Goal: Task Accomplishment & Management: Complete application form

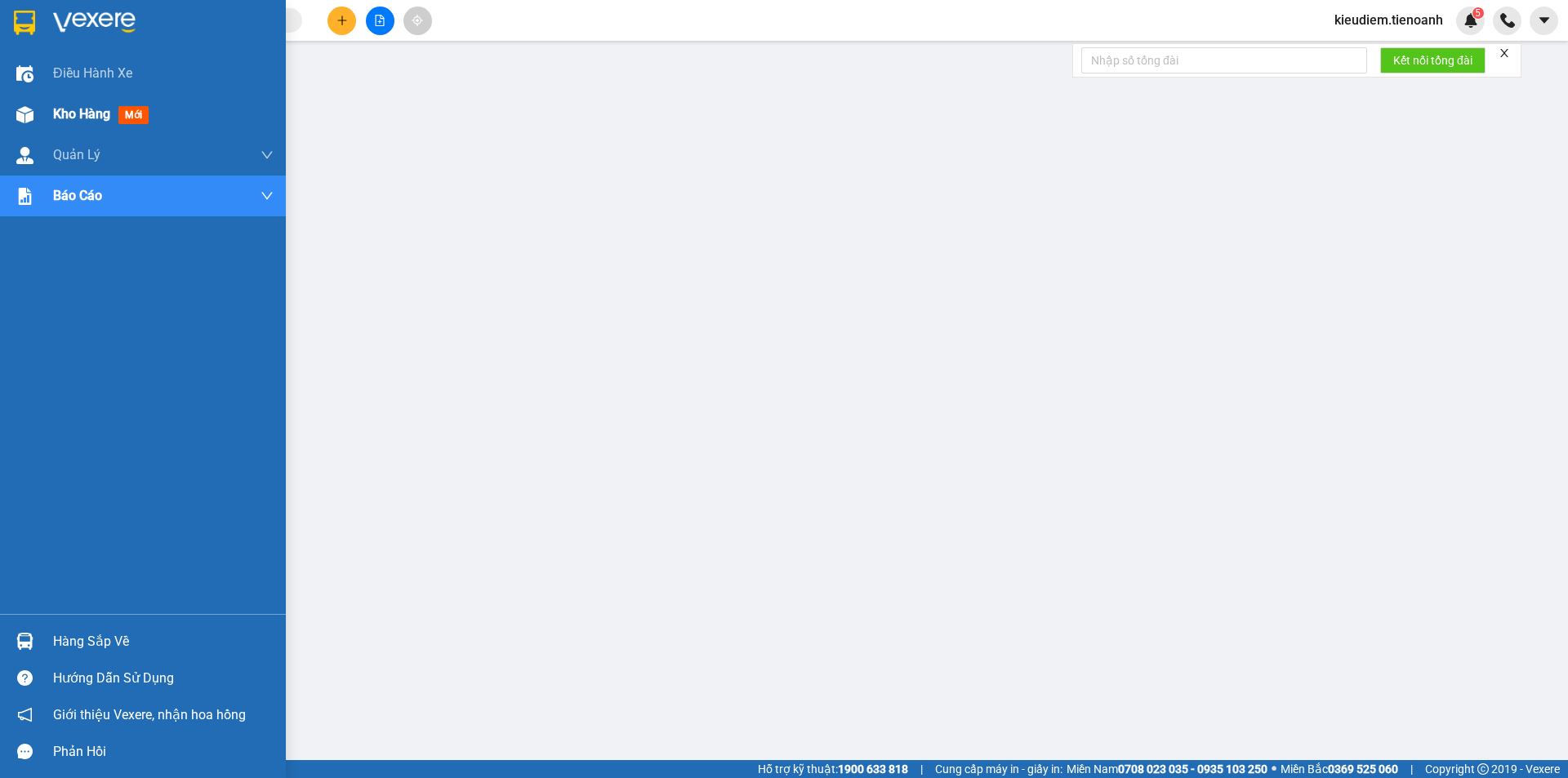
click at [32, 102] on div at bounding box center [24, 115] width 29 height 29
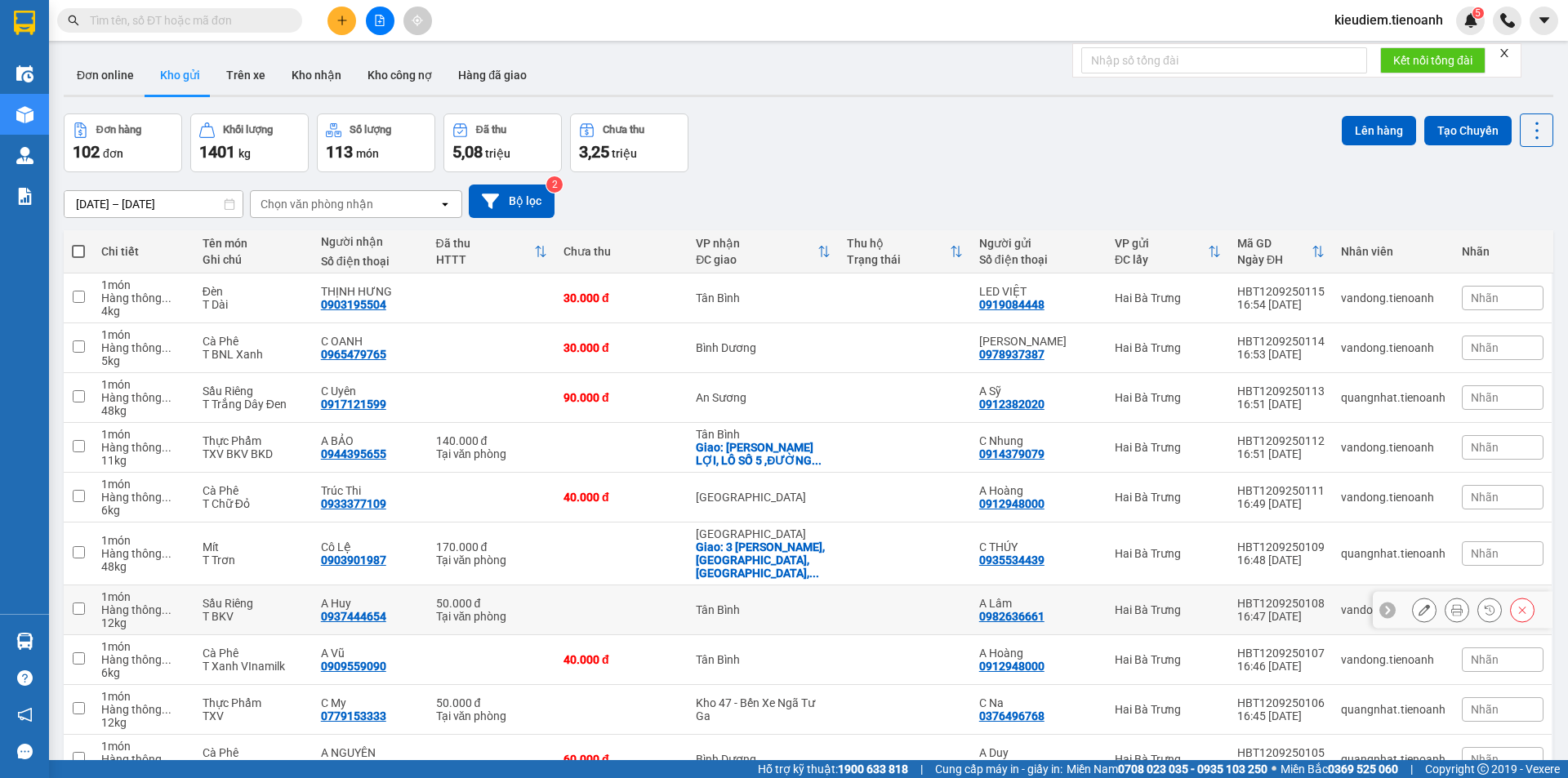
scroll to position [79, 0]
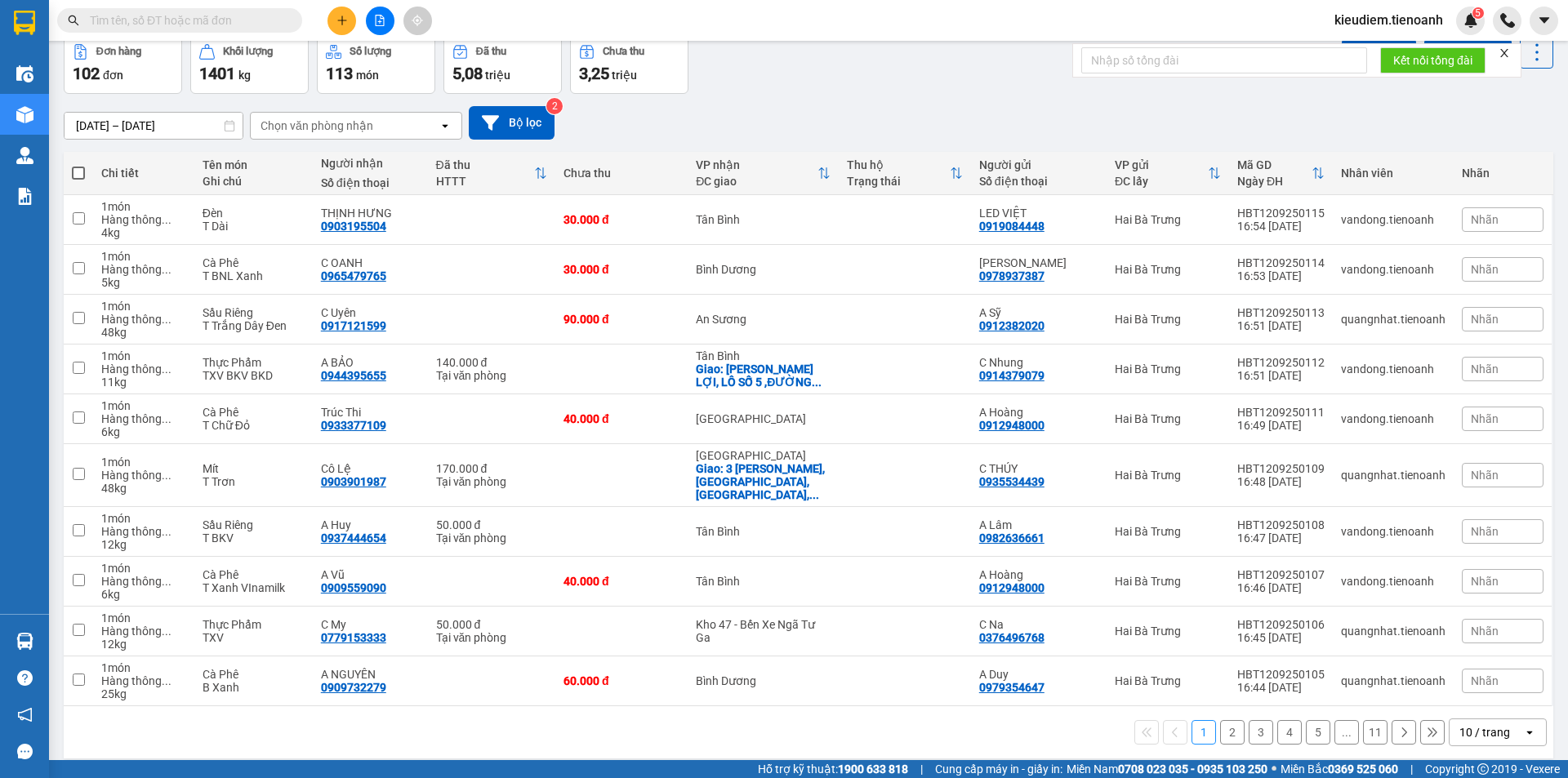
click at [1468, 707] on div "1 2 3 4 5 ... 11 10 / trang open" at bounding box center [809, 733] width 1489 height 52
click at [1469, 725] on div "10 / trang" at bounding box center [1484, 733] width 51 height 17
click at [1484, 667] on div "80 / trang" at bounding box center [1486, 654] width 98 height 30
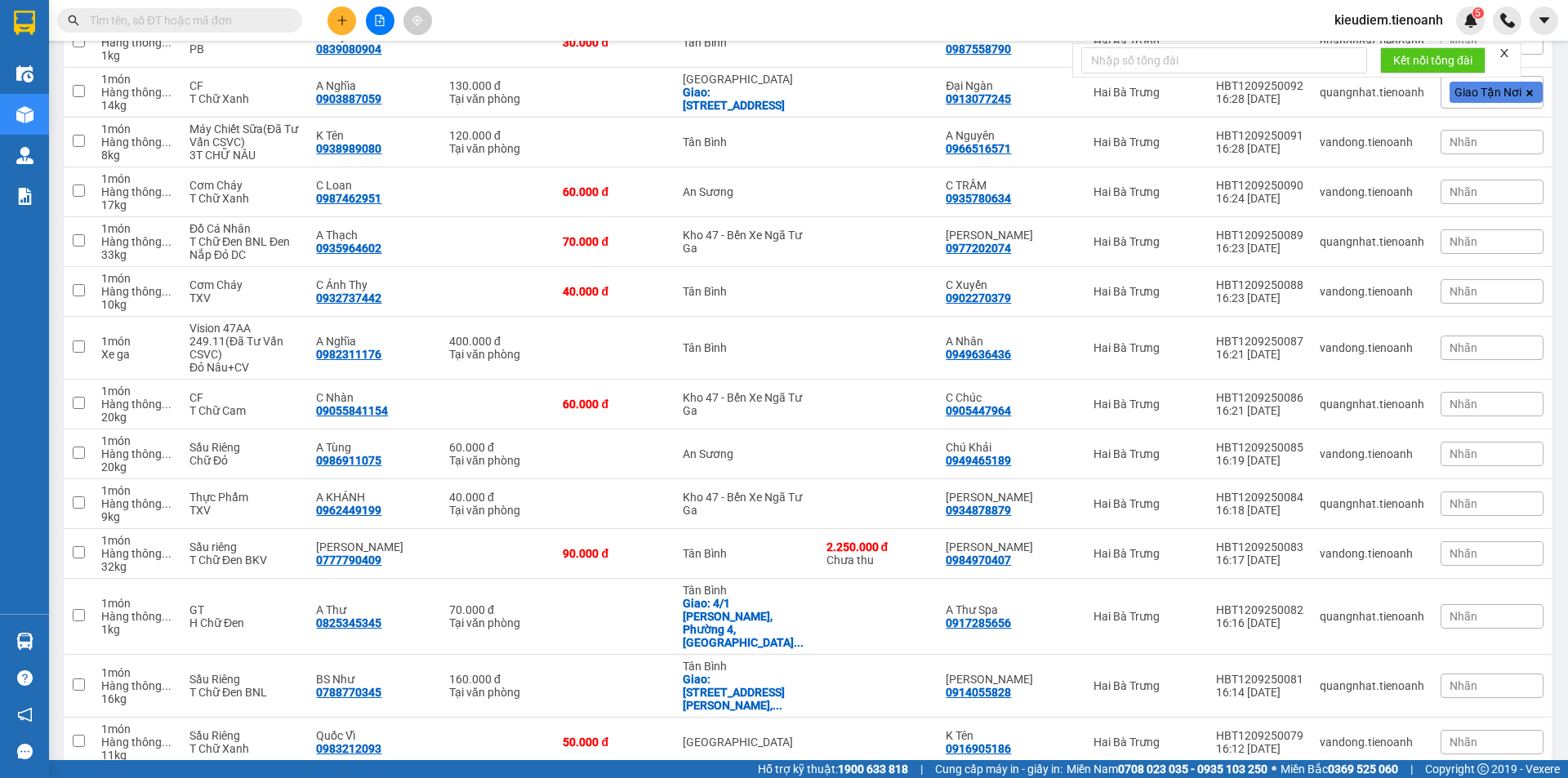
scroll to position [1419, 0]
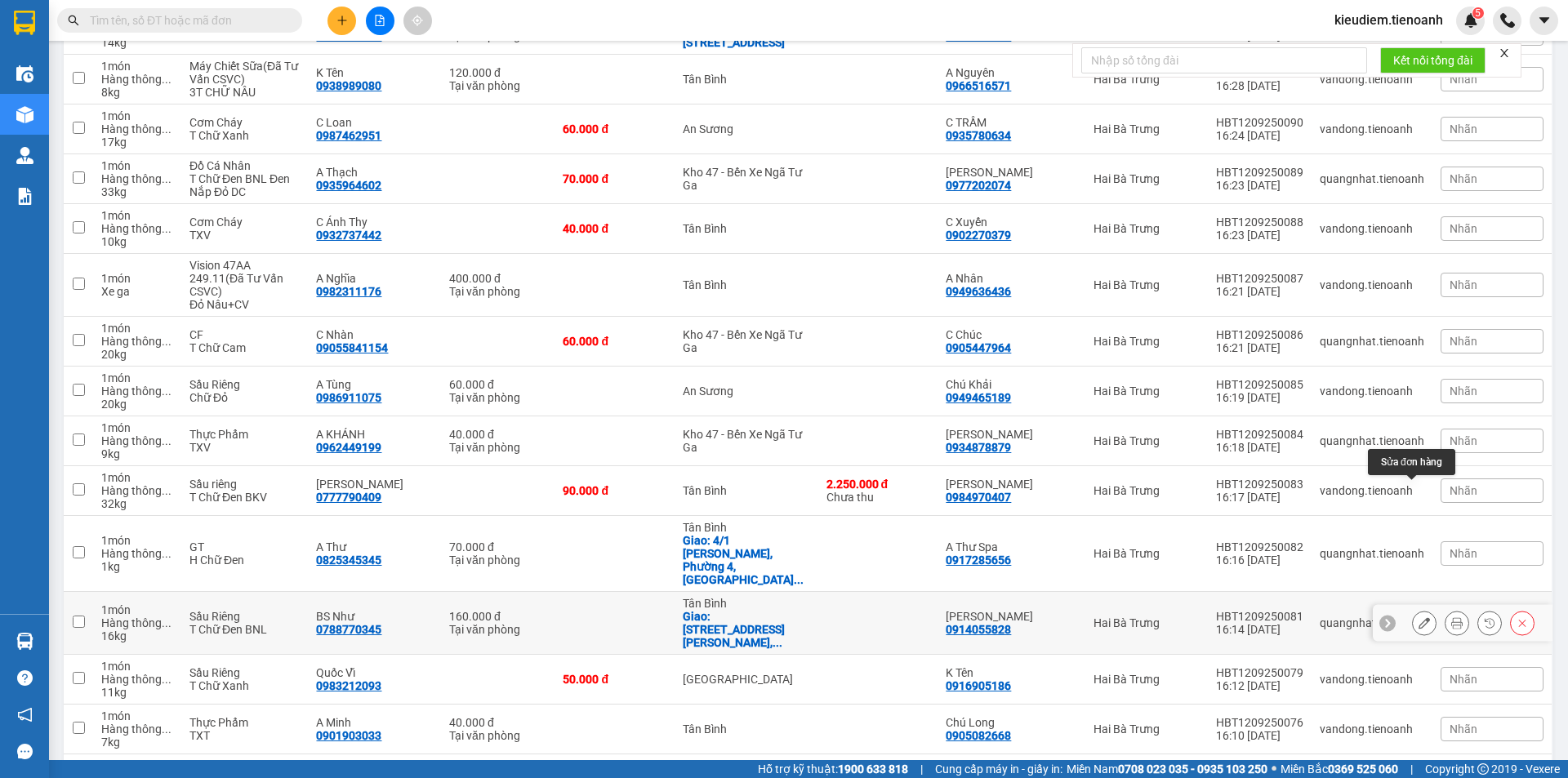
click at [1413, 610] on button at bounding box center [1424, 624] width 23 height 29
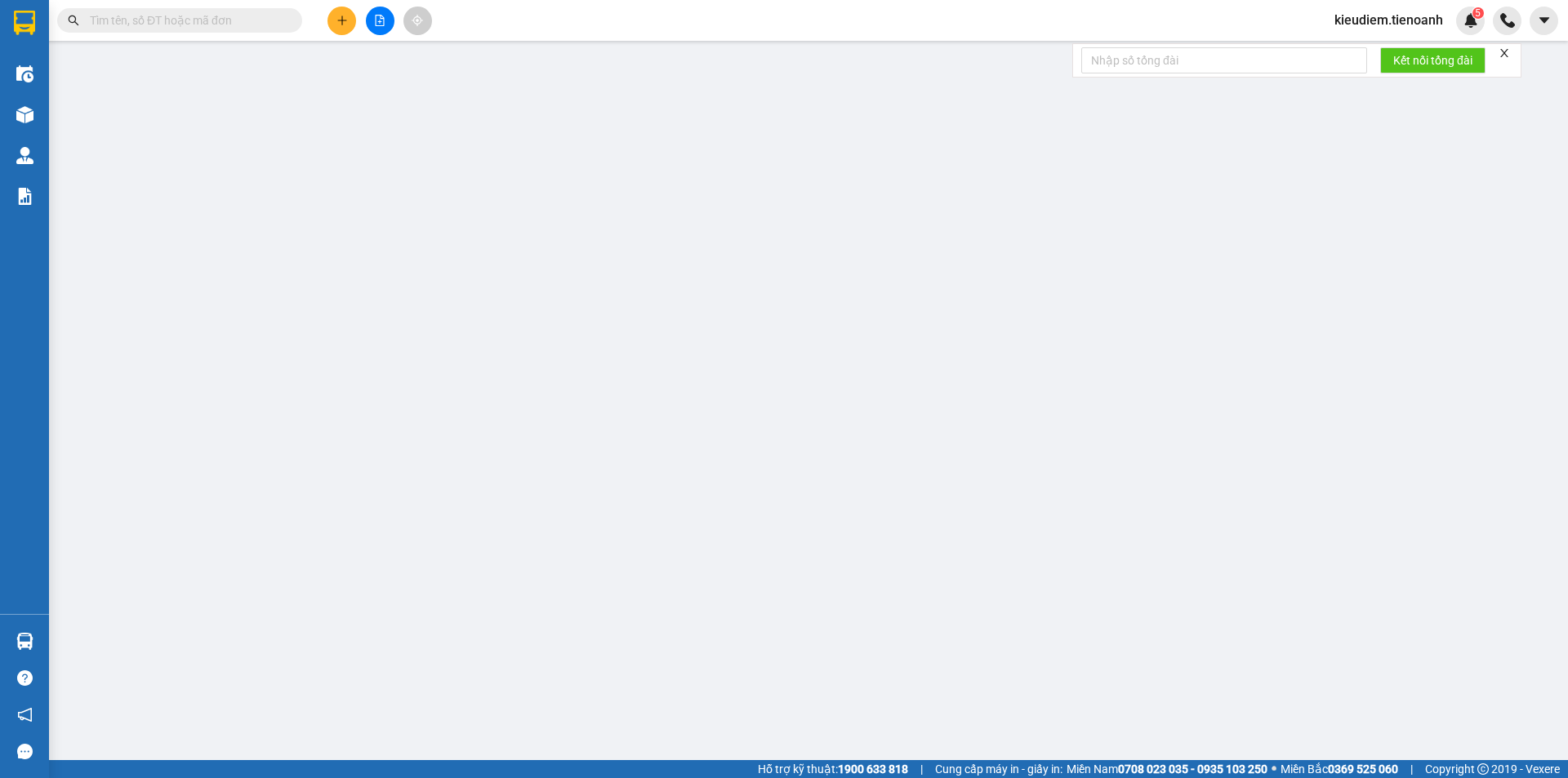
type input "0788770345"
type input "BS Như"
checkbox input "true"
type input "[STREET_ADDRESS][PERSON_NAME]"
type input "0914055828"
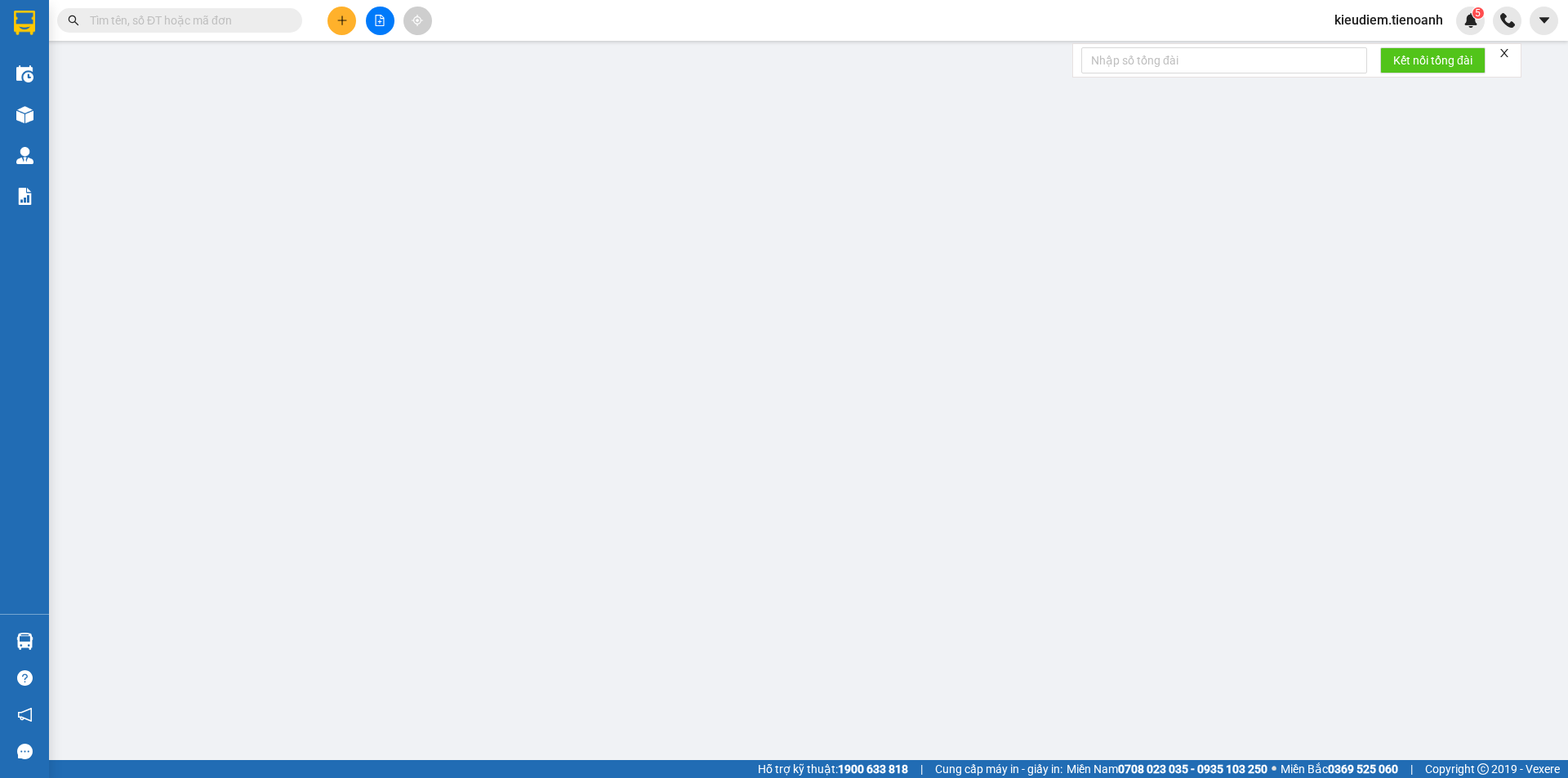
type input "[PERSON_NAME]"
type input "066183005233"
type input "Giao Trước 10h Sáng"
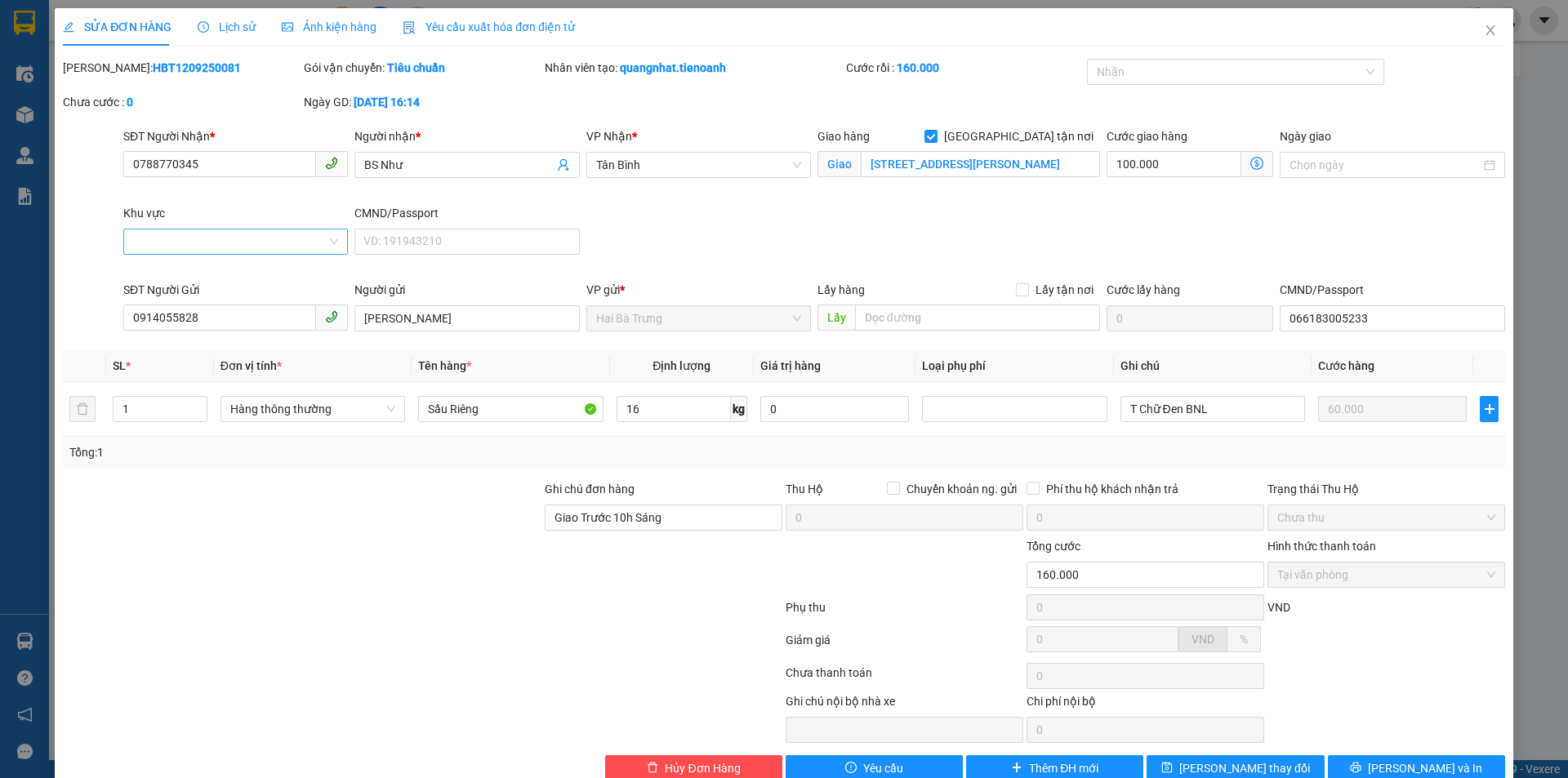
click at [239, 247] on input "Khu vực" at bounding box center [229, 241] width 193 height 24
click at [152, 456] on div "QUẬN 7" at bounding box center [234, 457] width 204 height 18
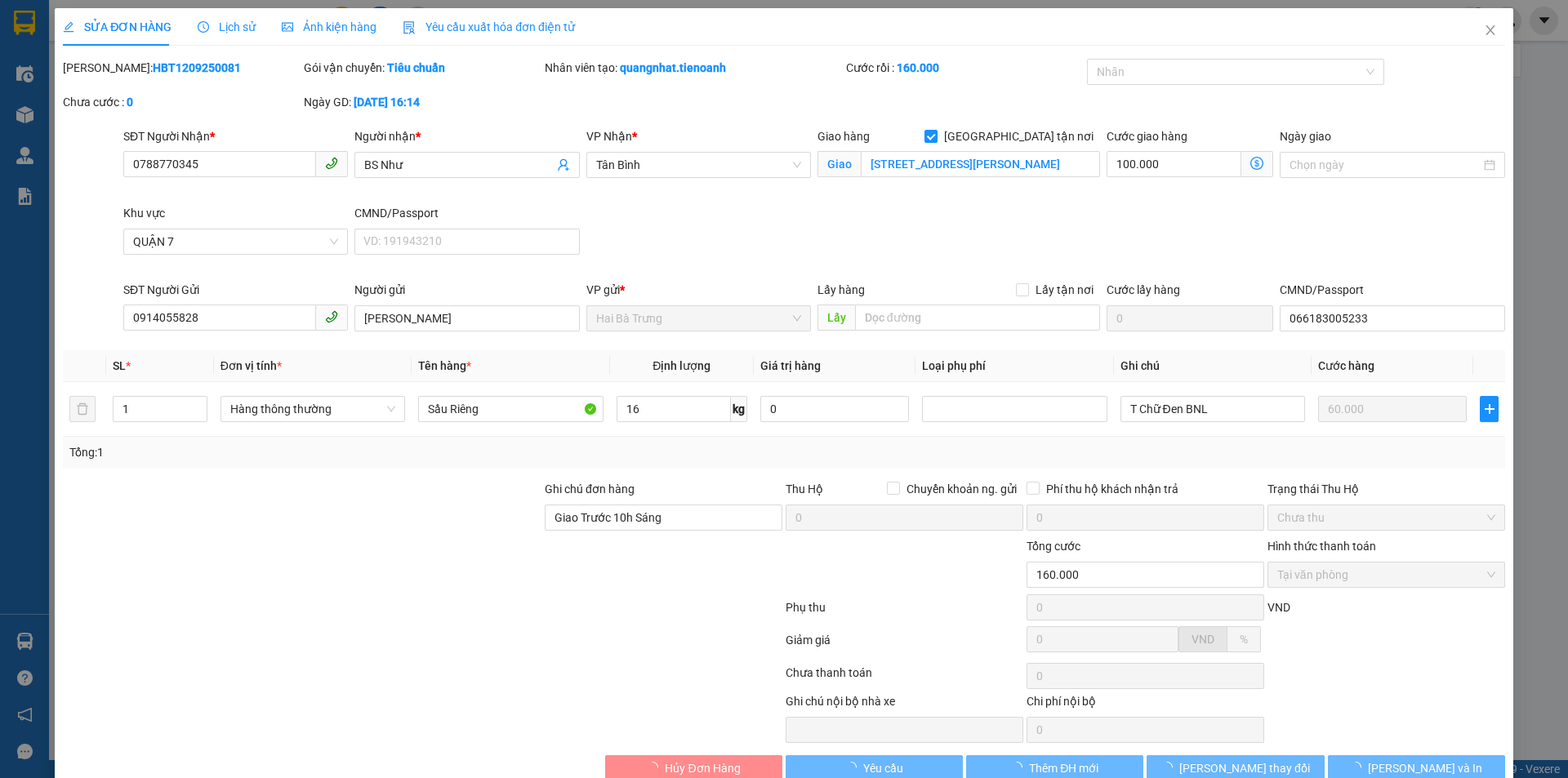
click at [721, 249] on div "SĐT Người Nhận * 0788770345 Người nhận * BS Như VP Nhận * Tân Bình Giao hàng [G…" at bounding box center [814, 204] width 1389 height 154
type input "190.000"
type input "30.000"
type input "130.000"
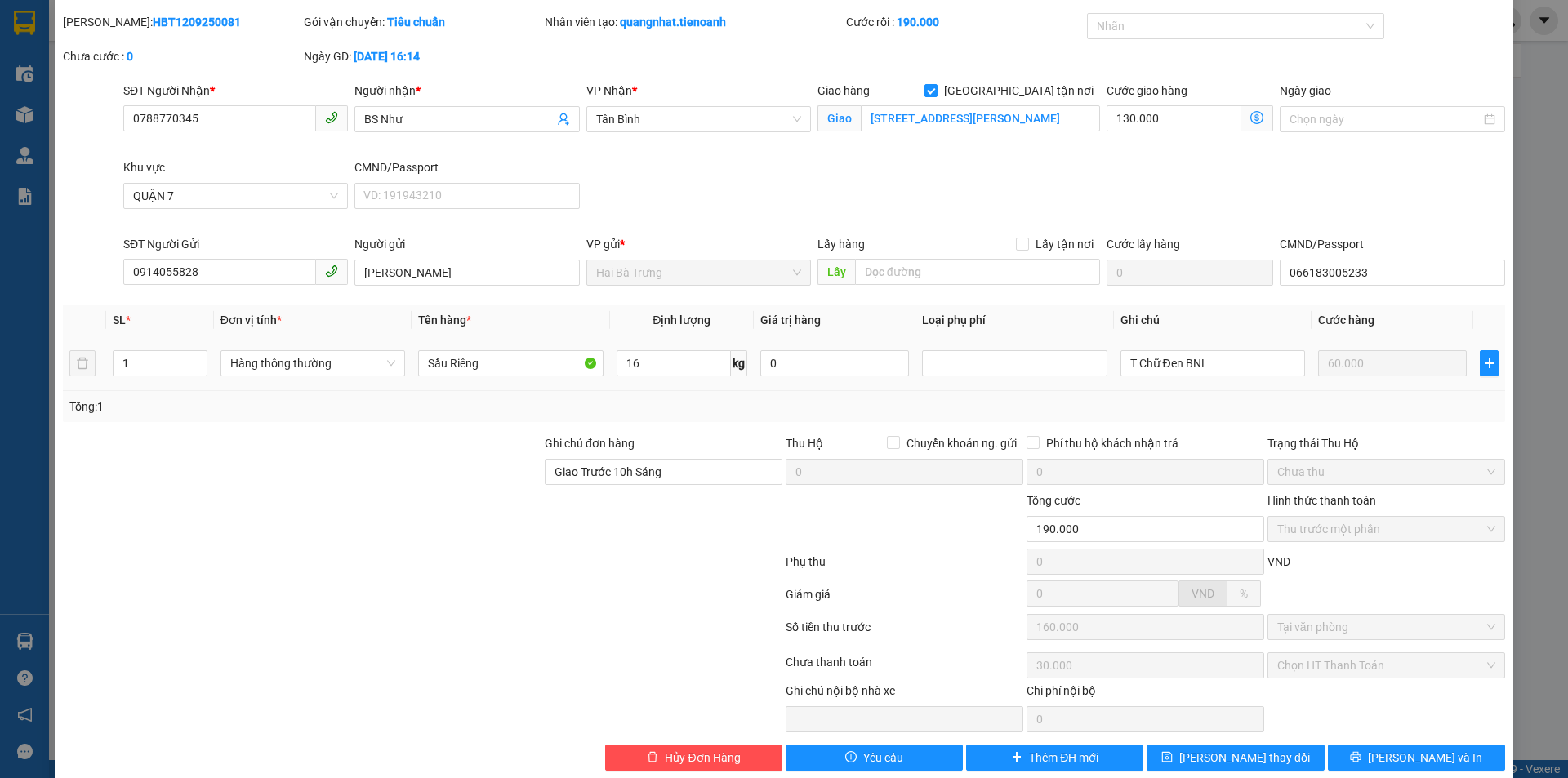
scroll to position [70, 0]
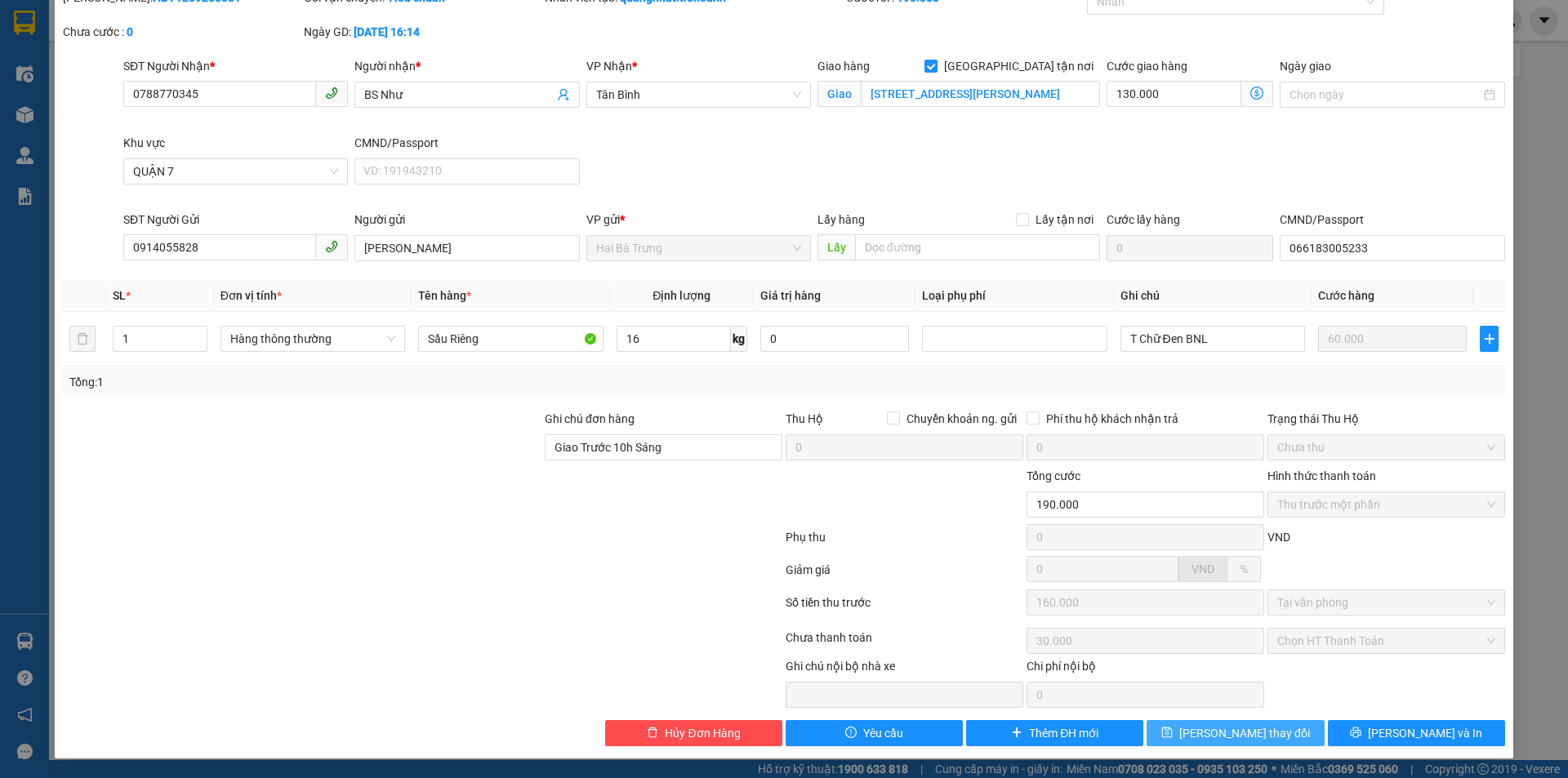
click at [1202, 728] on button "[PERSON_NAME] thay đổi" at bounding box center [1235, 734] width 178 height 26
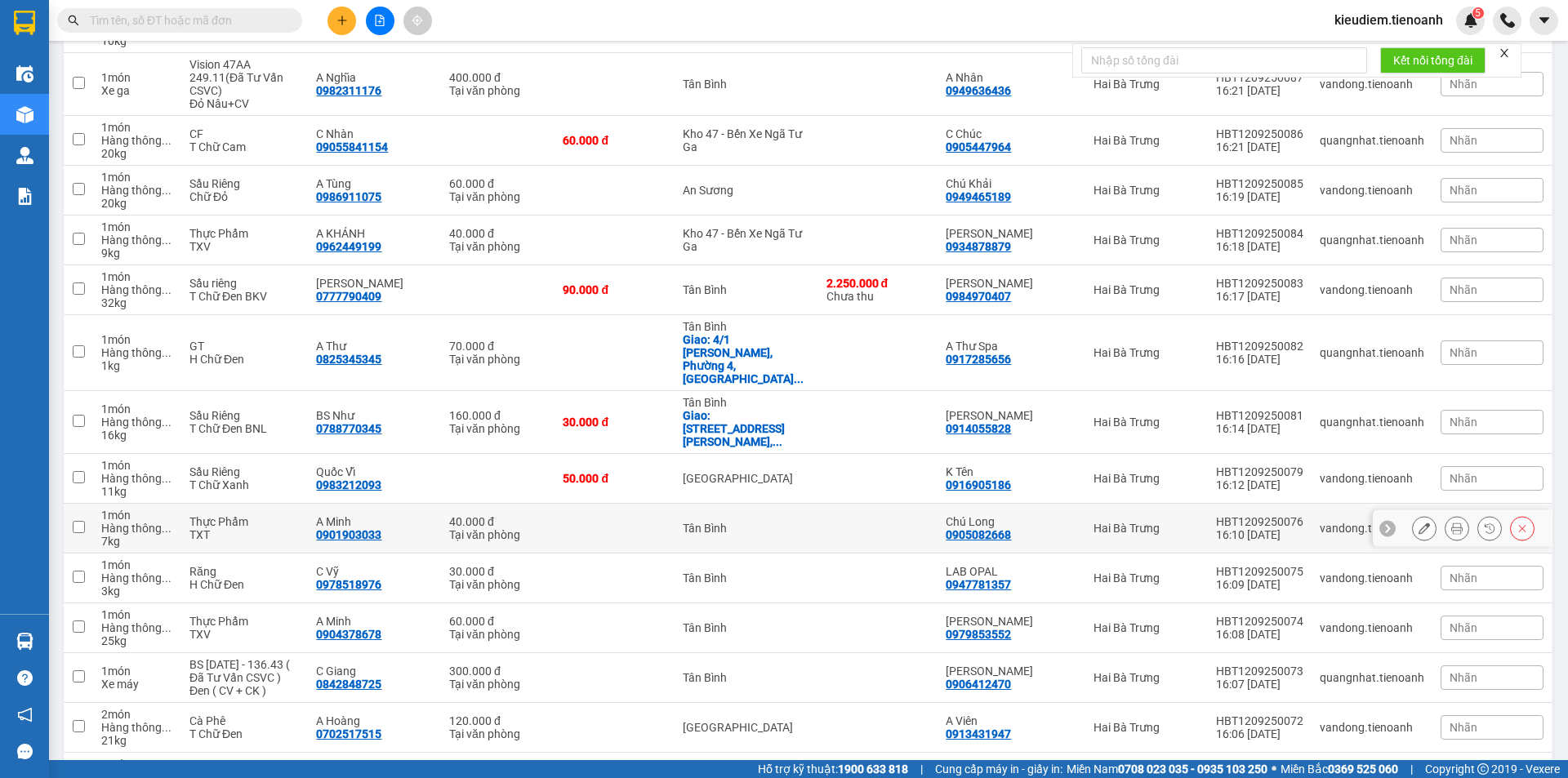
scroll to position [1633, 0]
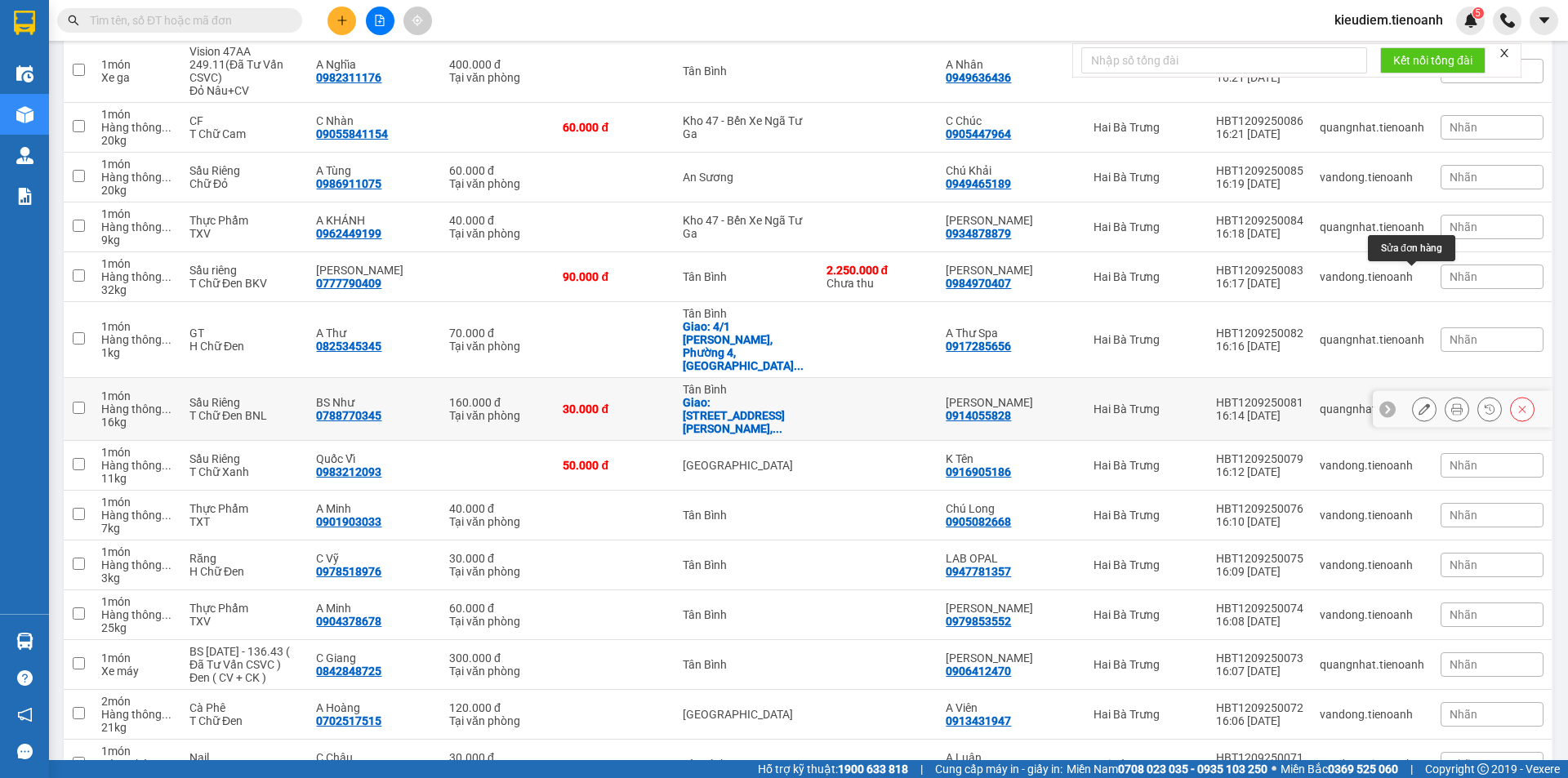
click at [1418, 403] on icon at bounding box center [1424, 409] width 11 height 11
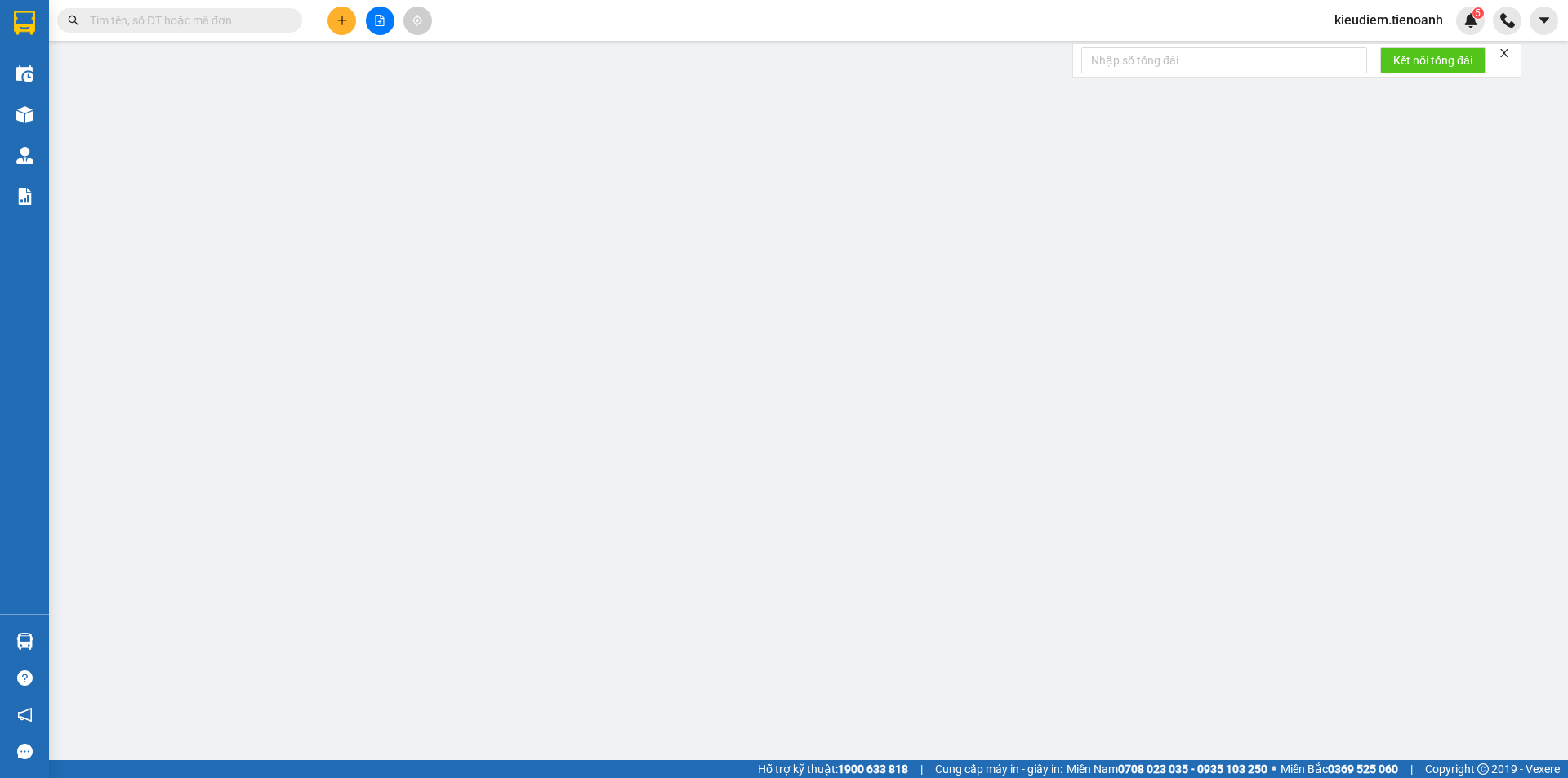
type input "0788770345"
type input "BS Như"
checkbox input "true"
type input "[STREET_ADDRESS][PERSON_NAME]"
type input "0914055828"
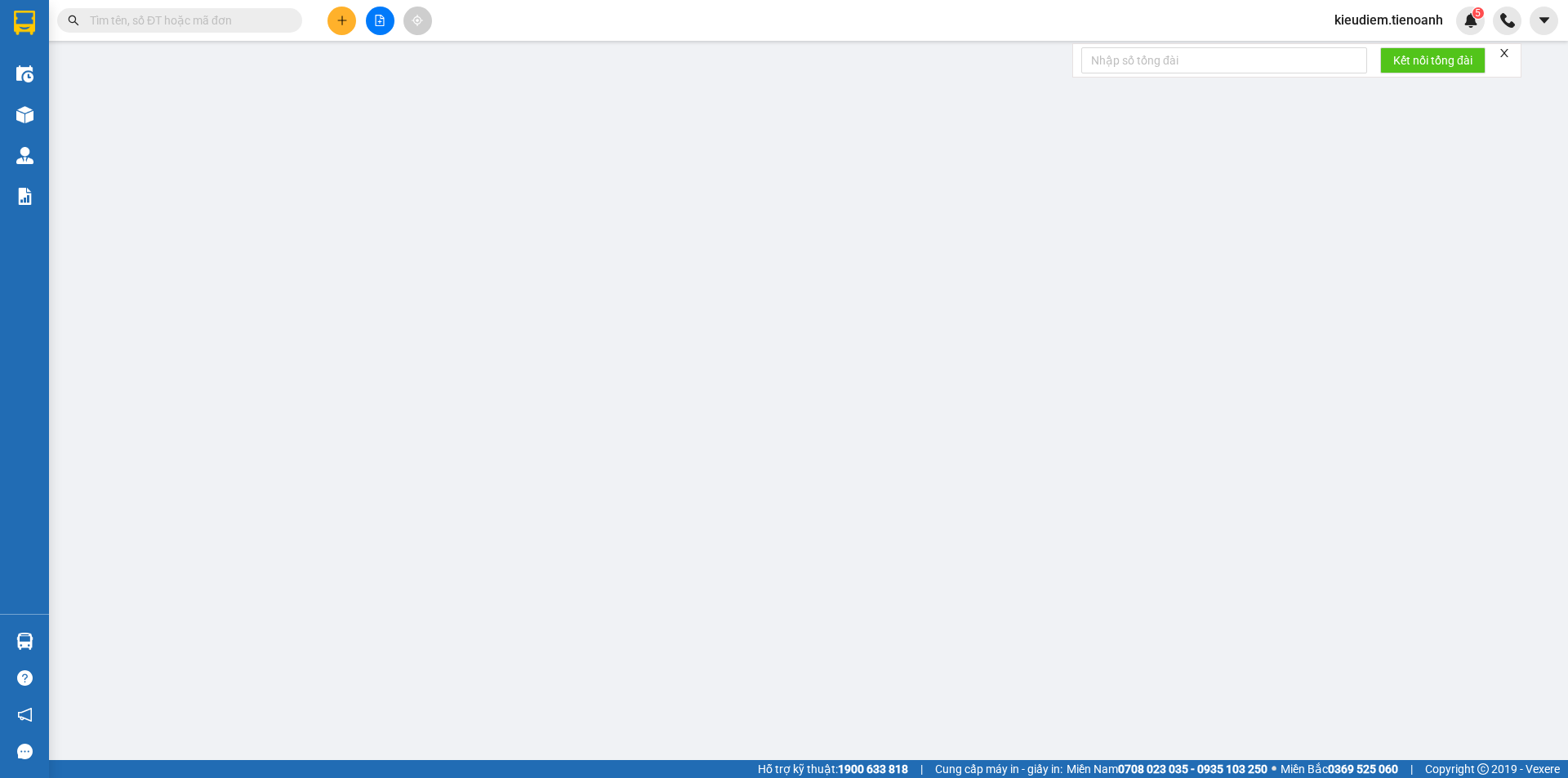
type input "[PERSON_NAME]"
type input "066183005233"
type input "Giao Trước 10h Sáng"
type input "190.000"
type input "160.000"
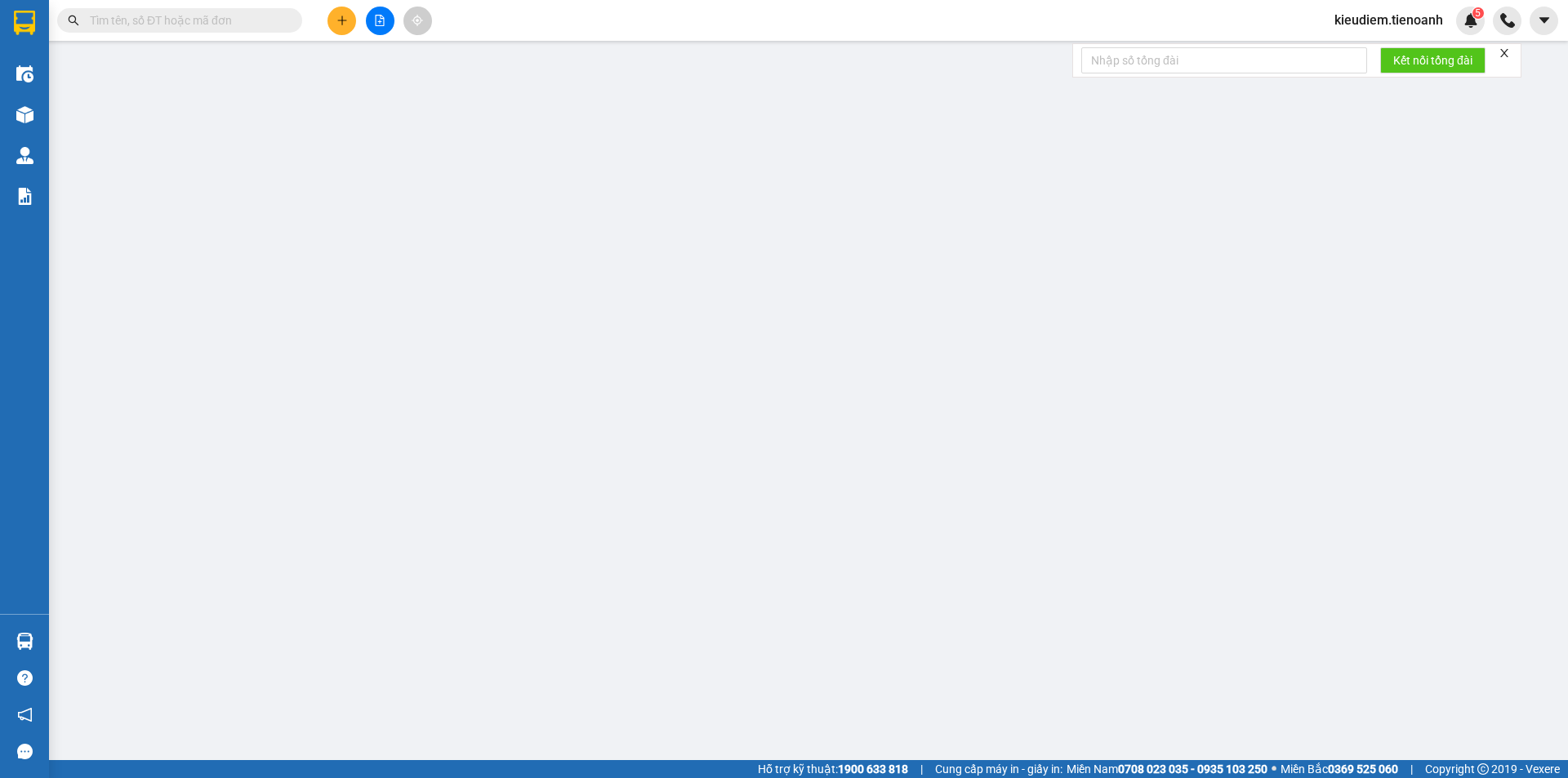
type input "30.000"
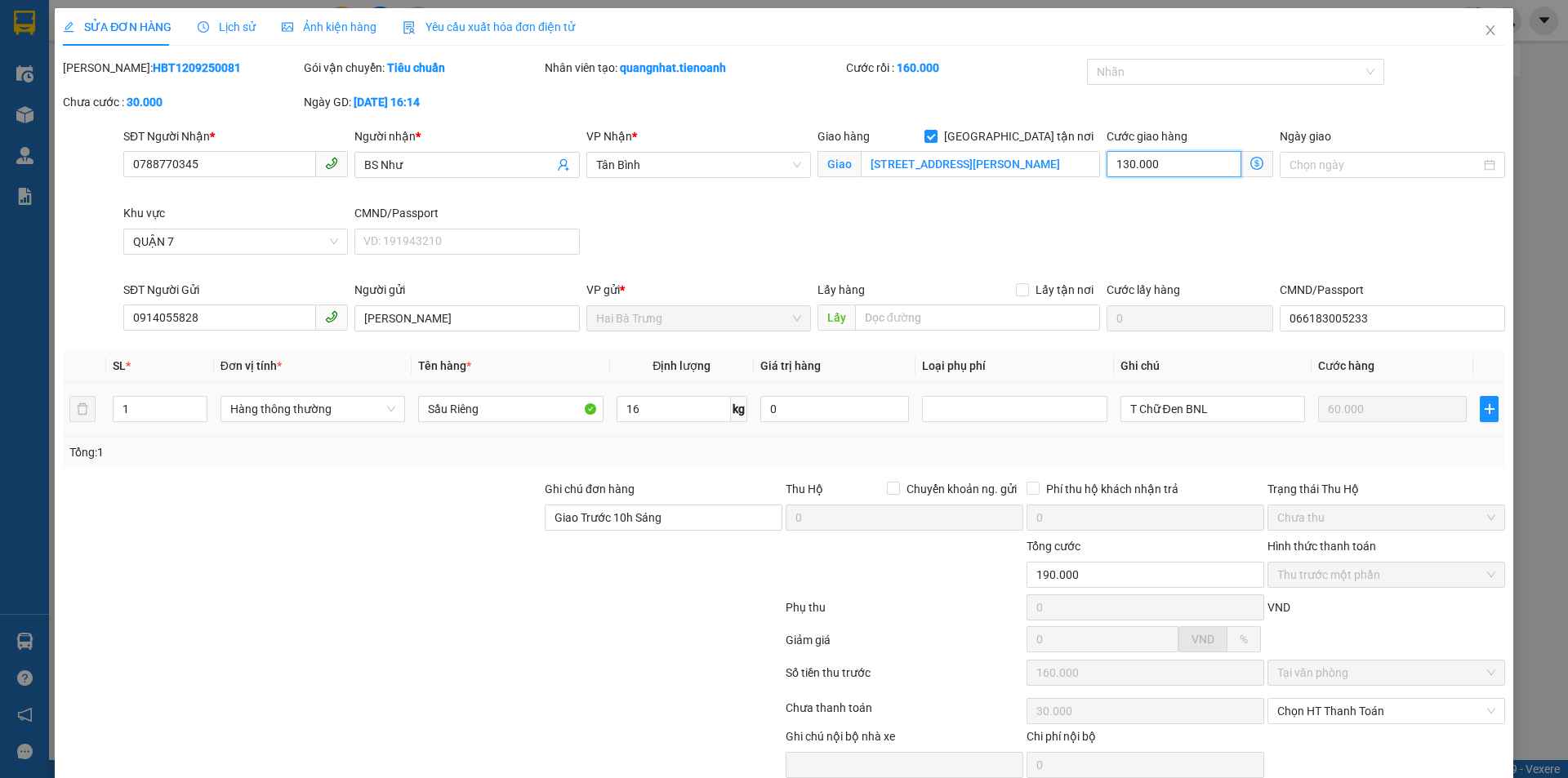
click at [1167, 168] on input "130.000" at bounding box center [1174, 164] width 135 height 26
type input "60.001"
type input "-99.999"
type input "1"
type input "60.010"
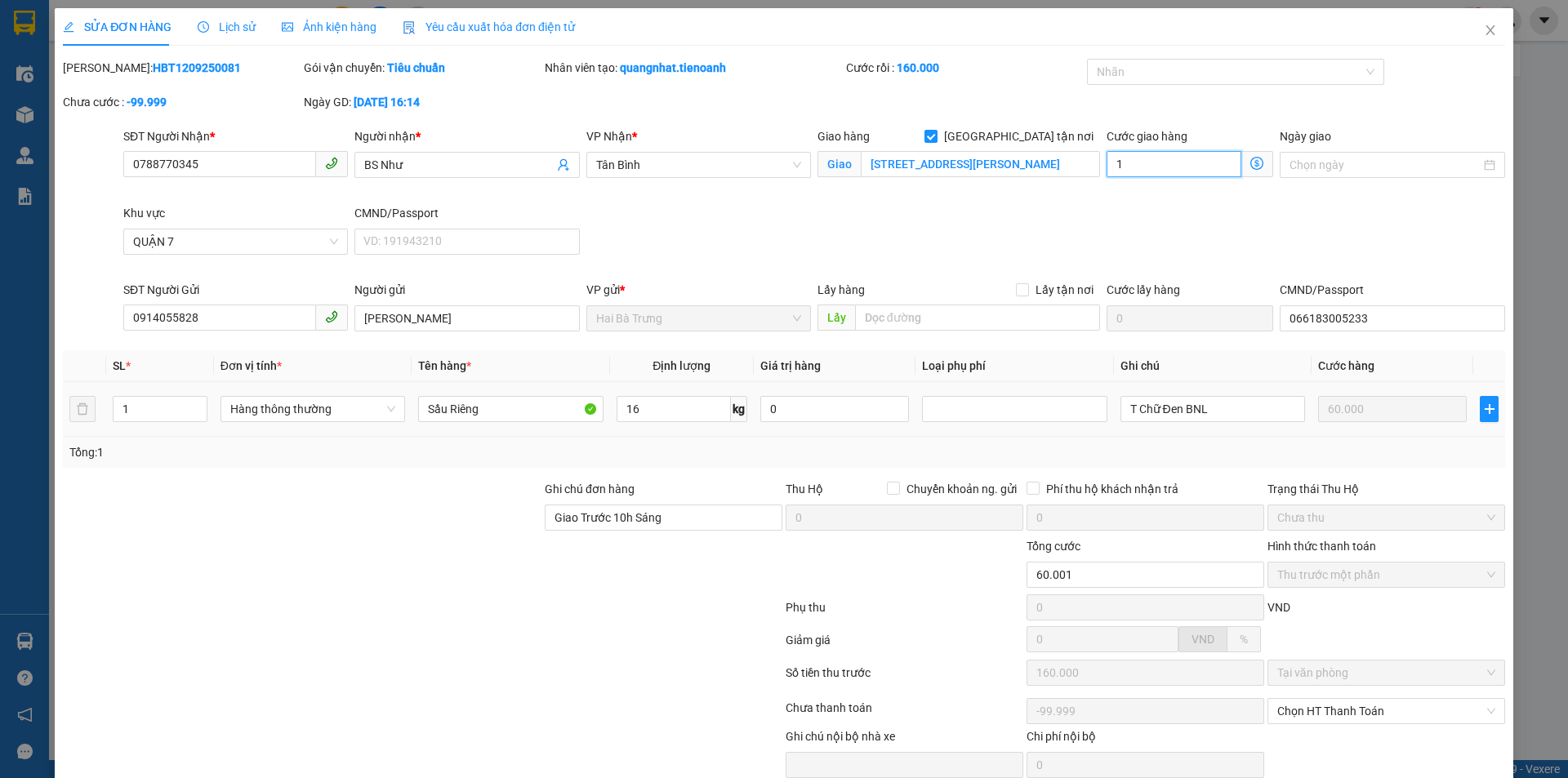
type input "-99.990"
type input "10"
type input "60.100"
type input "-99.900"
type input "100"
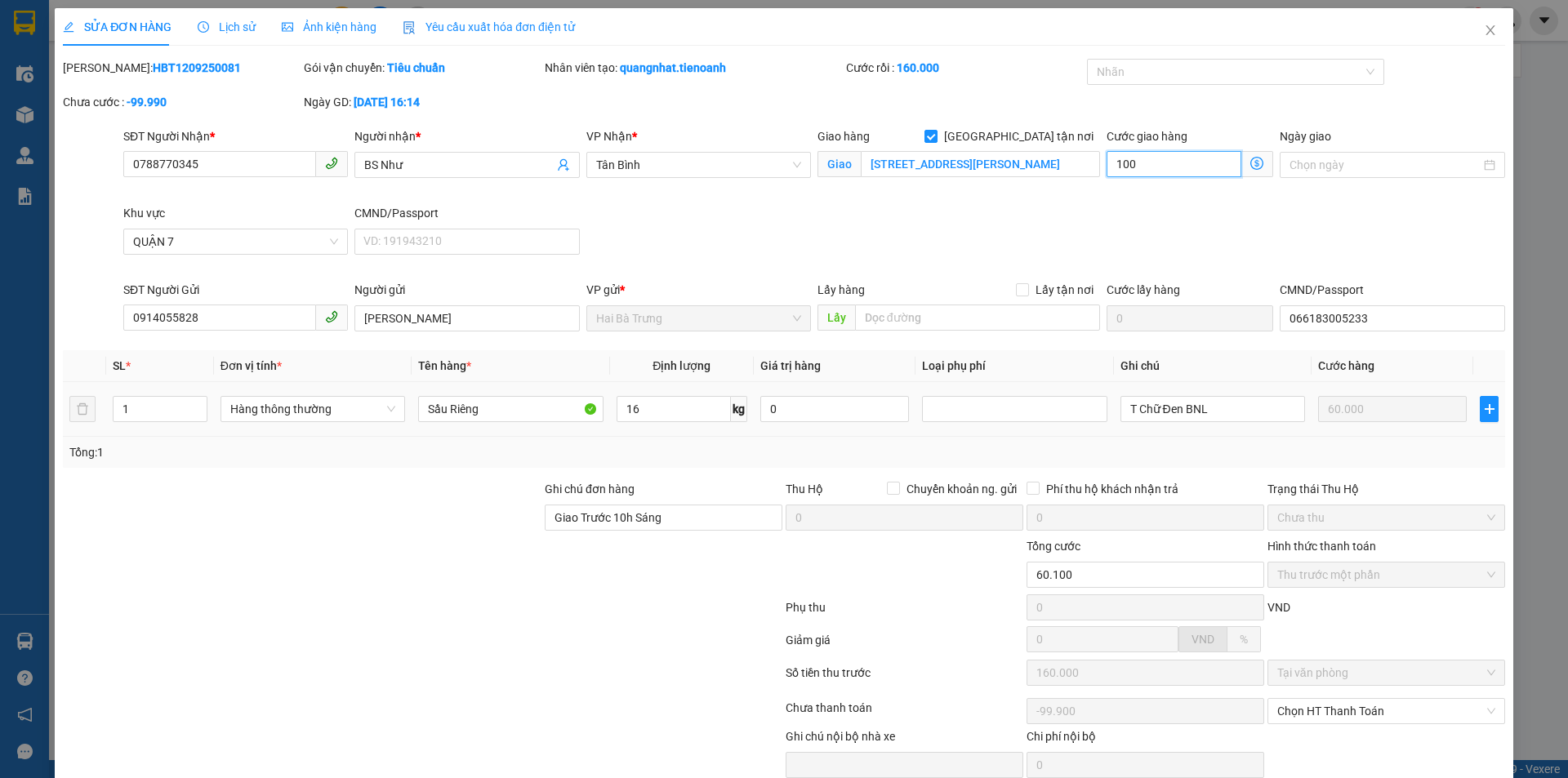
type input "61.000"
type input "-99.000"
type input "1.000"
type input "70.000"
type input "-90.000"
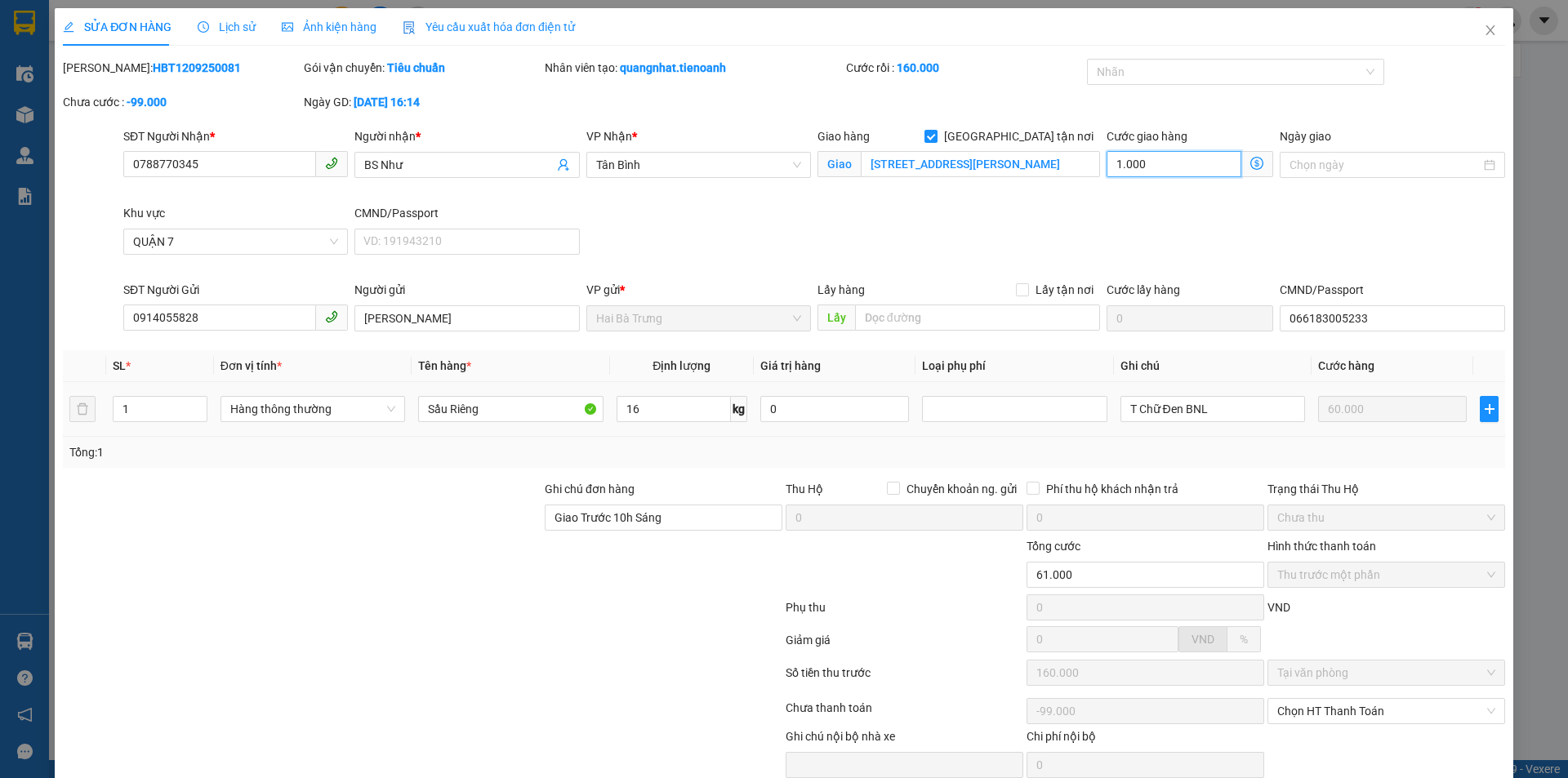
type input "10.000"
type input "160.000"
type input "0"
type input "100.000"
click at [1147, 215] on div "SĐT Người Nhận * 0788770345 Người nhận * BS Như VP Nhận * Tân Bình Giao hàng [G…" at bounding box center [814, 204] width 1389 height 154
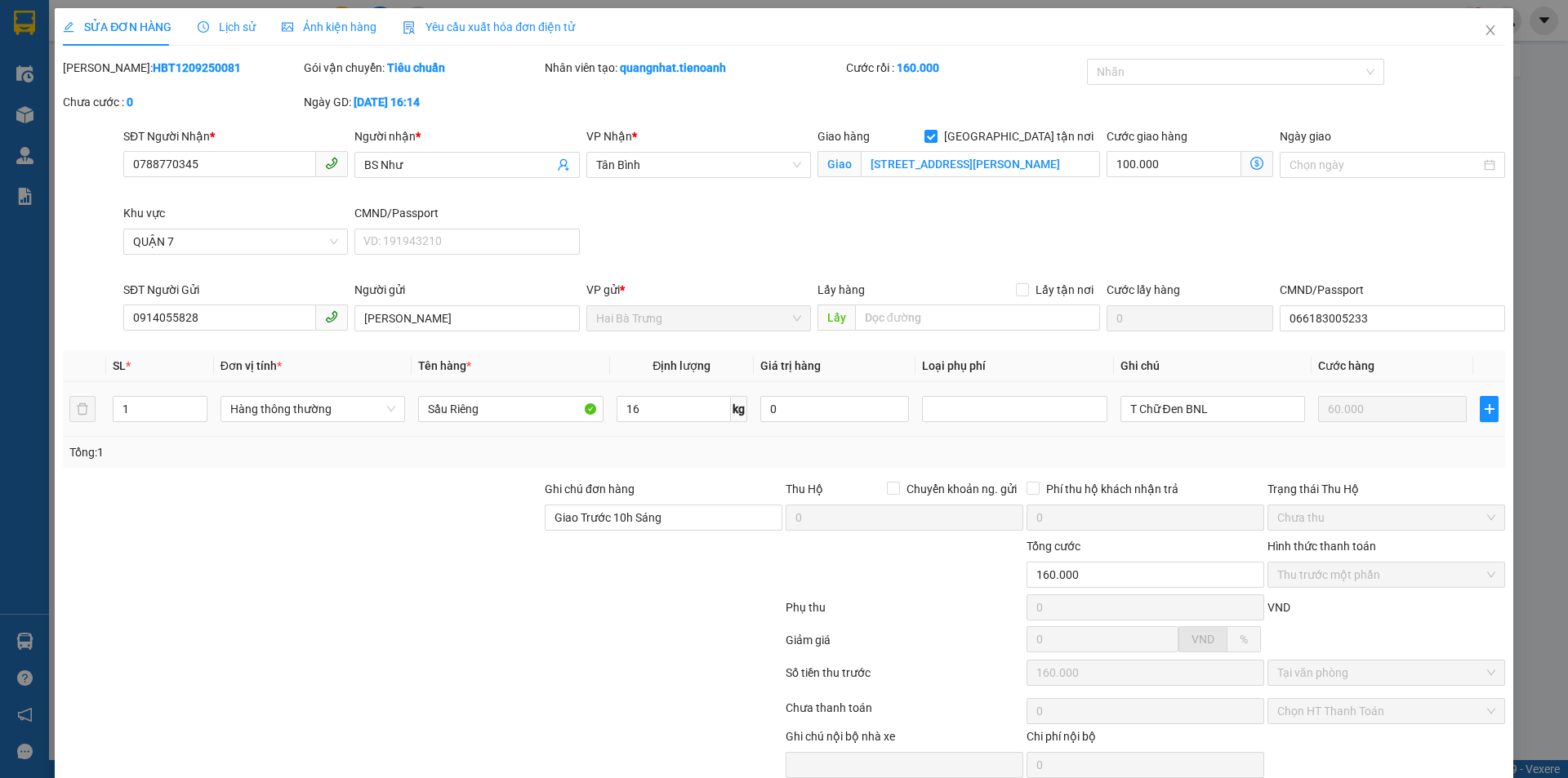
click at [1250, 157] on icon "dollar-circle" at bounding box center [1256, 163] width 13 height 13
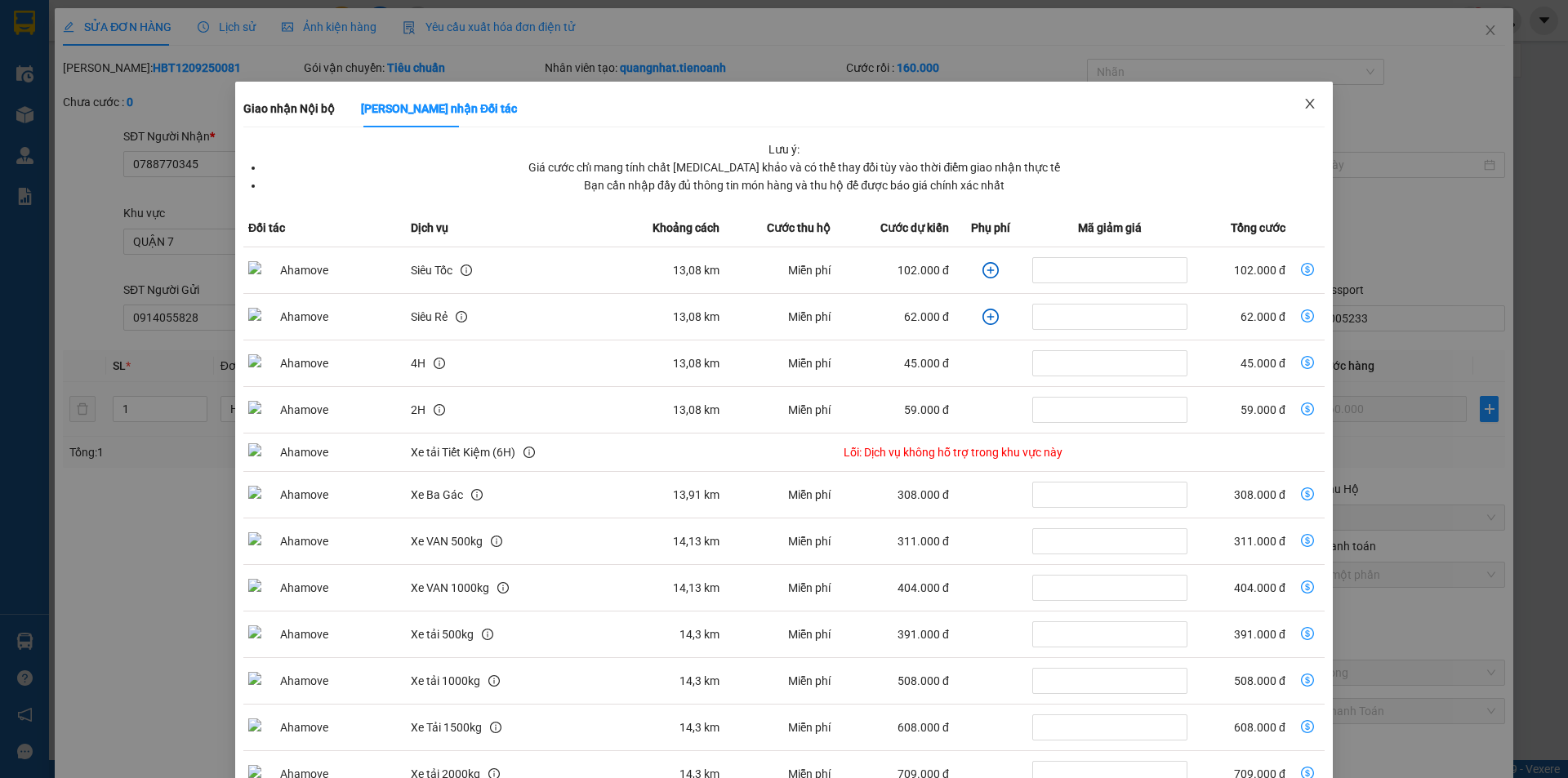
click at [1303, 101] on icon "close" at bounding box center [1310, 104] width 13 height 13
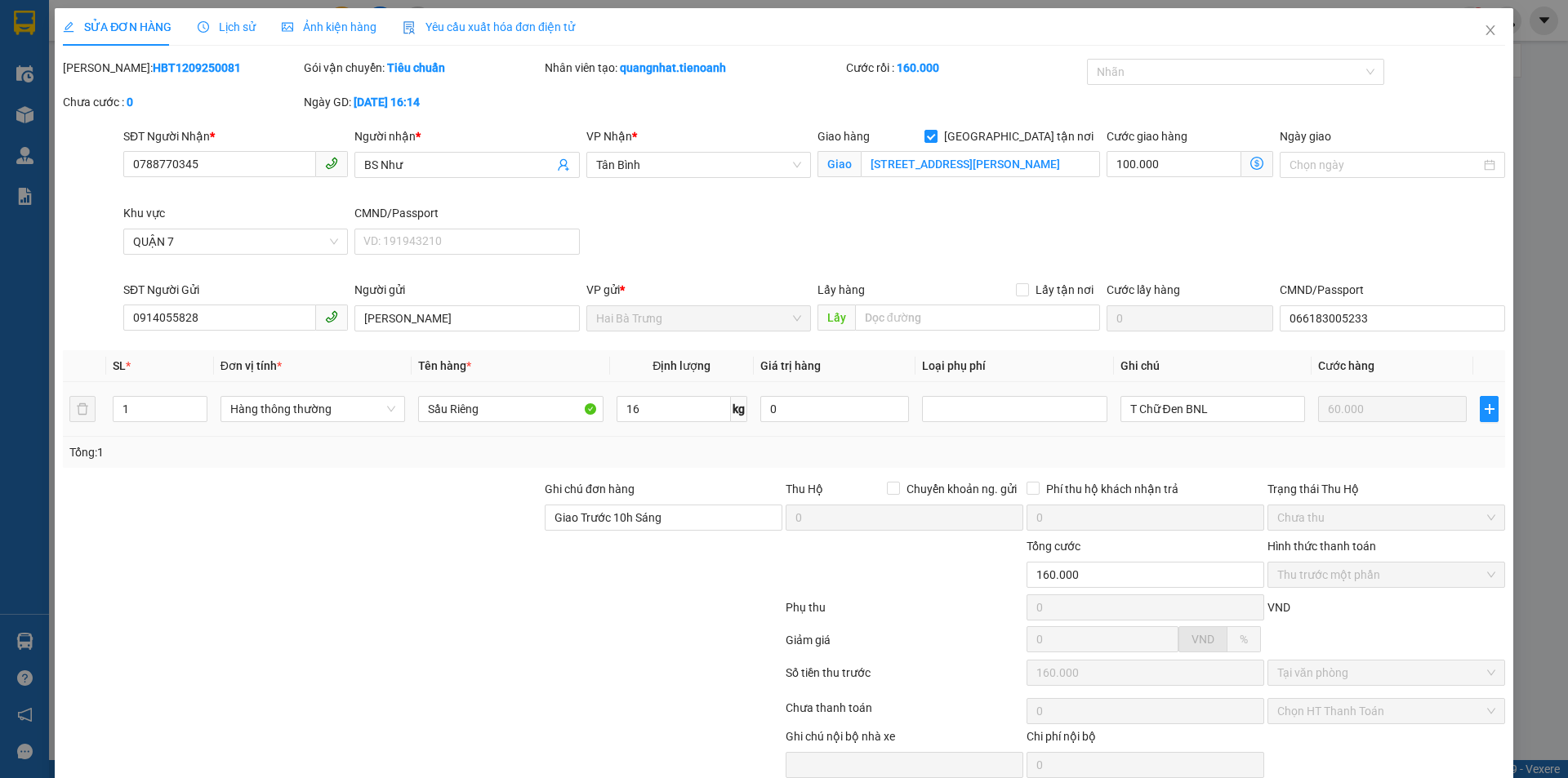
click at [1250, 156] on icon "dollar-circle" at bounding box center [1256, 163] width 13 height 13
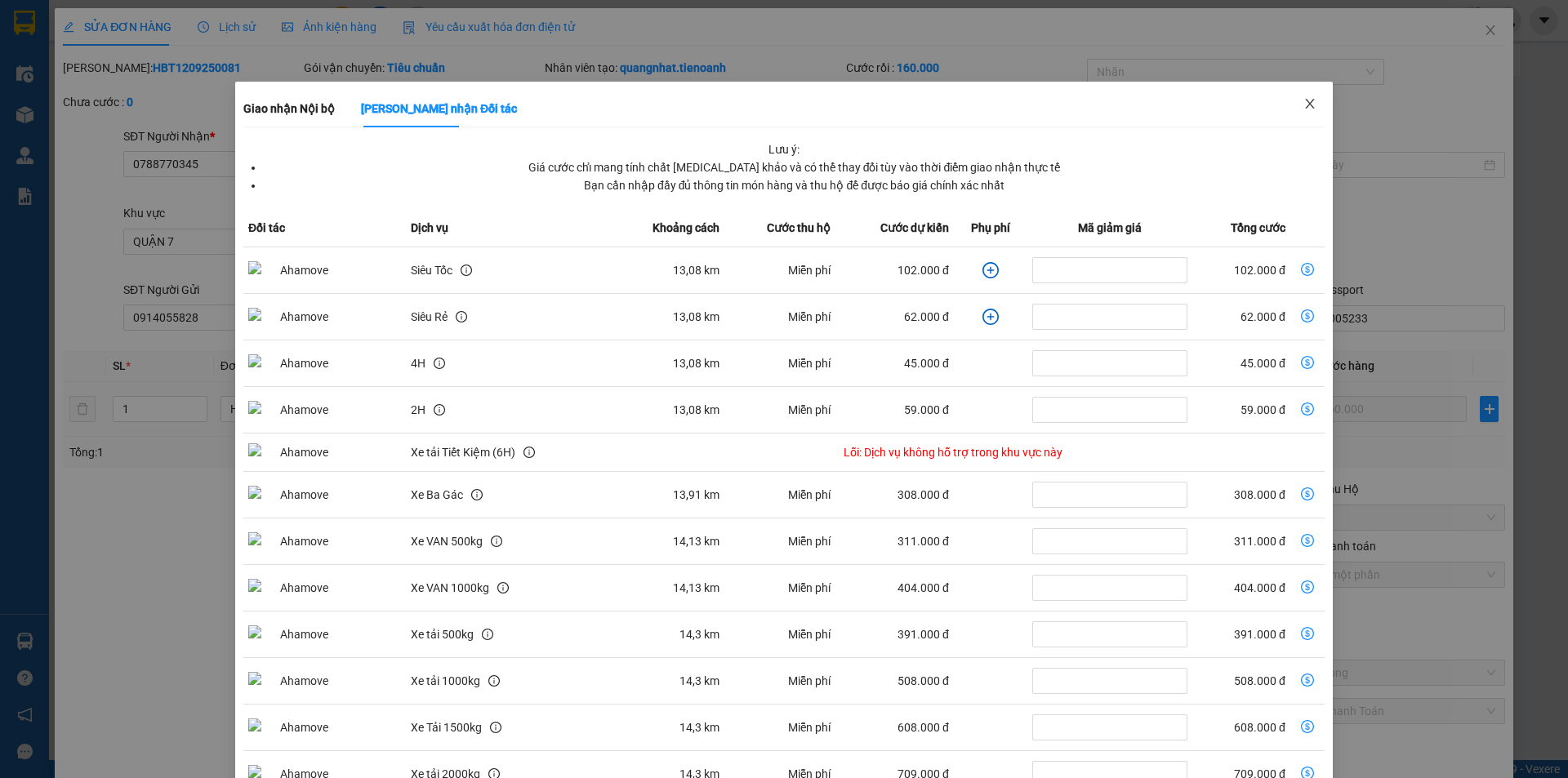
click at [1303, 105] on icon "close" at bounding box center [1310, 104] width 13 height 13
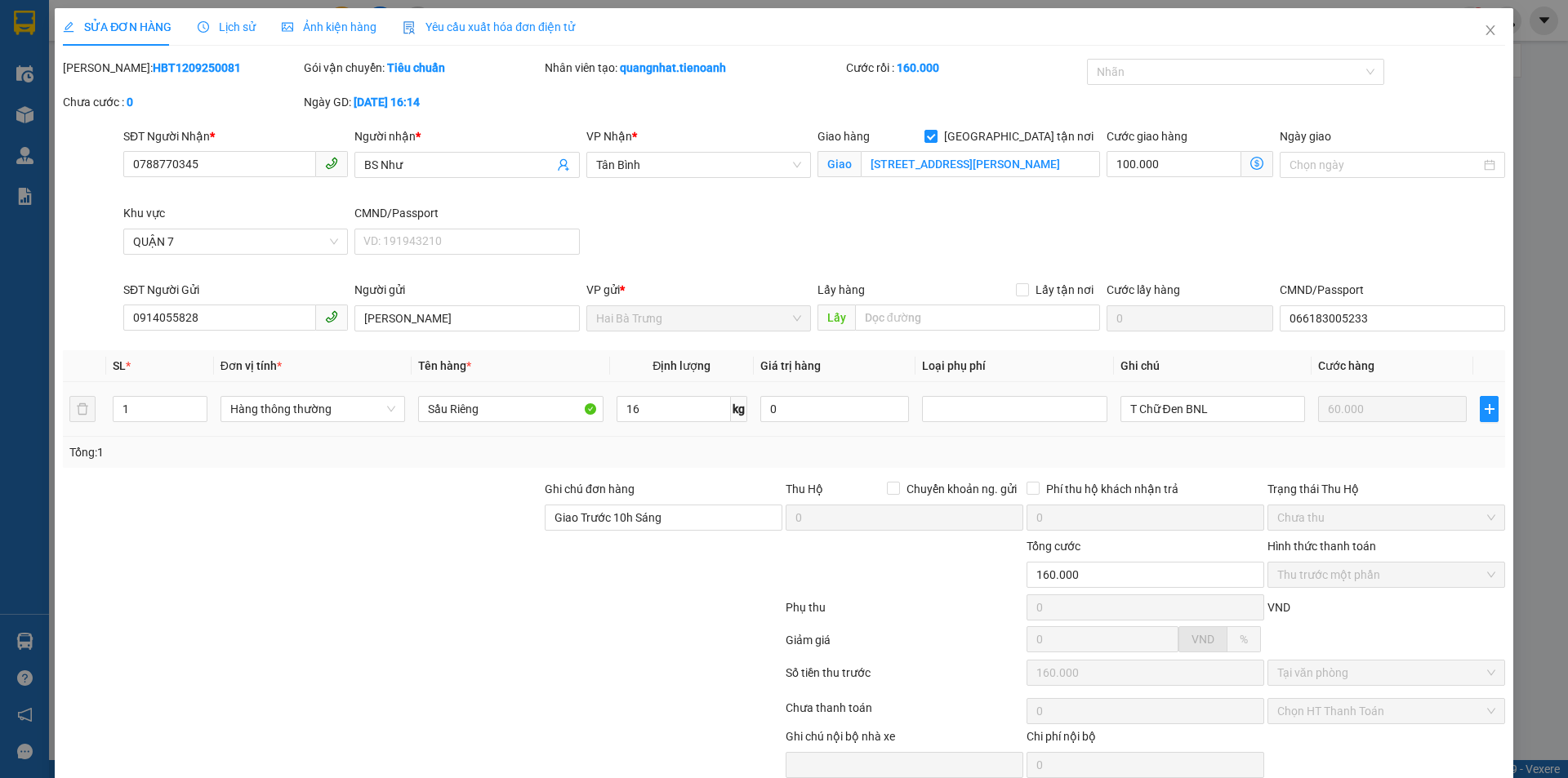
click at [1072, 241] on div "SĐT Người Nhận * 0788770345 Người nhận * BS Như VP Nhận * Tân Bình Giao hàng Gi…" at bounding box center [814, 204] width 1389 height 154
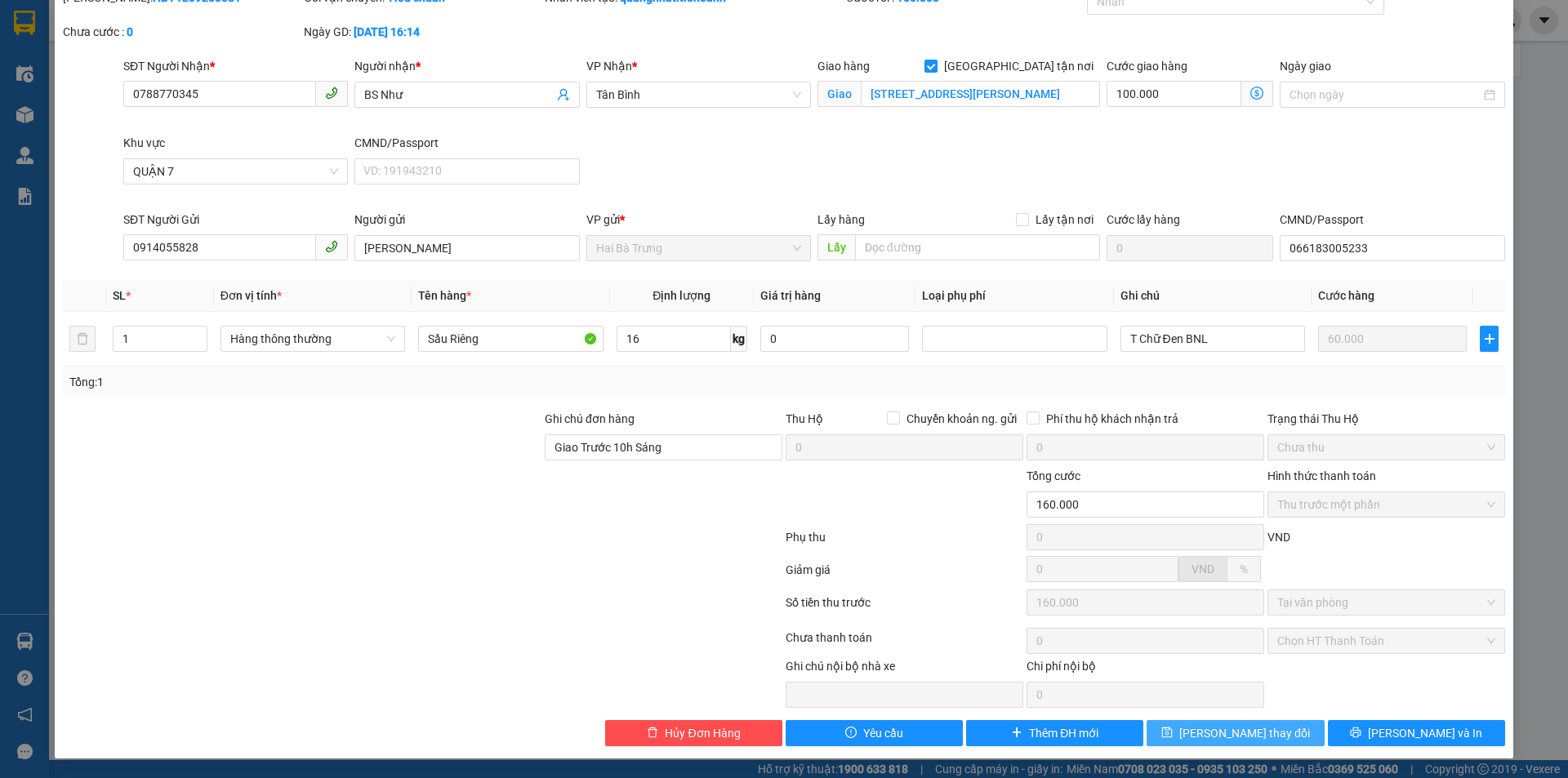
click at [1235, 732] on span "[PERSON_NAME] thay đổi" at bounding box center [1244, 733] width 130 height 18
click at [1191, 722] on button "[PERSON_NAME] thay đổi" at bounding box center [1235, 734] width 178 height 26
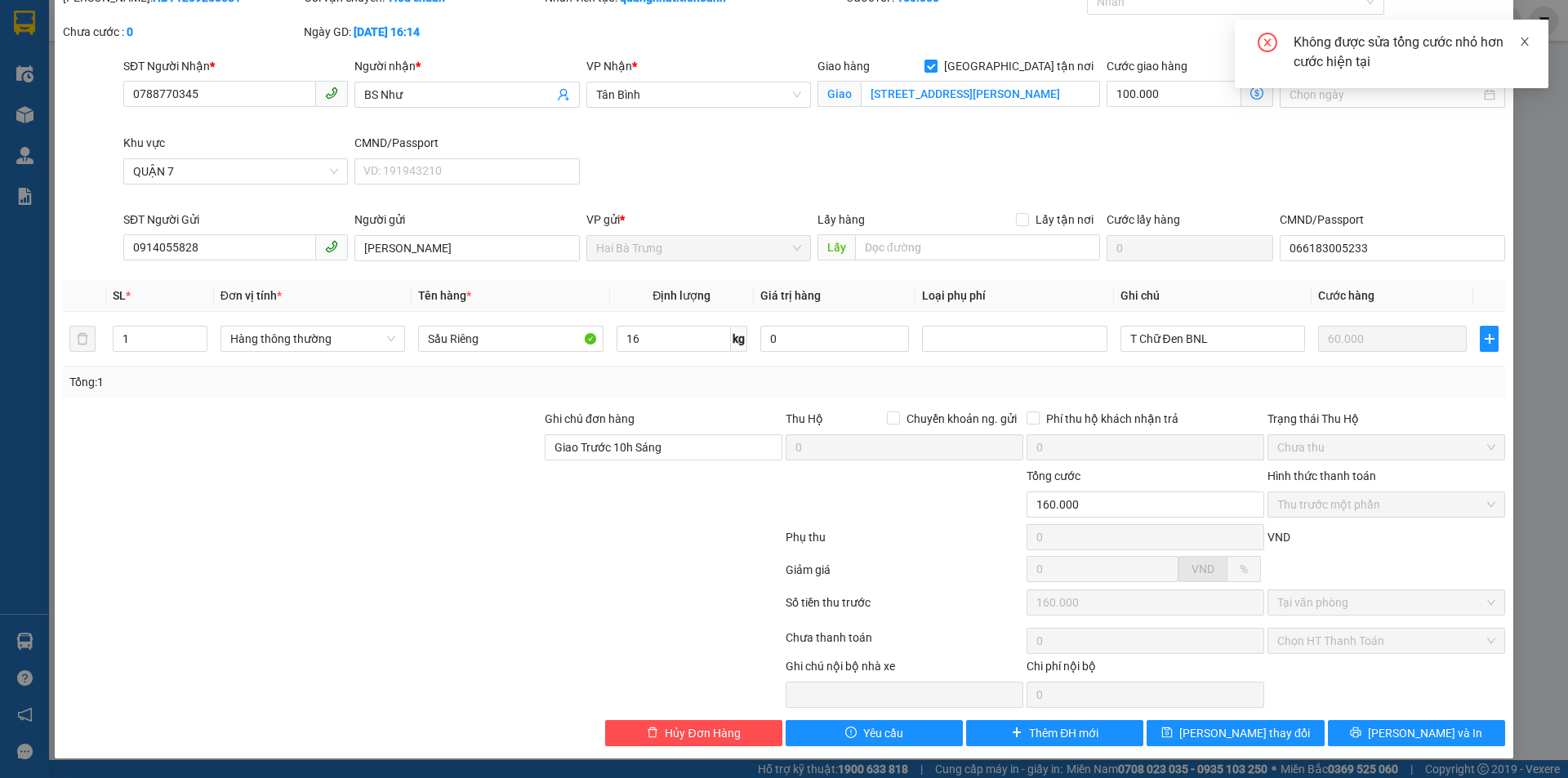
click at [1522, 42] on icon "close" at bounding box center [1525, 42] width 11 height 11
click at [204, 98] on input "0788770345" at bounding box center [219, 93] width 192 height 26
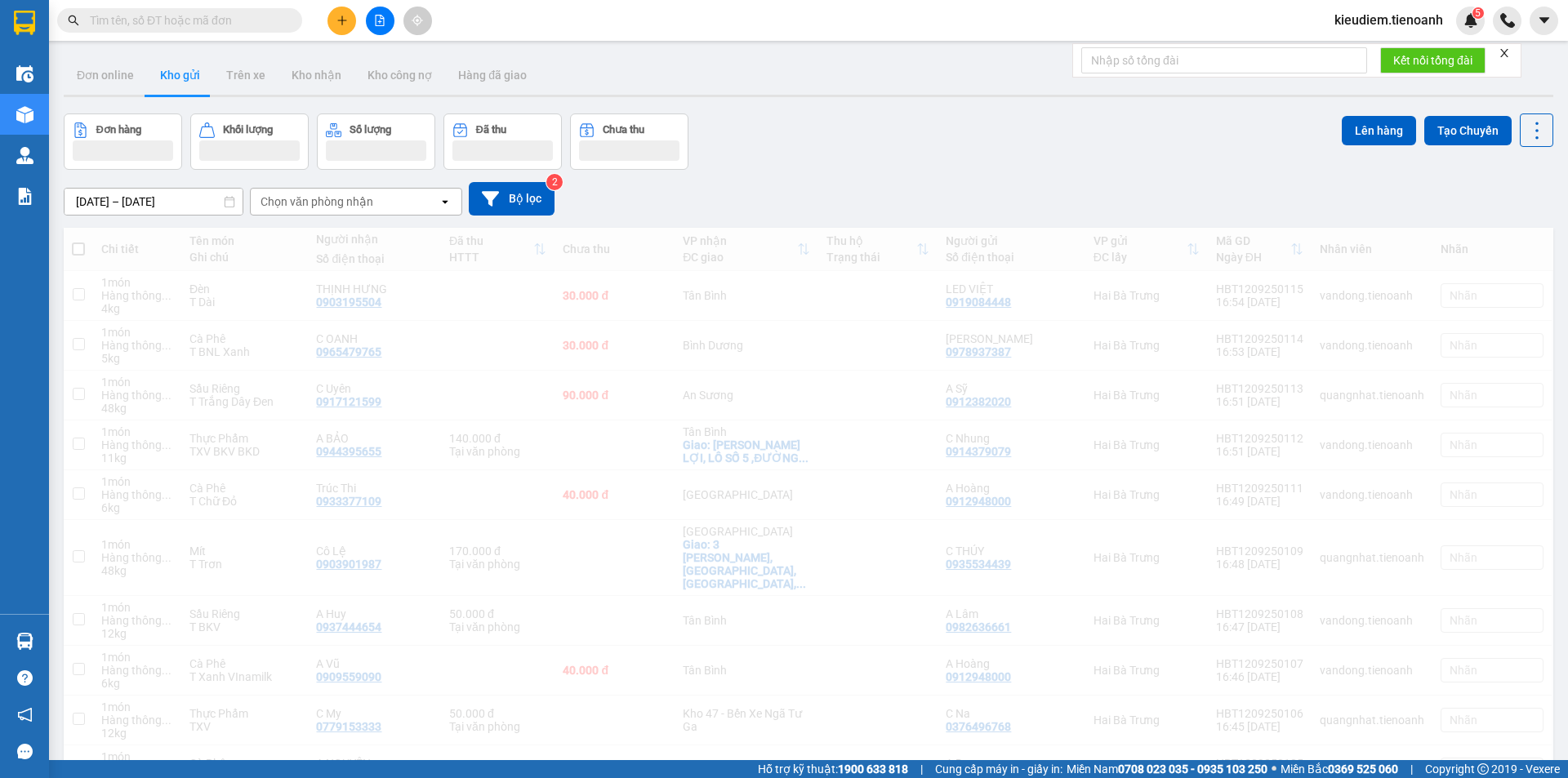
click at [179, 26] on input "text" at bounding box center [186, 19] width 192 height 18
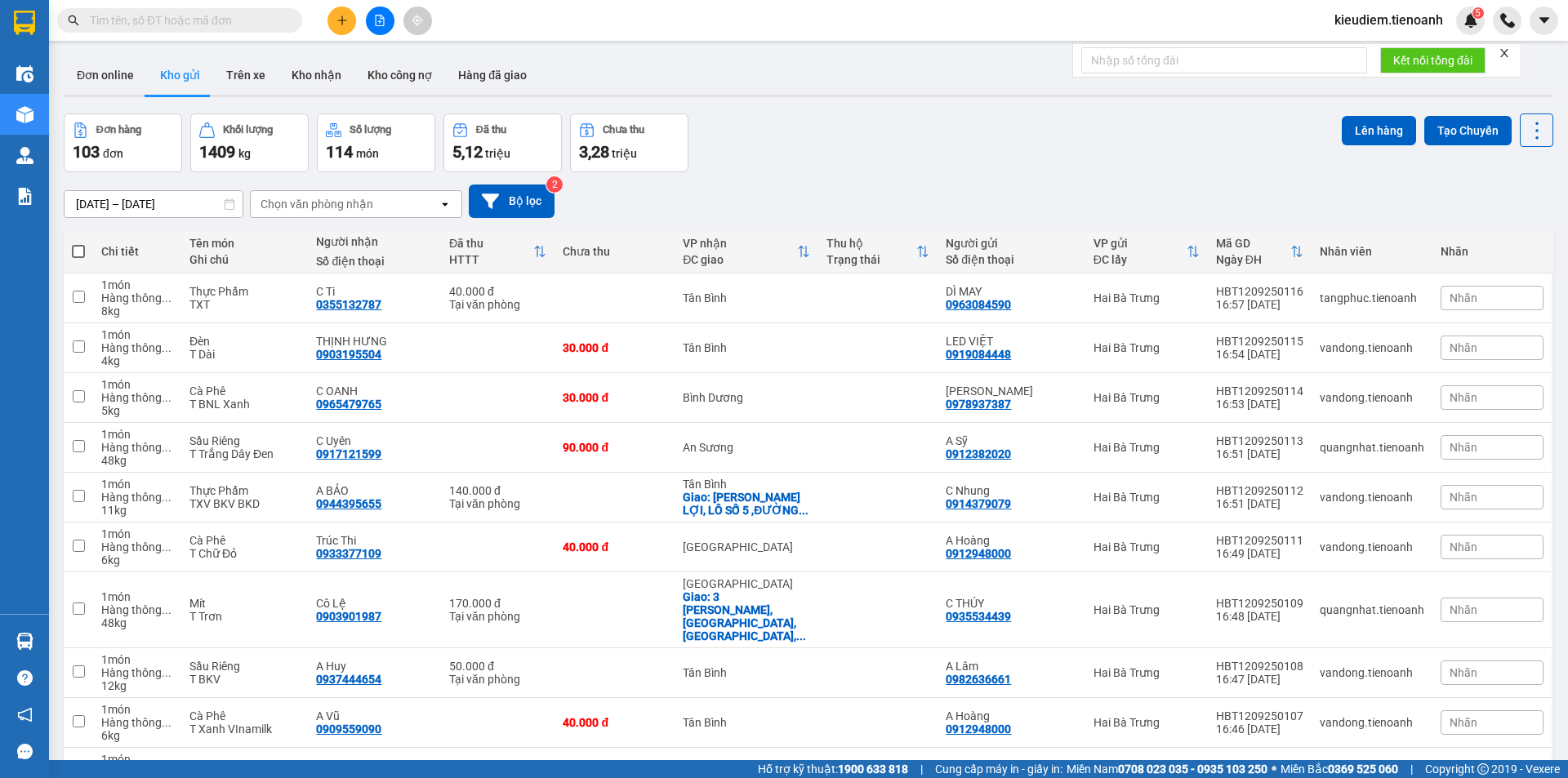
paste input "0788770345"
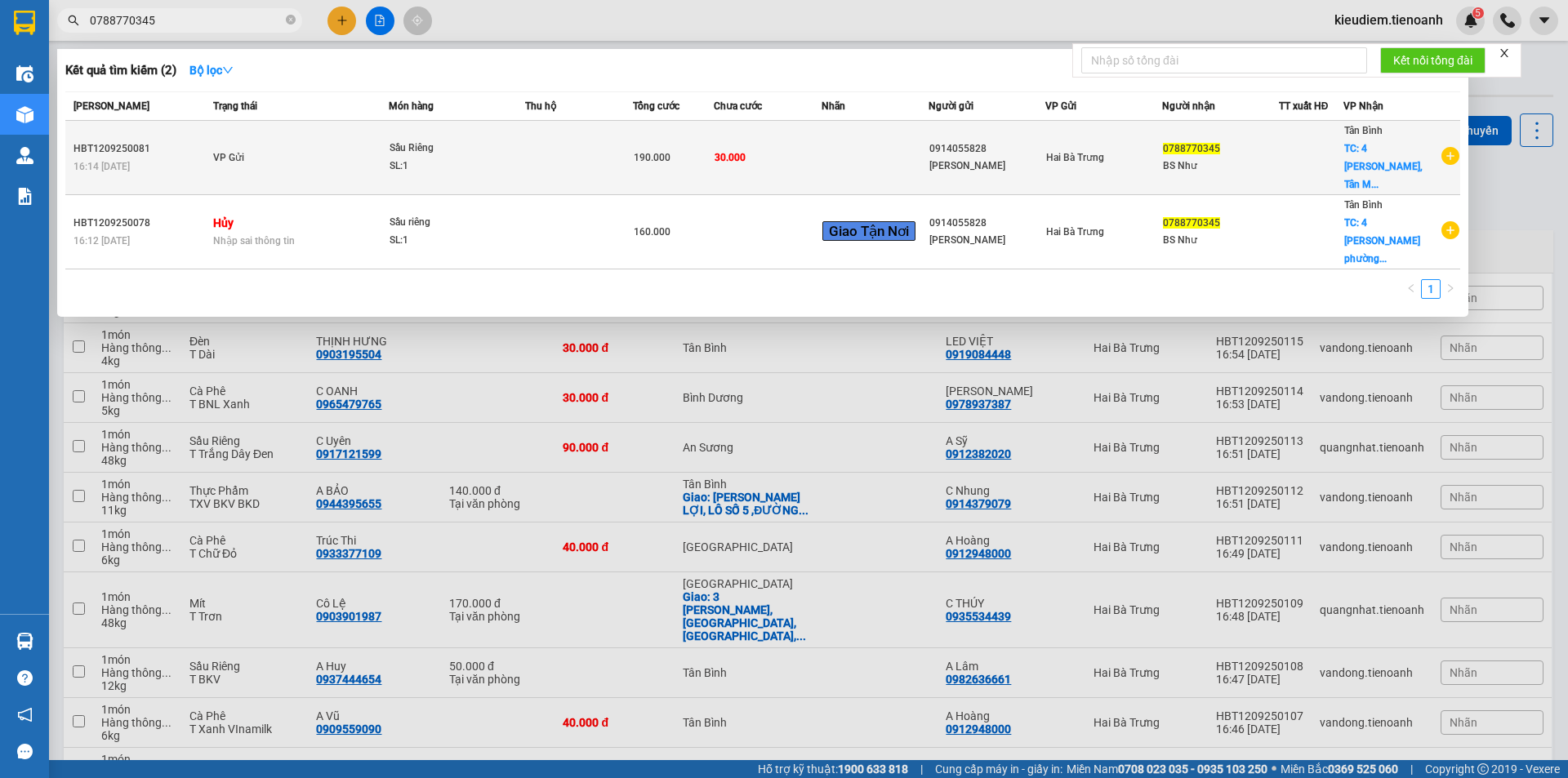
type input "0788770345"
click at [233, 152] on span "VP Gửi" at bounding box center [228, 157] width 31 height 11
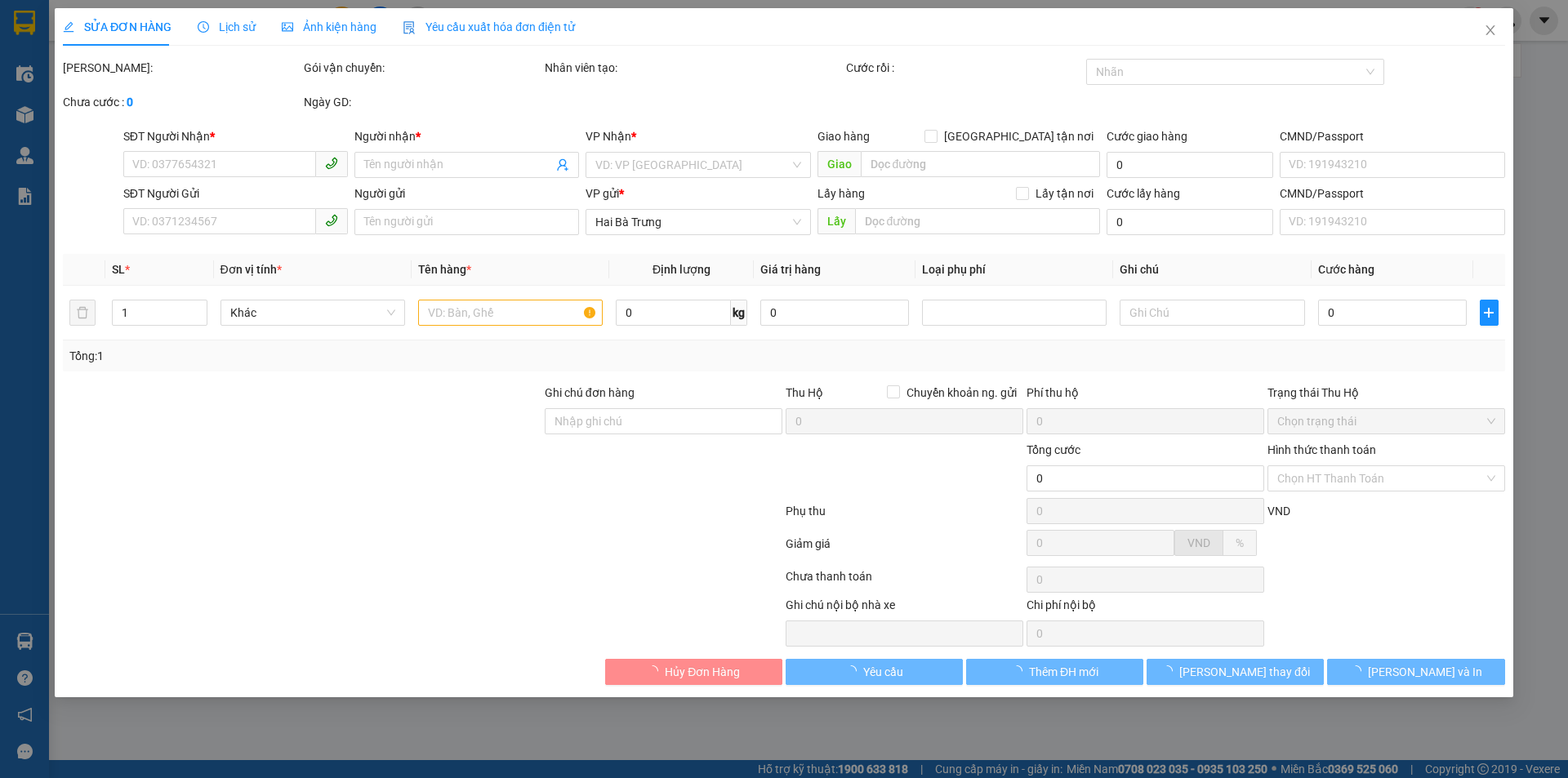
type input "0788770345"
type input "BS Như"
checkbox input "true"
type input "[STREET_ADDRESS][PERSON_NAME]"
type input "0914055828"
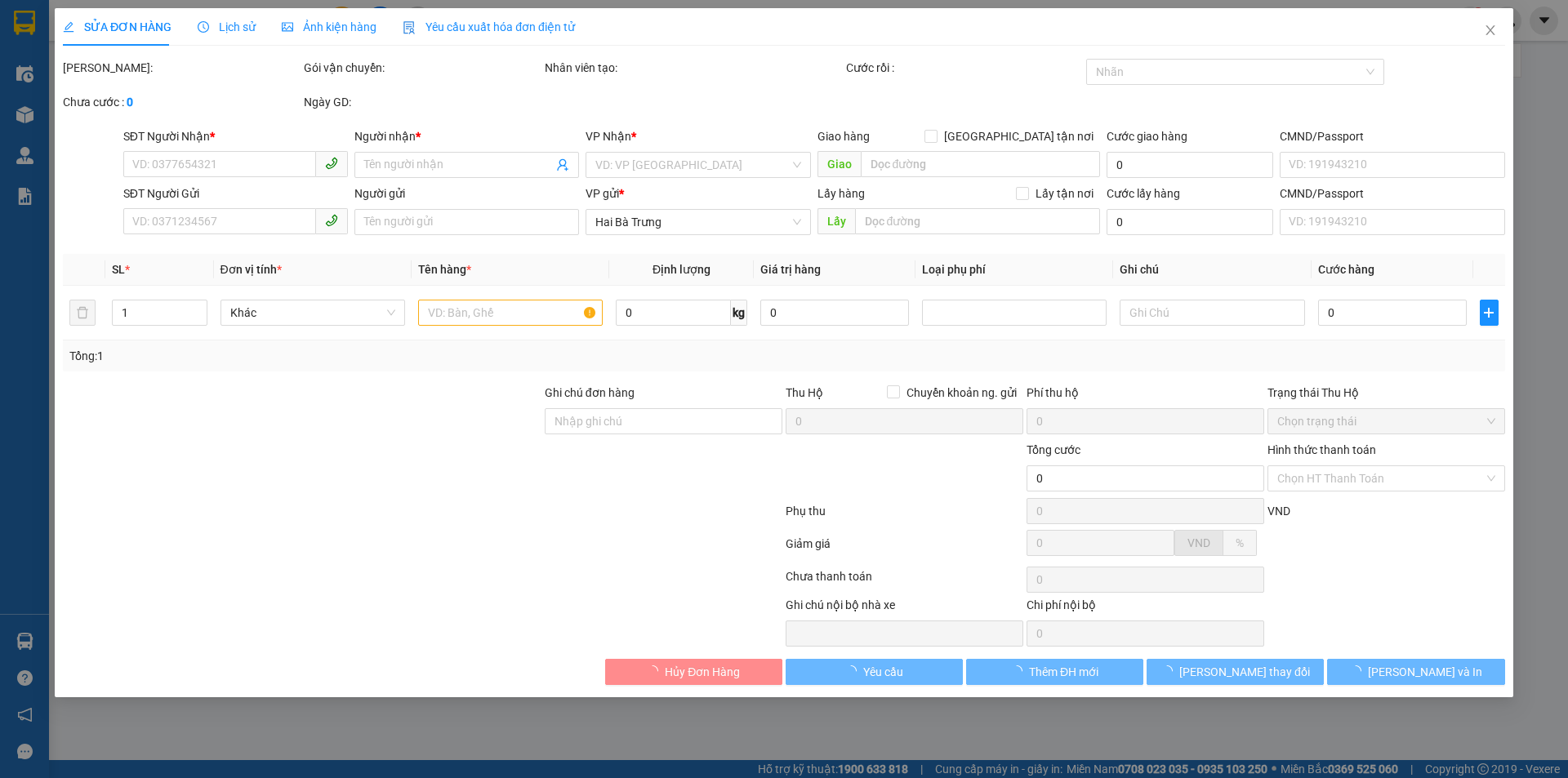
type input "[PERSON_NAME]"
type input "066183005233"
type input "Giao Trước 10h Sáng"
type input "190.000"
type input "160.000"
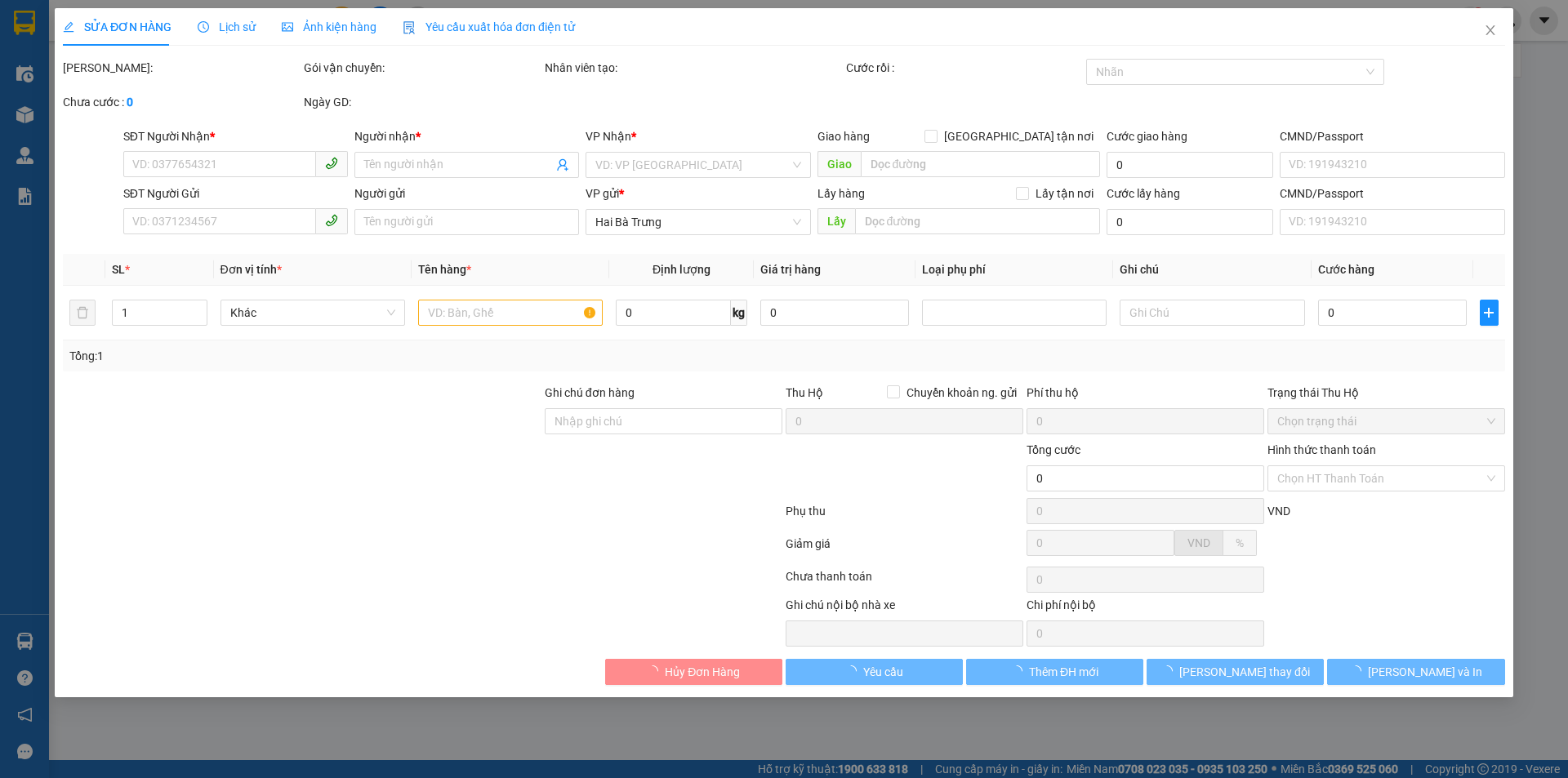
type input "30.000"
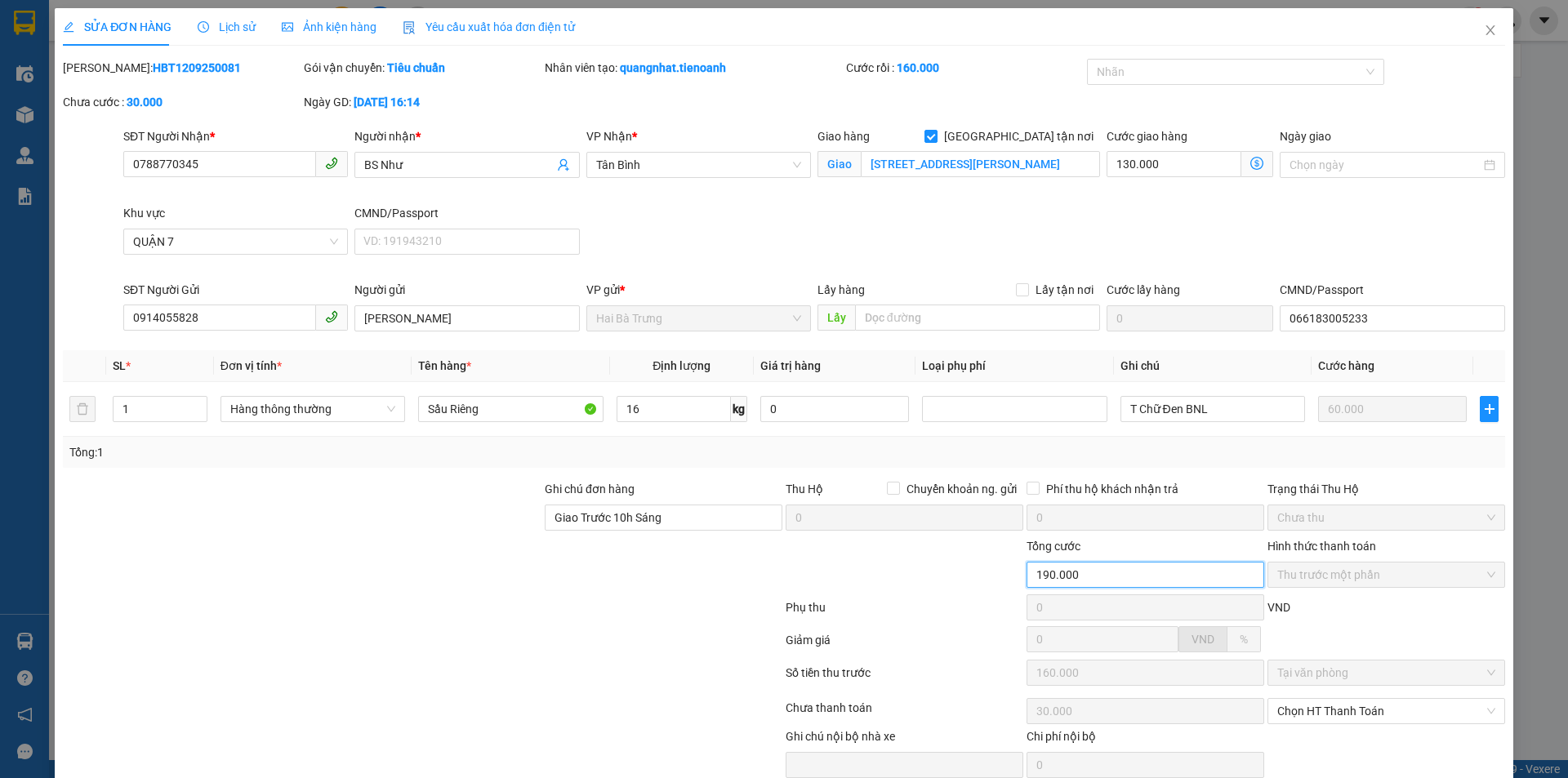
click at [1159, 566] on input "190.000" at bounding box center [1145, 574] width 238 height 26
click at [1178, 160] on input "130.000" at bounding box center [1174, 164] width 135 height 26
type input "60.001"
type input "-99.999"
type input "100.000"
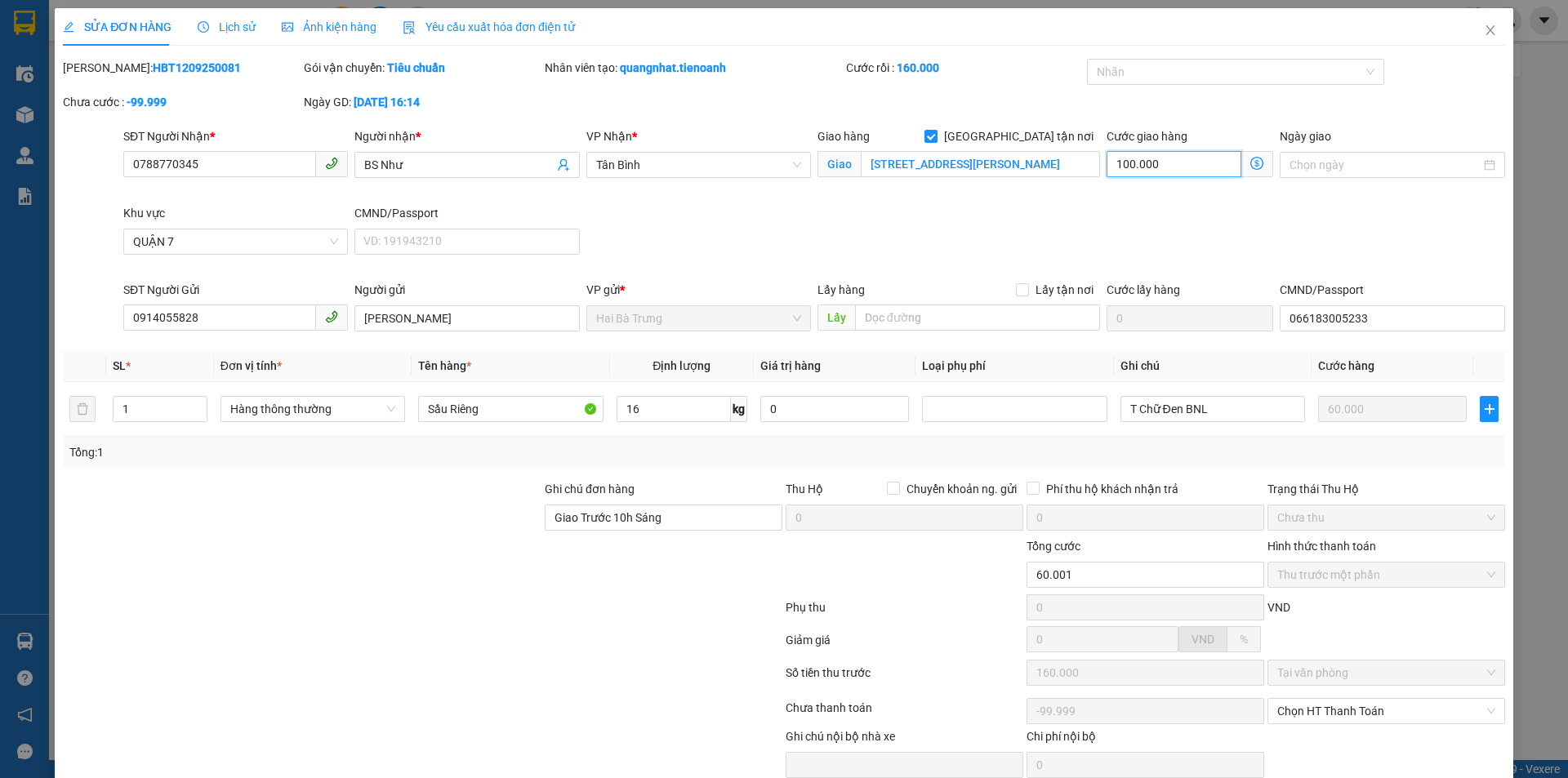
type input "160.000"
type input "0"
click at [1052, 238] on div "SĐT Người Nhận * 0788770345 Người nhận * BS Như VP Nhận * Tân Bình Giao hàng [G…" at bounding box center [814, 204] width 1389 height 154
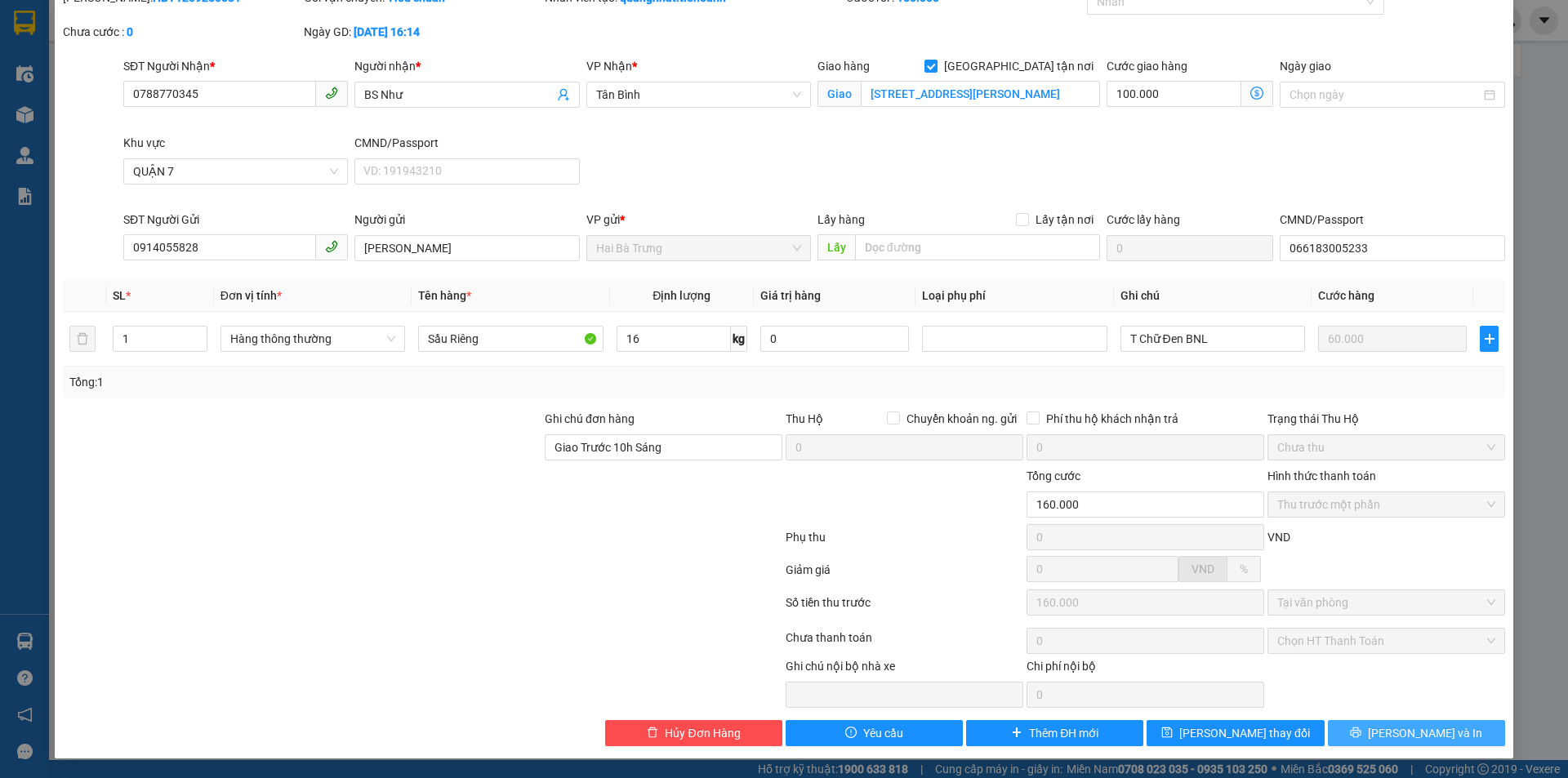
click at [1362, 731] on icon "printer" at bounding box center [1355, 733] width 10 height 10
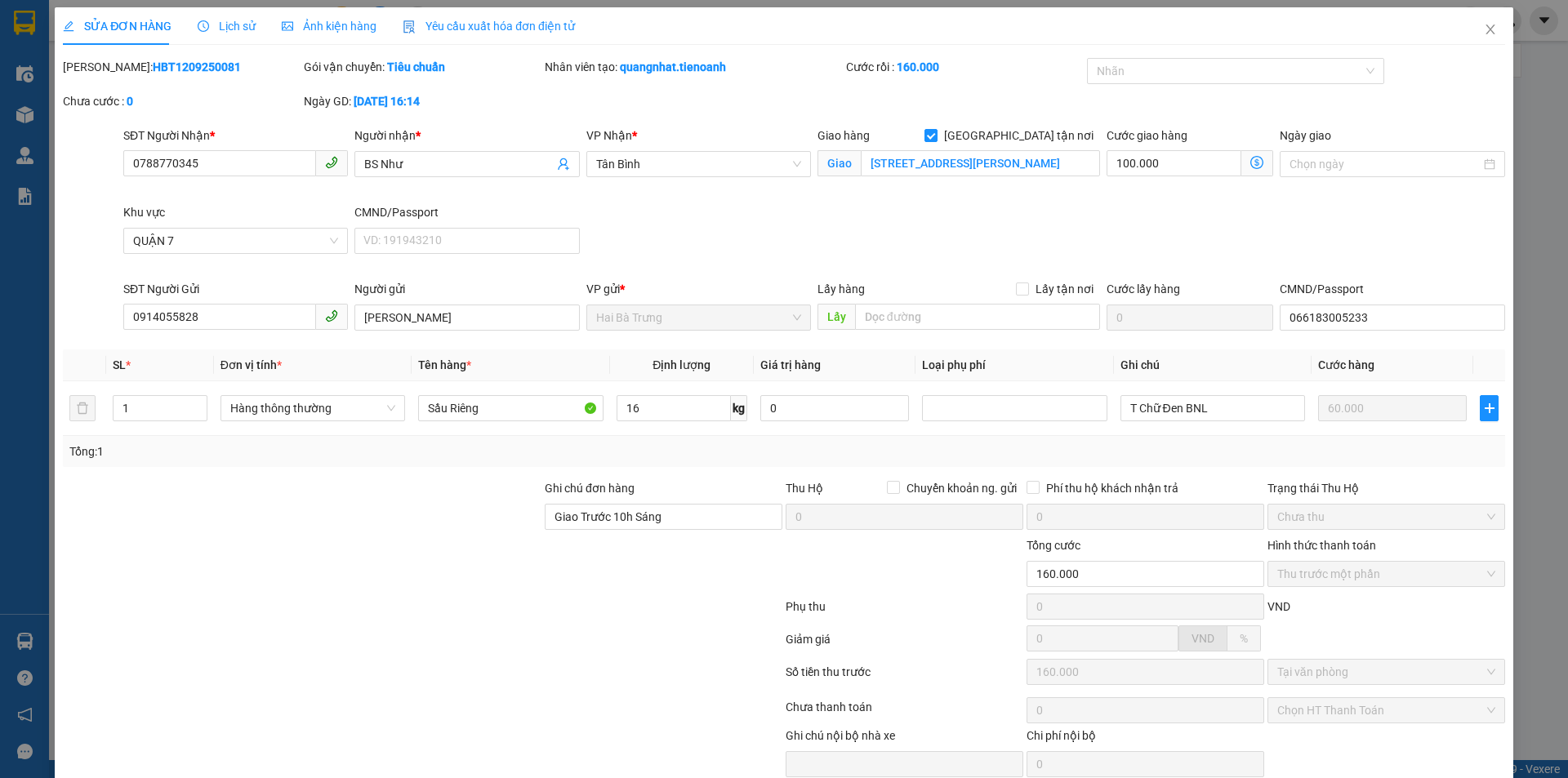
scroll to position [0, 0]
click at [1151, 157] on input "100.000" at bounding box center [1174, 164] width 135 height 26
click at [1248, 171] on span at bounding box center [1257, 164] width 31 height 26
click at [1250, 163] on icon "dollar-circle" at bounding box center [1256, 163] width 13 height 13
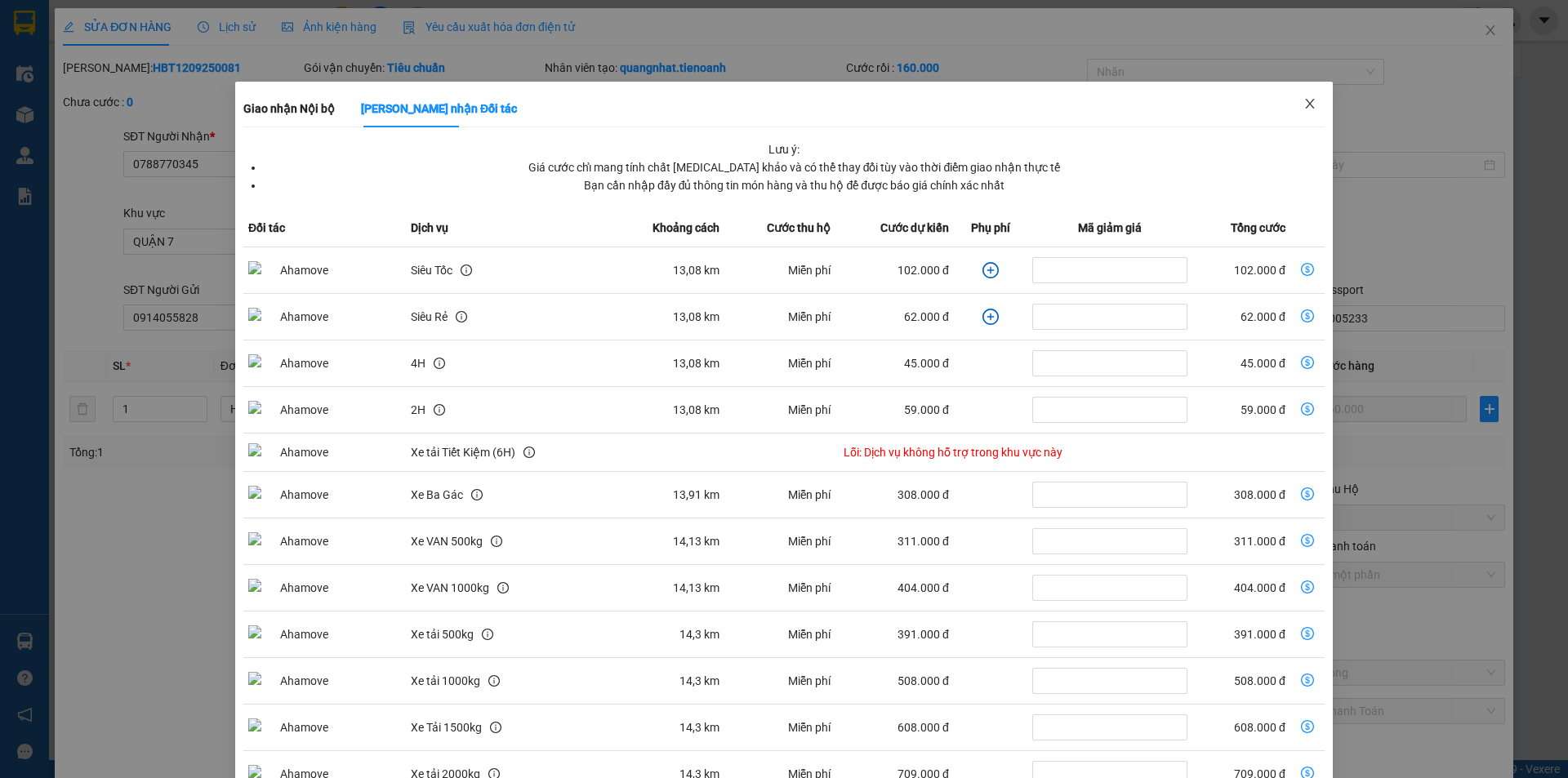
click at [1303, 110] on icon "close" at bounding box center [1310, 104] width 13 height 13
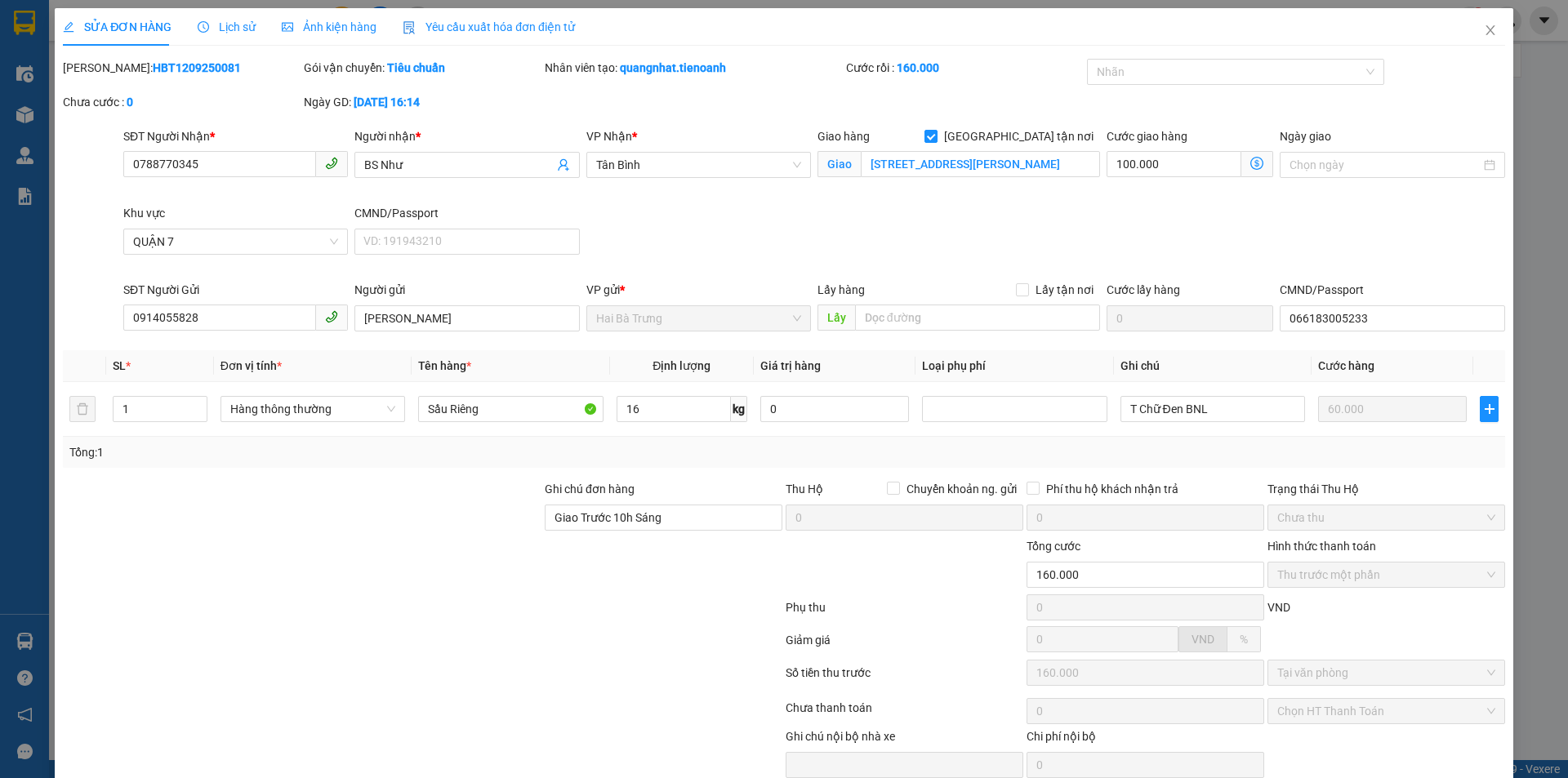
click at [1175, 259] on div "SĐT Người Nhận * 0788770345 Người nhận * BS Như VP Nhận * Tân Bình Giao hàng Gi…" at bounding box center [814, 204] width 1389 height 154
click at [1487, 29] on span "Close" at bounding box center [1489, 31] width 45 height 45
click at [1476, 33] on div "5" at bounding box center [1470, 20] width 29 height 29
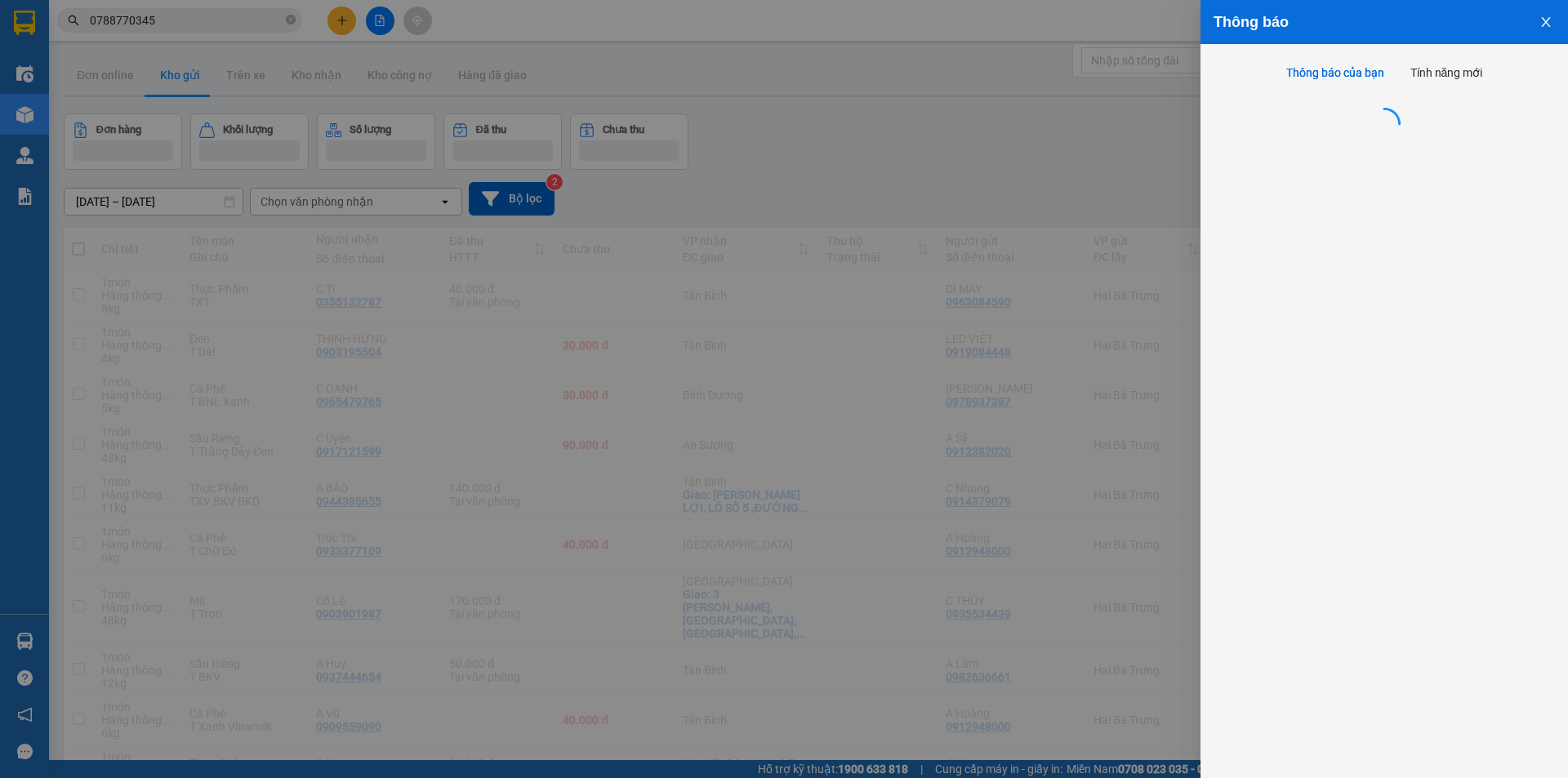
click at [1056, 102] on div at bounding box center [784, 389] width 1568 height 778
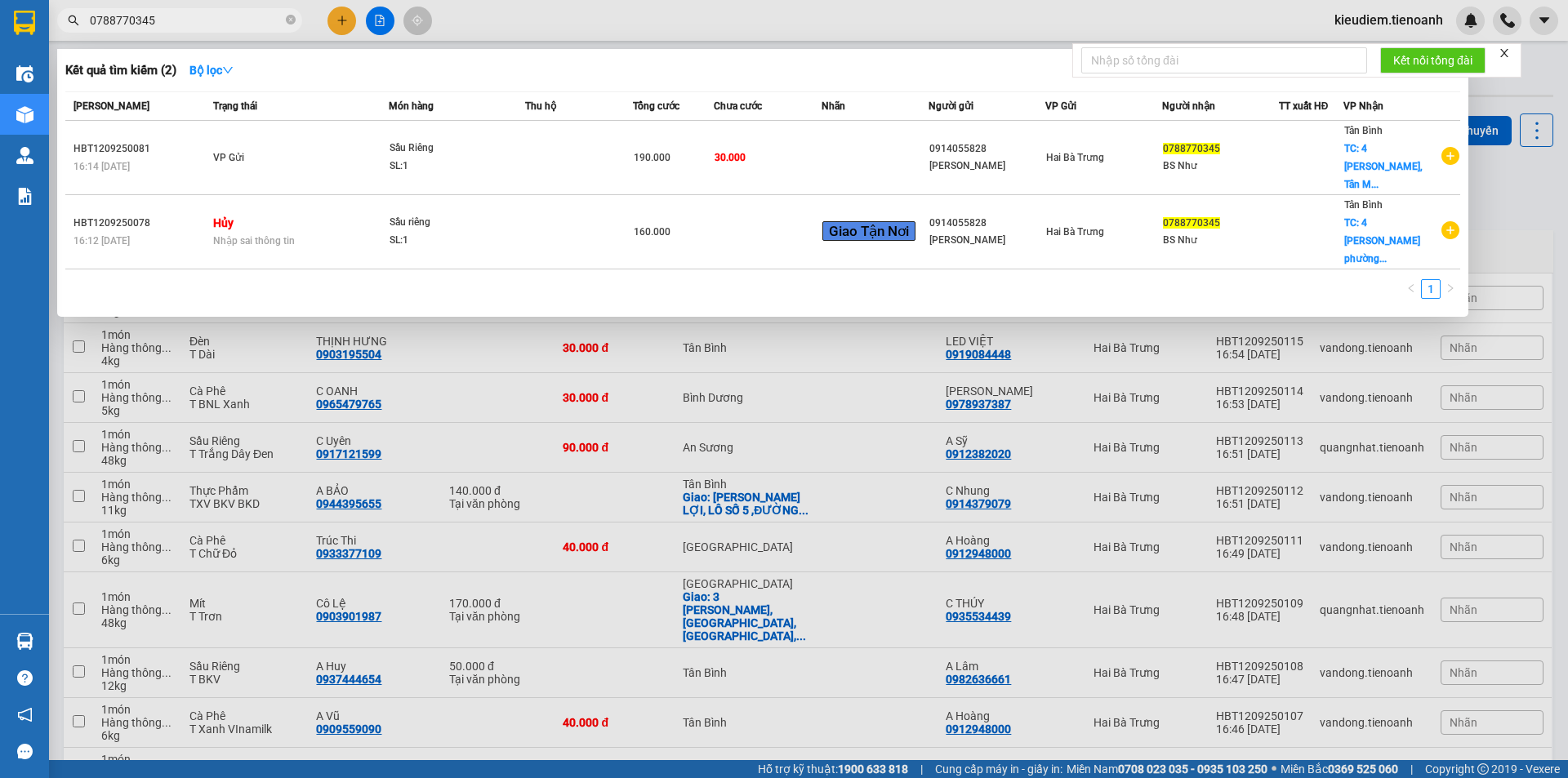
click at [209, 19] on input "0788770345" at bounding box center [186, 19] width 192 height 18
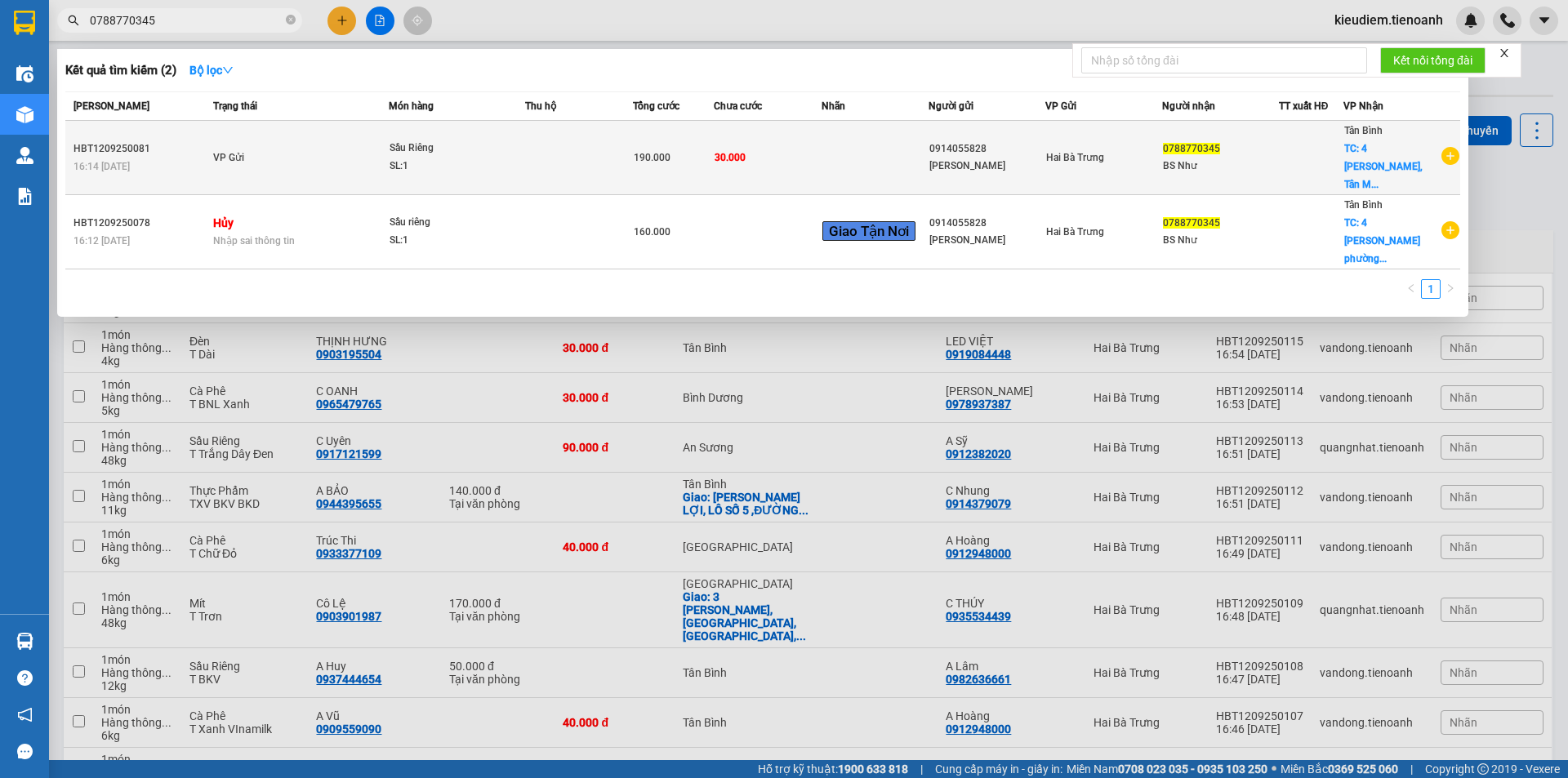
click at [322, 160] on td "VP Gửi" at bounding box center [299, 158] width 179 height 74
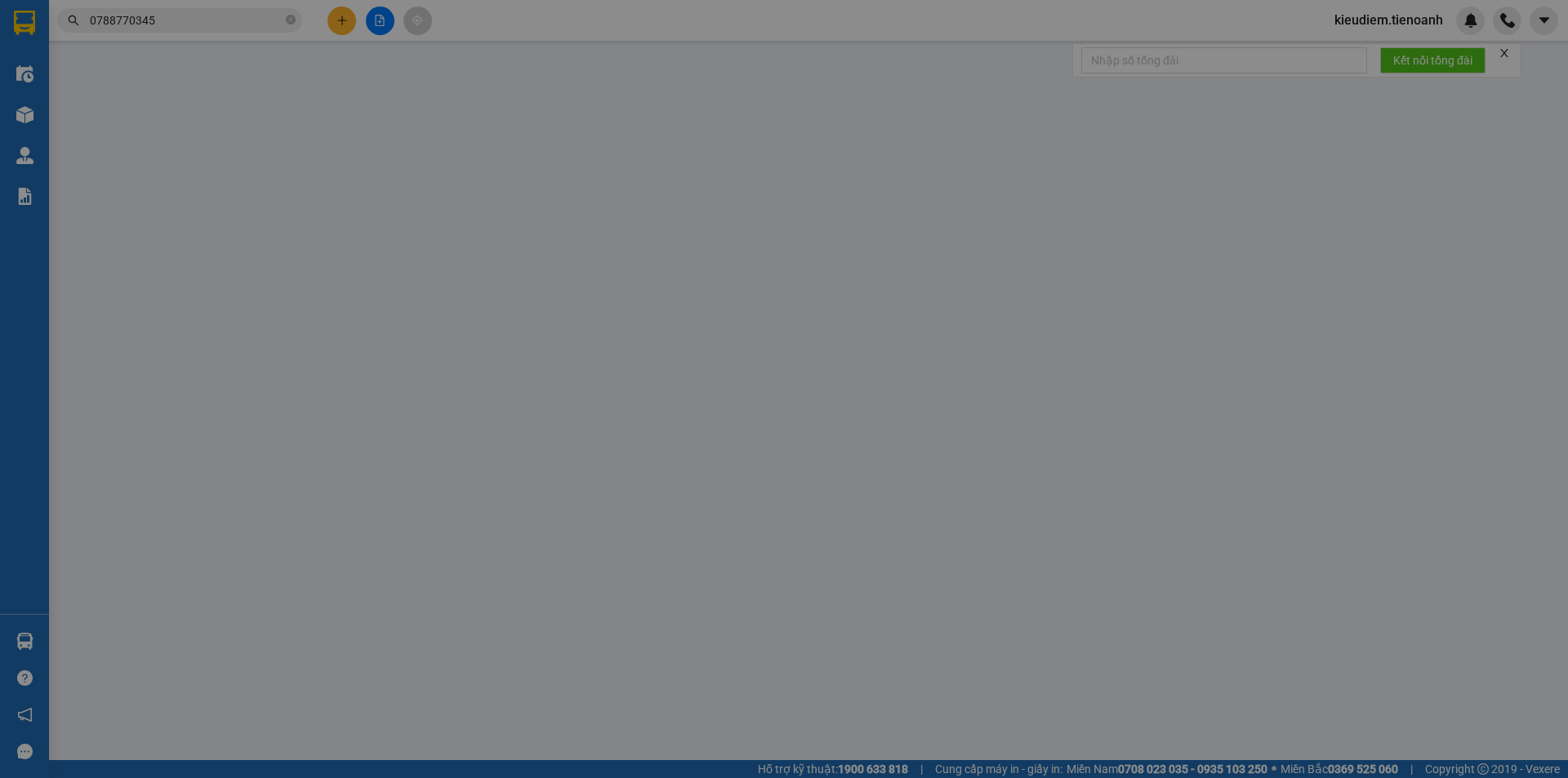
type input "0788770345"
type input "BS Như"
checkbox input "true"
type input "[STREET_ADDRESS][PERSON_NAME]"
type input "0914055828"
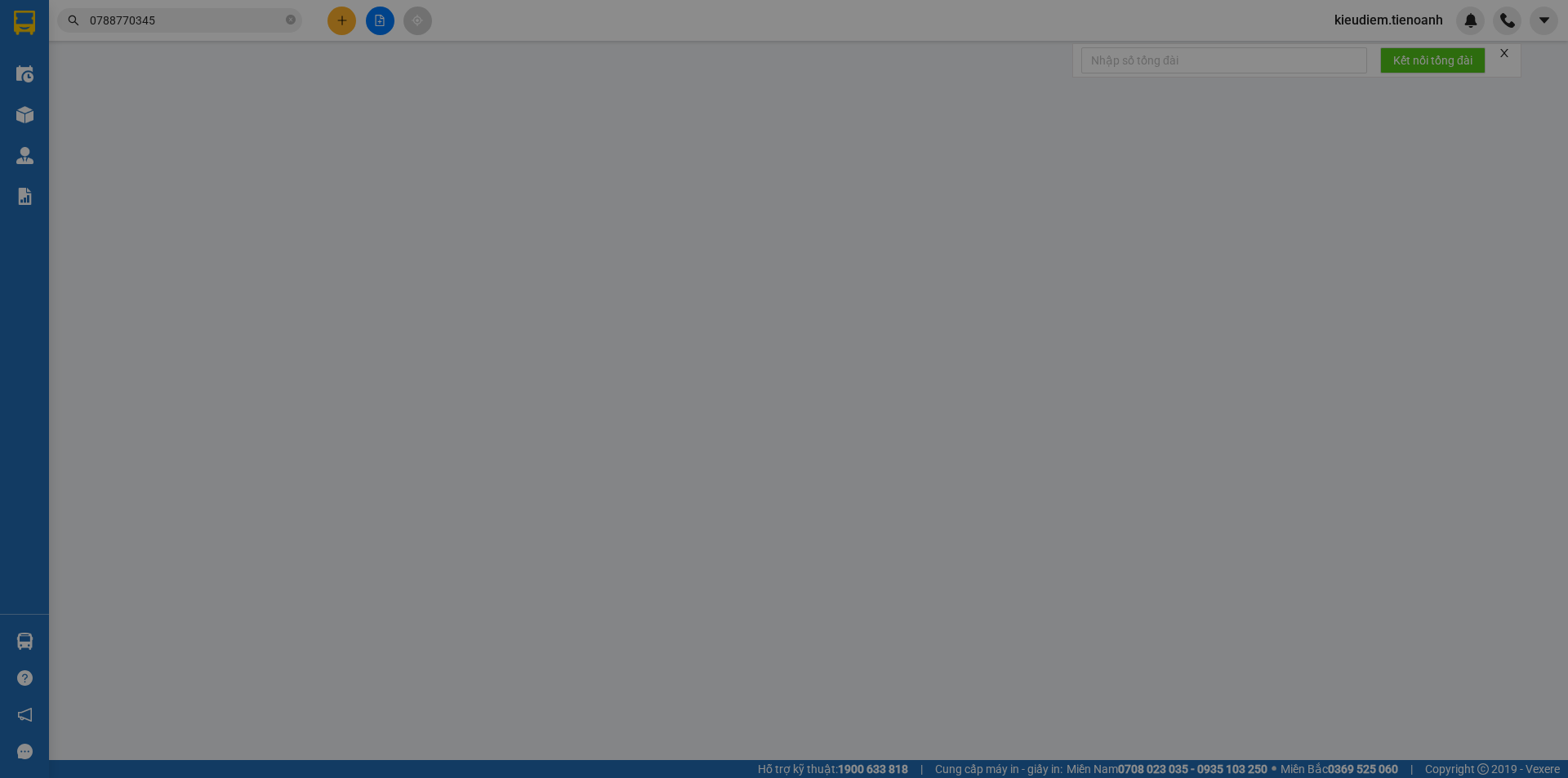
type input "[PERSON_NAME]"
type input "066183005233"
type input "Giao Trước 10h Sáng"
type input "190.000"
type input "160.000"
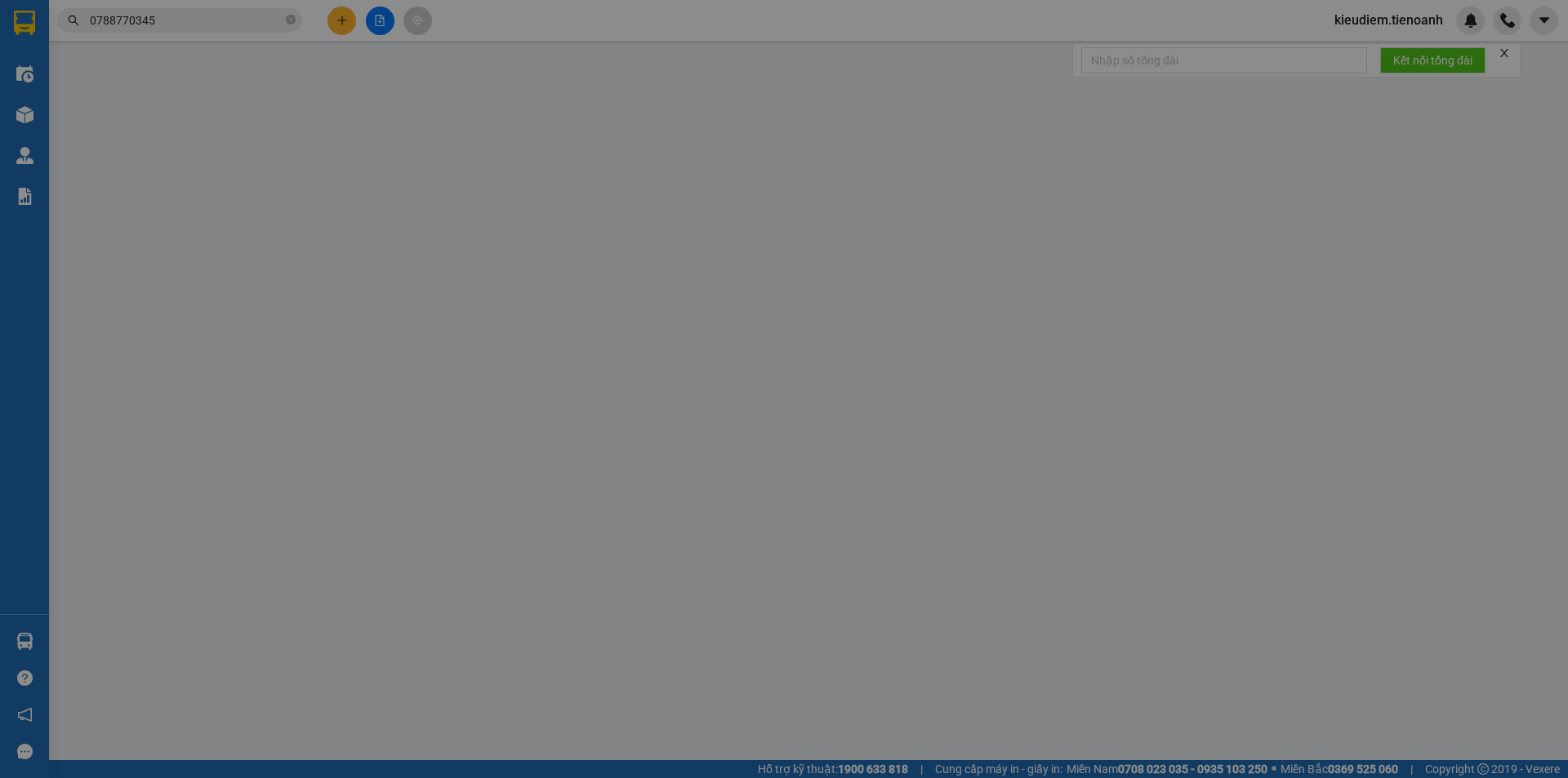
type input "30.000"
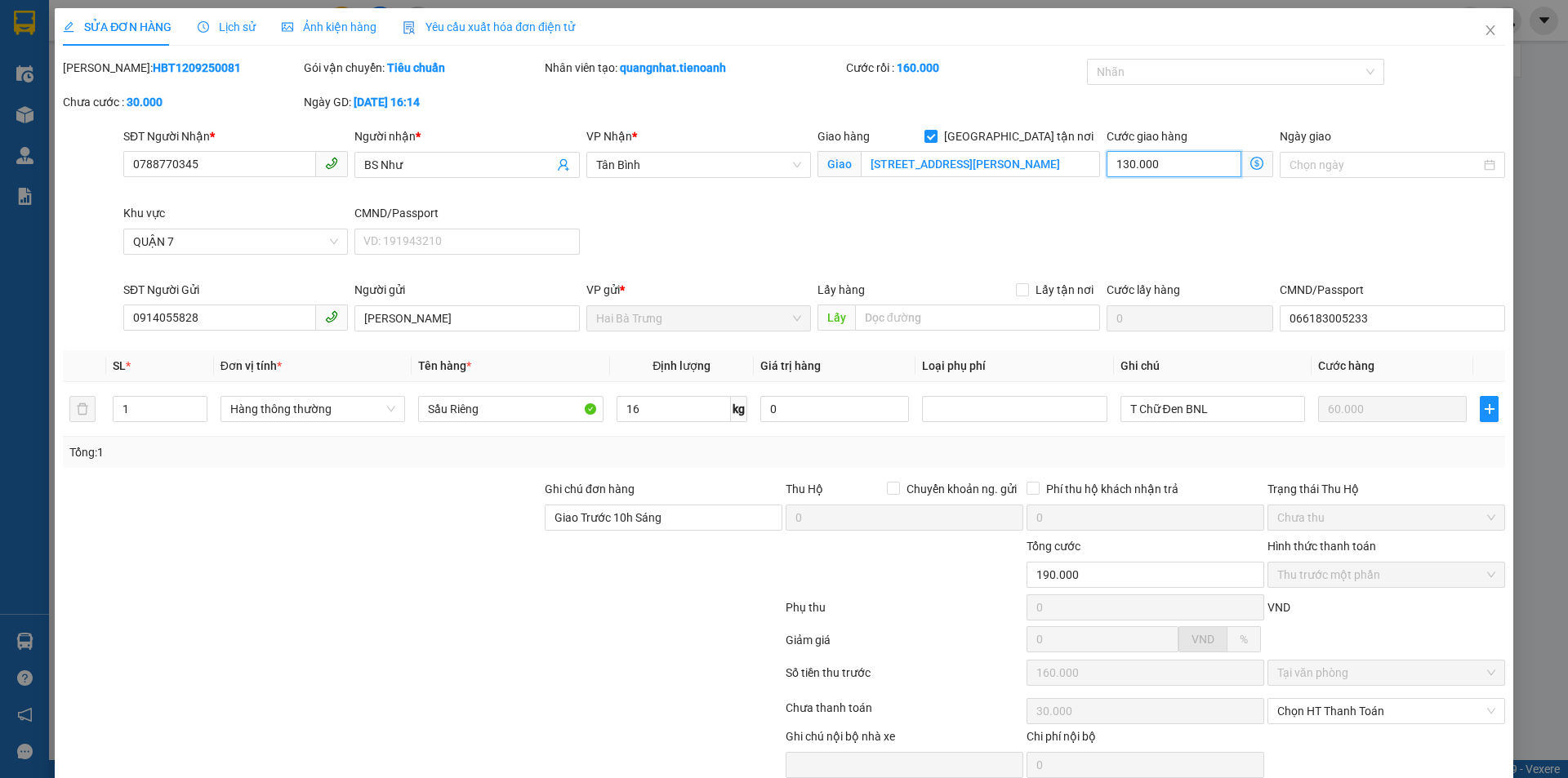
click at [1159, 156] on input "130.000" at bounding box center [1174, 164] width 135 height 26
type input "60.001"
type input "-99.999"
type input "1"
type input "60.010"
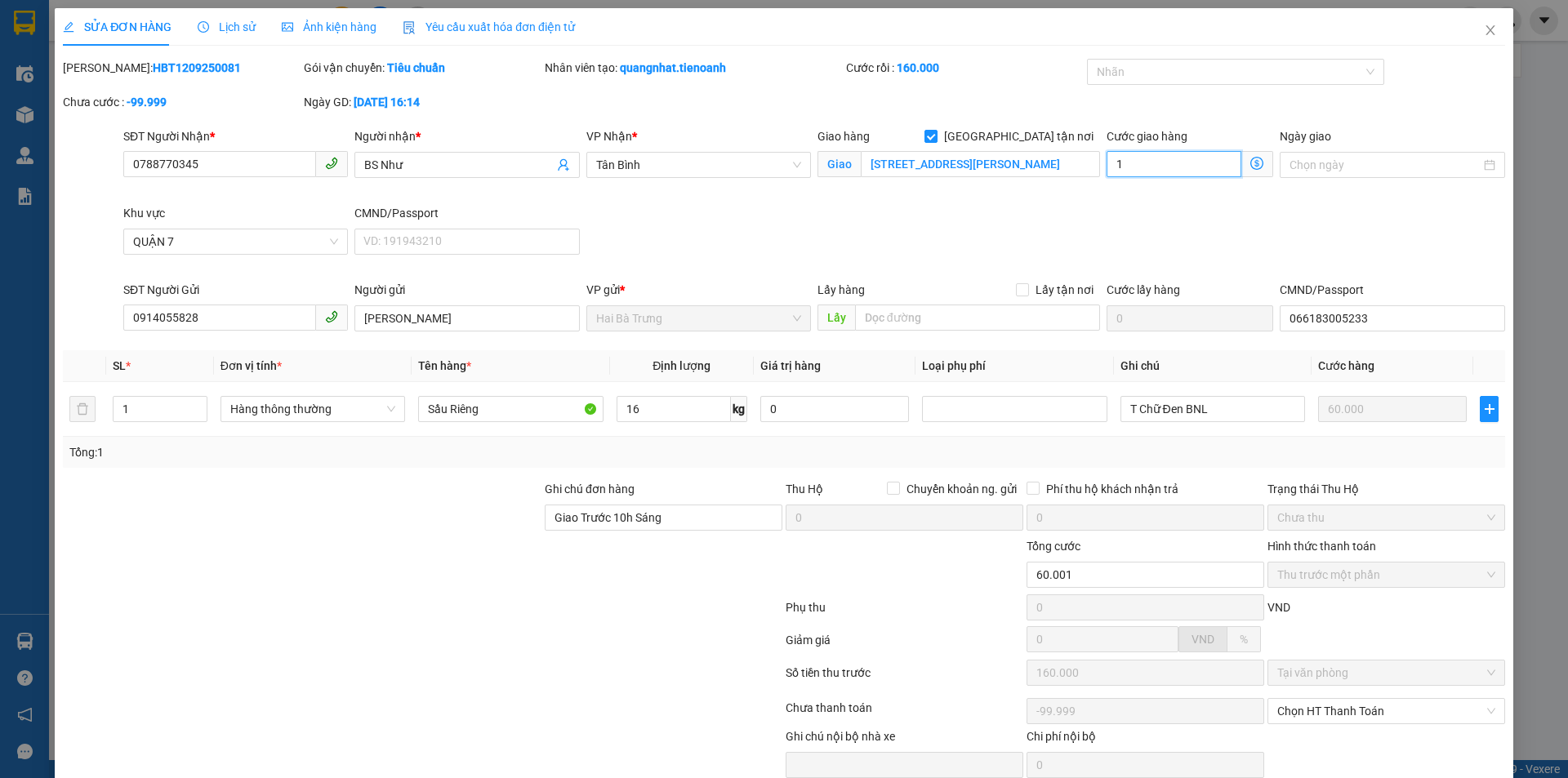
type input "-99.990"
type input "10"
type input "60.100"
type input "-99.900"
type input "100.000"
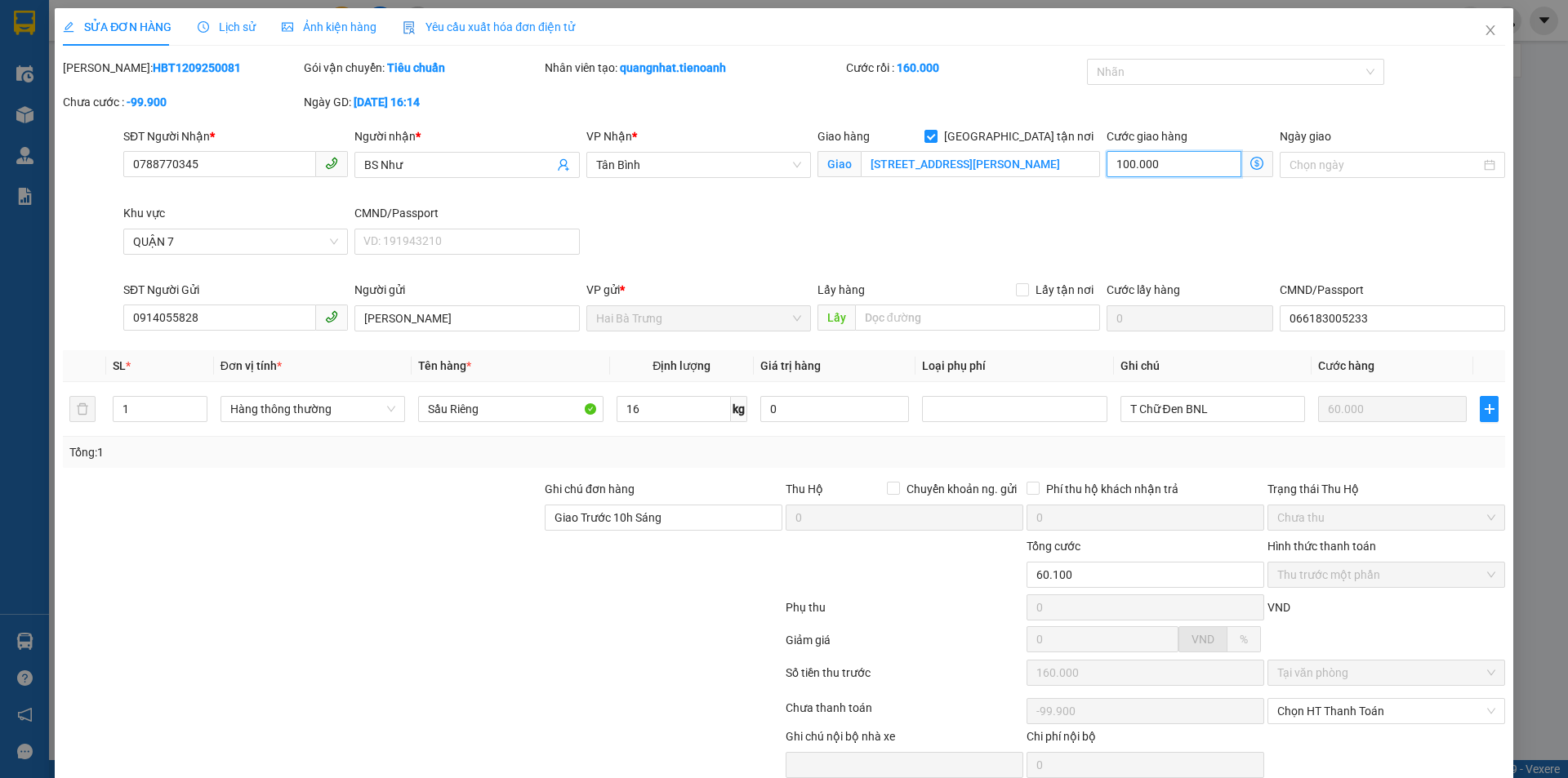
type input "160.000"
type input "0"
click at [1076, 241] on div "SĐT Người Nhận * 0788770345 Người nhận * BS Như VP Nhận * Tân Bình Giao hàng [G…" at bounding box center [814, 204] width 1389 height 154
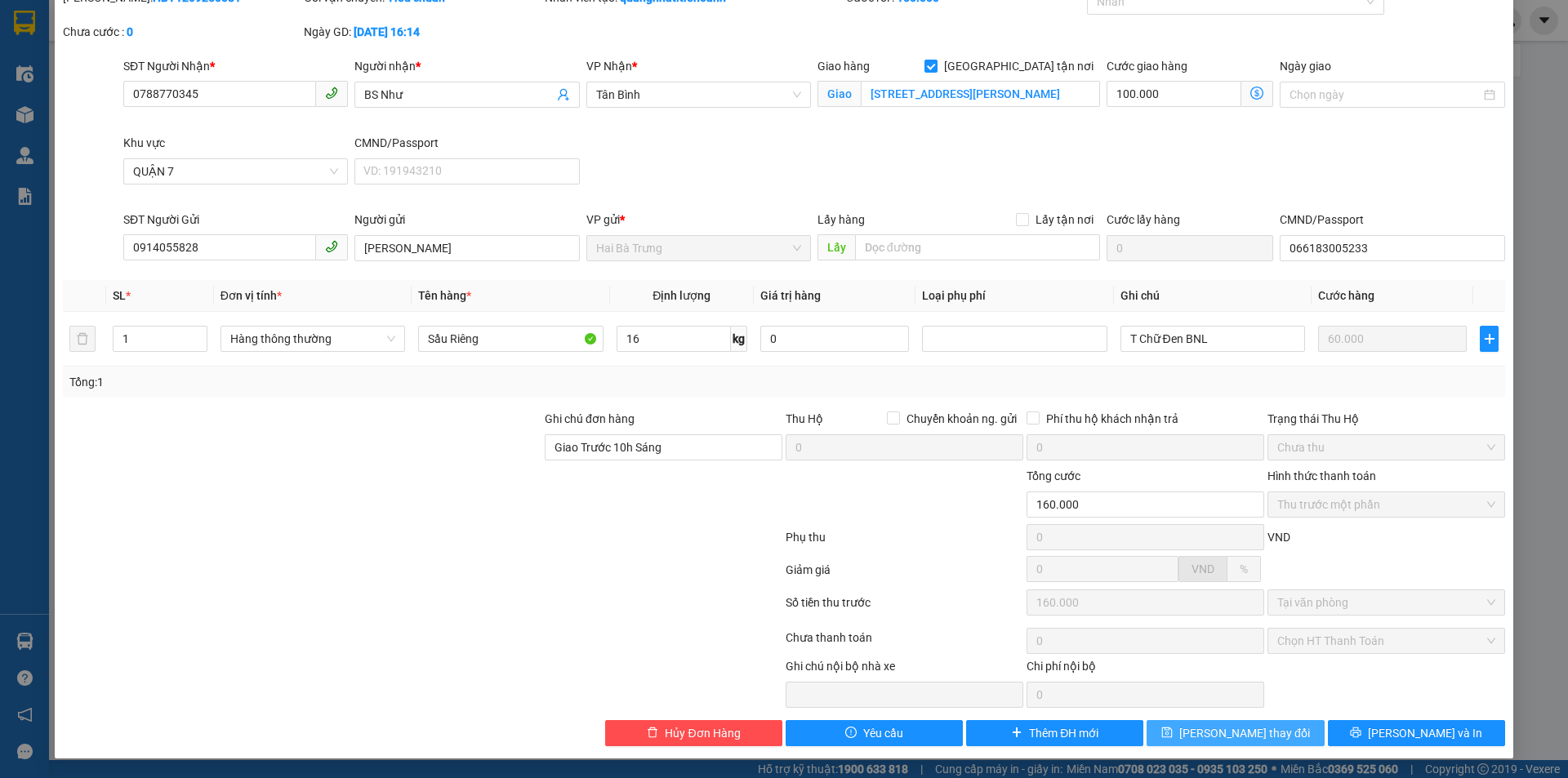
click at [1207, 737] on span "[PERSON_NAME] thay đổi" at bounding box center [1244, 733] width 130 height 18
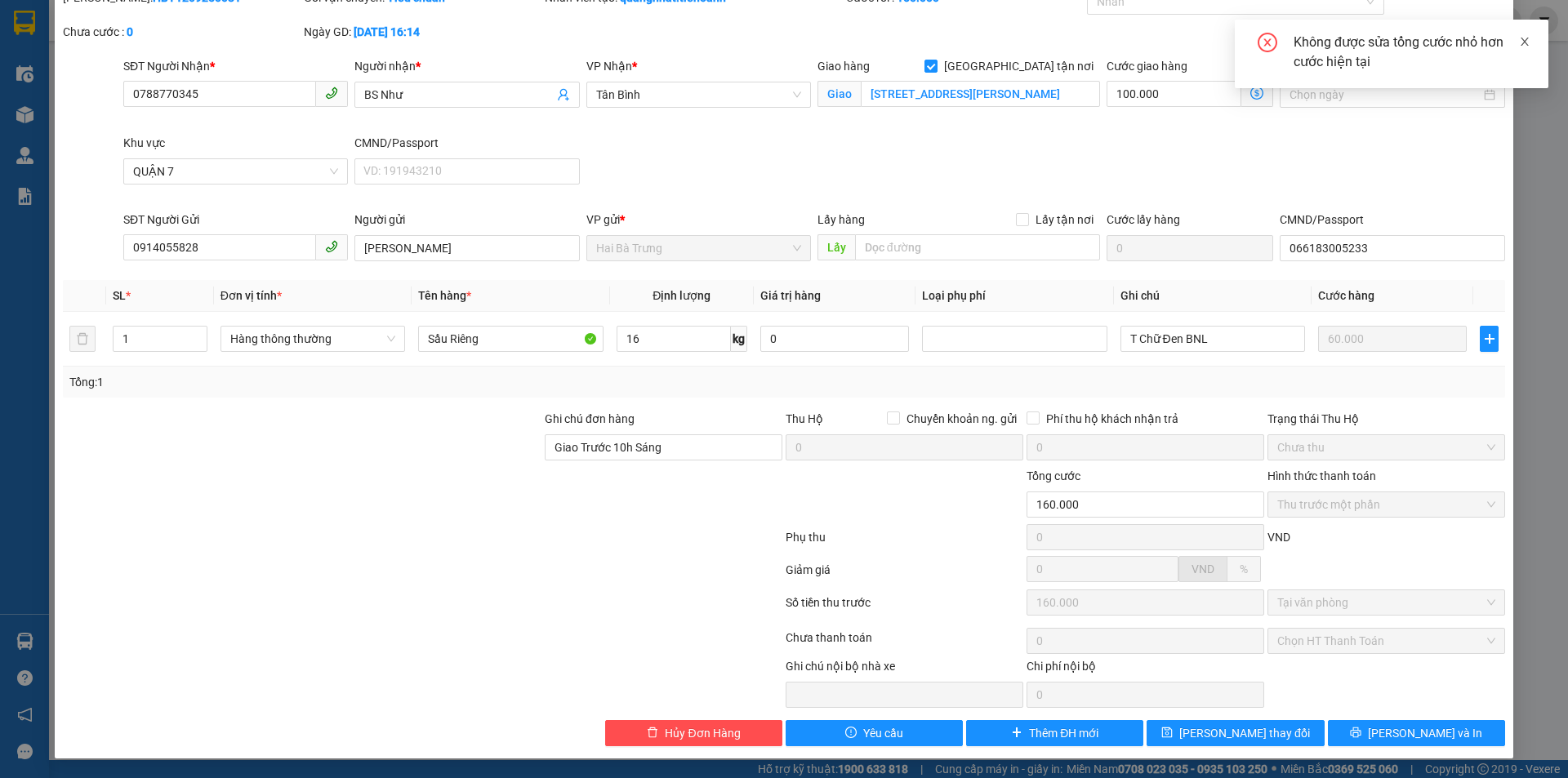
click at [1527, 46] on icon "close" at bounding box center [1525, 42] width 11 height 11
click at [1253, 87] on icon "dollar-circle" at bounding box center [1256, 93] width 13 height 13
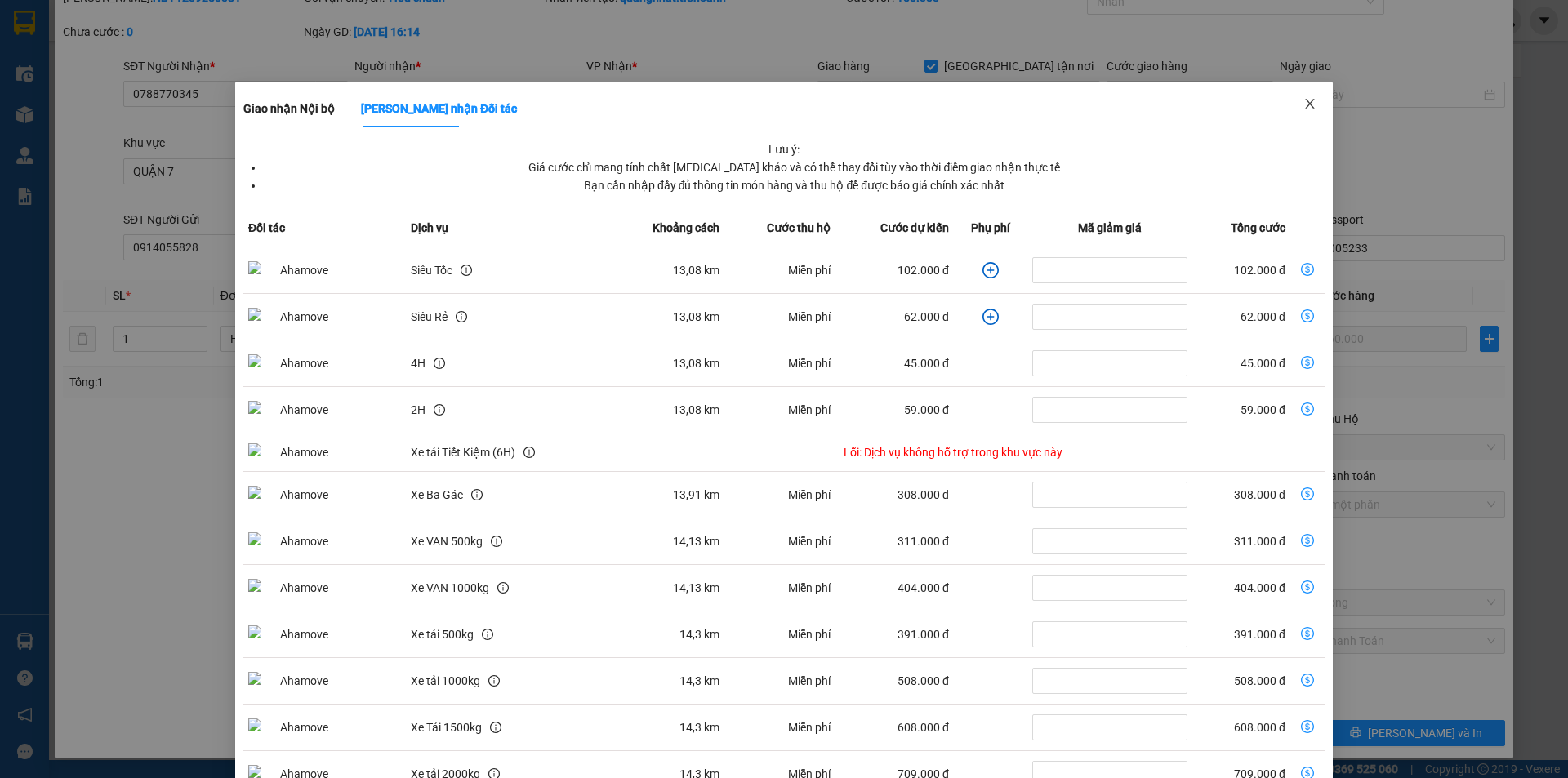
click at [1303, 101] on icon "close" at bounding box center [1310, 104] width 13 height 13
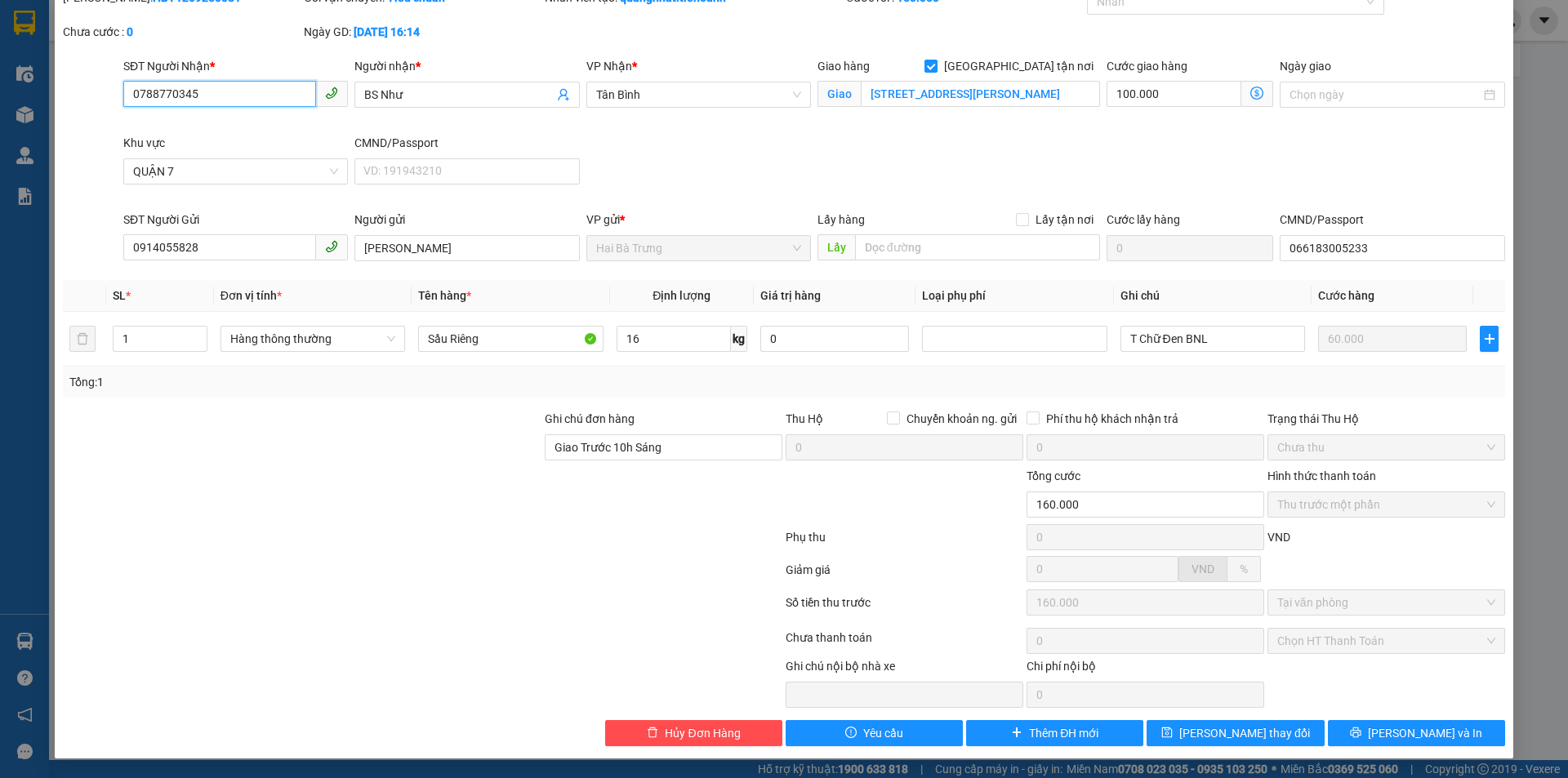
click at [238, 80] on input "0788770345" at bounding box center [219, 93] width 192 height 26
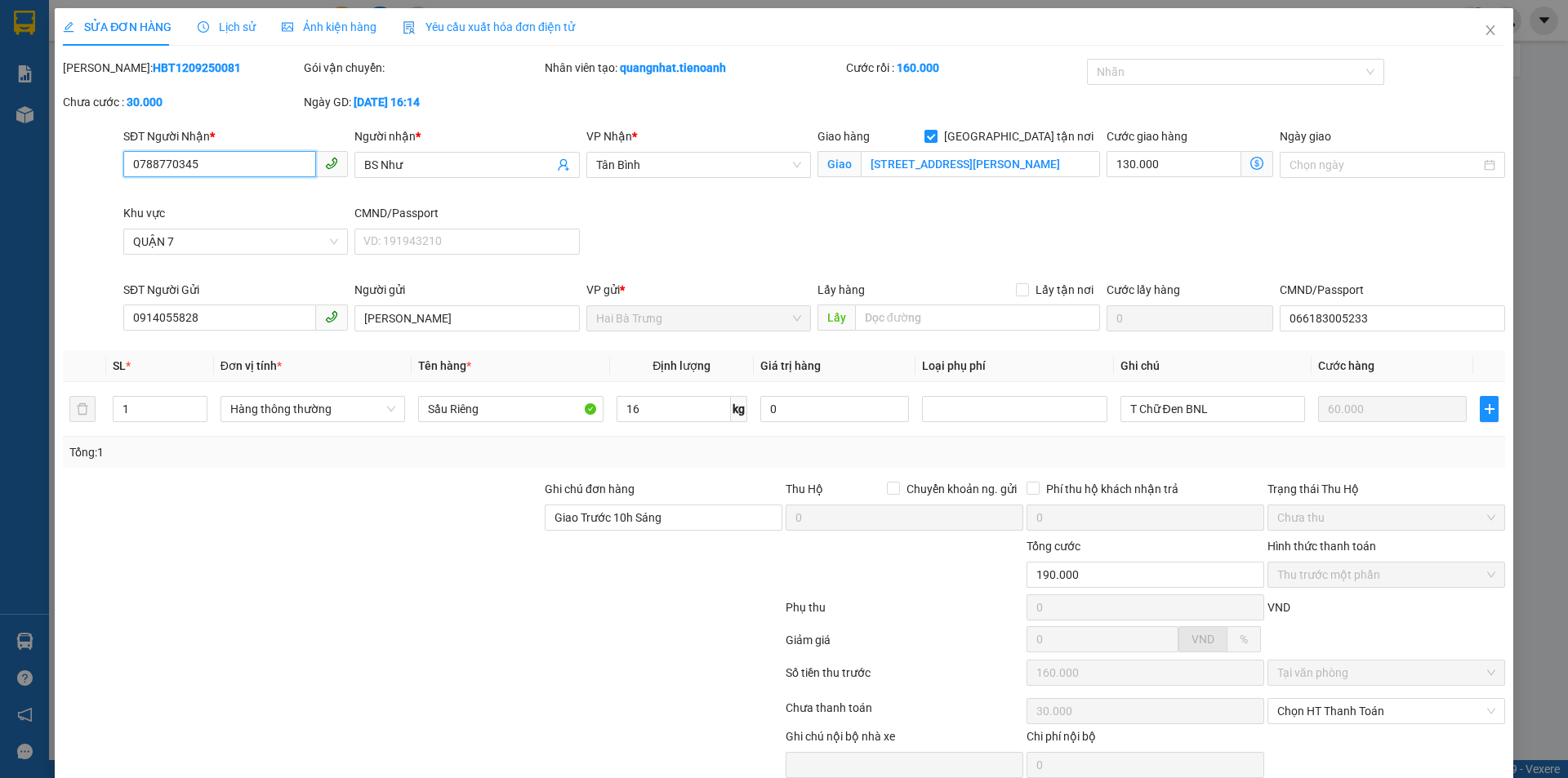
type input "0788770345"
type input "BS Như"
checkbox input "true"
type input "[STREET_ADDRESS][PERSON_NAME]"
type input "0914055828"
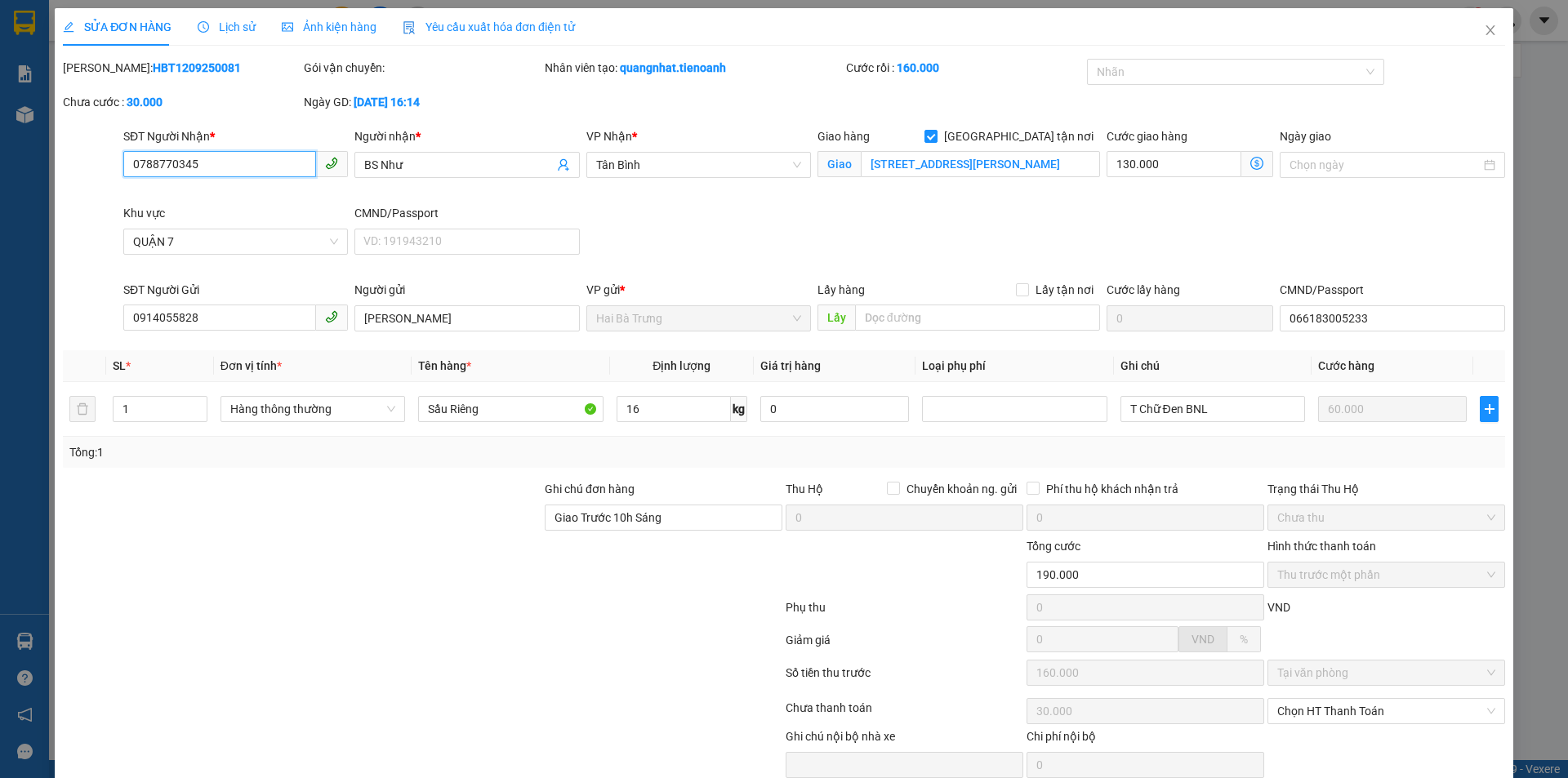
type input "[PERSON_NAME]"
type input "066183005233"
type input "Giao Trước 10h Sáng"
type input "190.000"
type input "160.000"
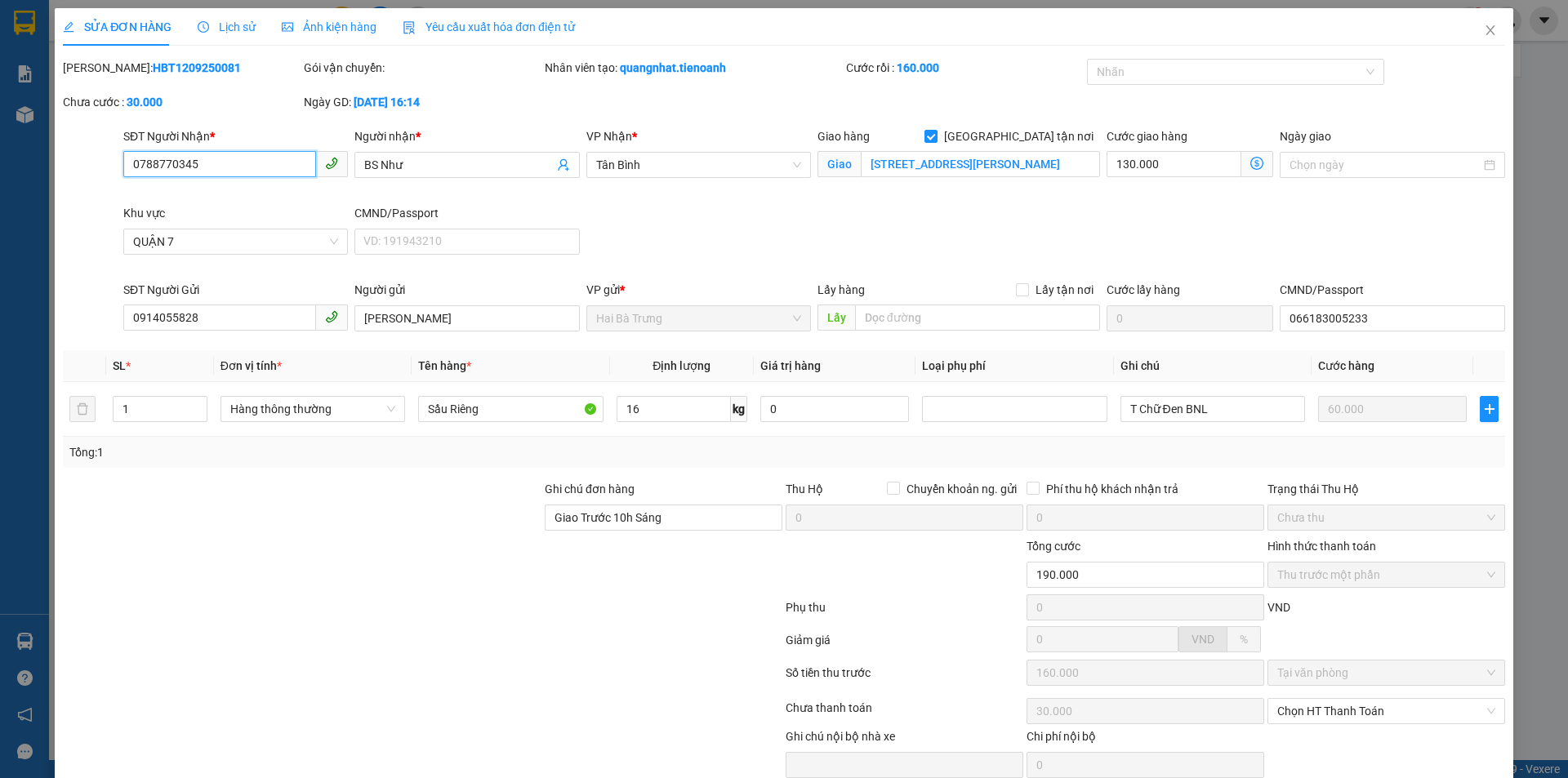
type input "30.000"
drag, startPoint x: 1471, startPoint y: 33, endPoint x: 531, endPoint y: 64, distance: 940.5
click at [1471, 33] on span "Close" at bounding box center [1489, 31] width 45 height 45
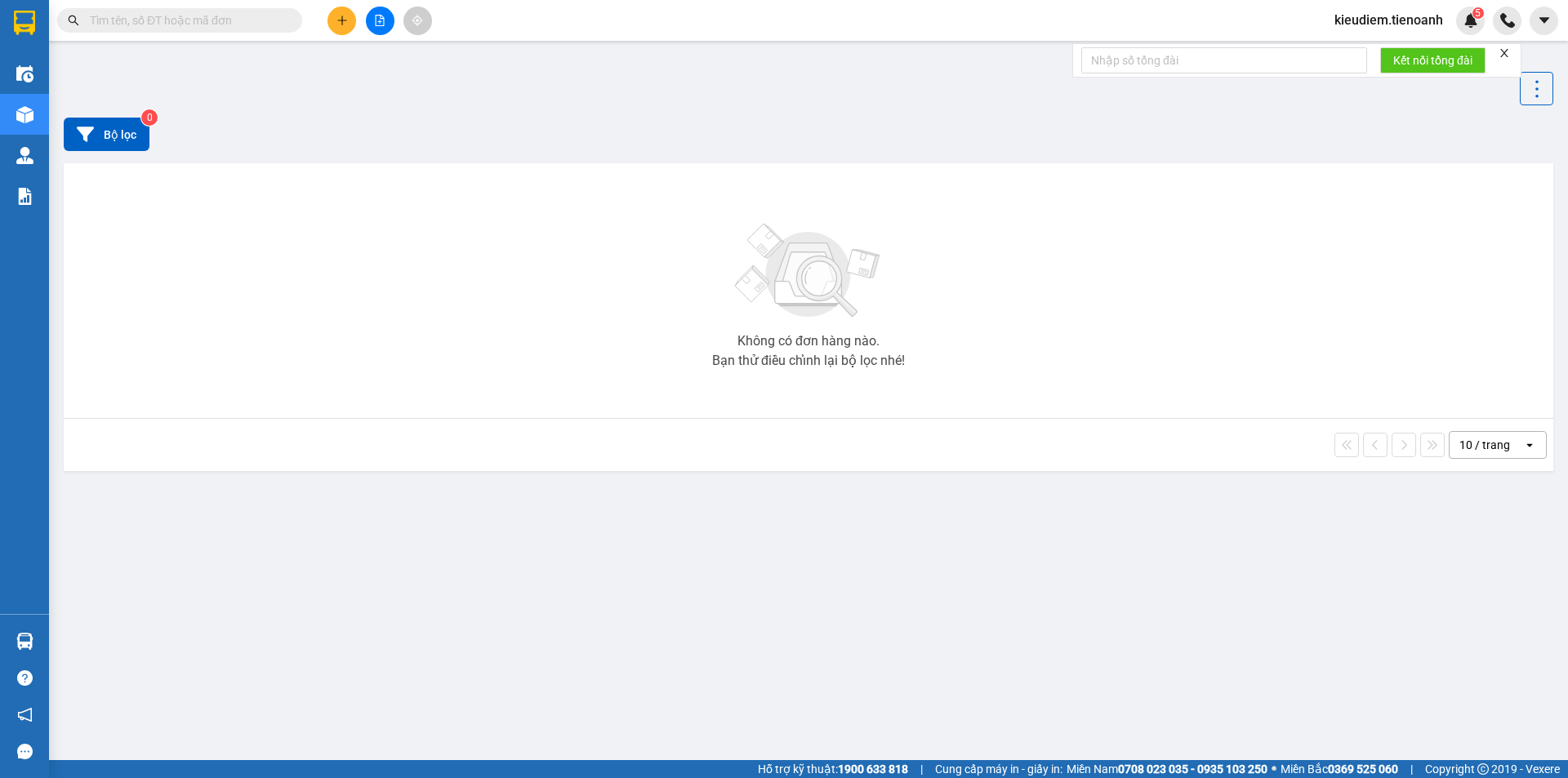
click at [334, 22] on button at bounding box center [341, 20] width 29 height 29
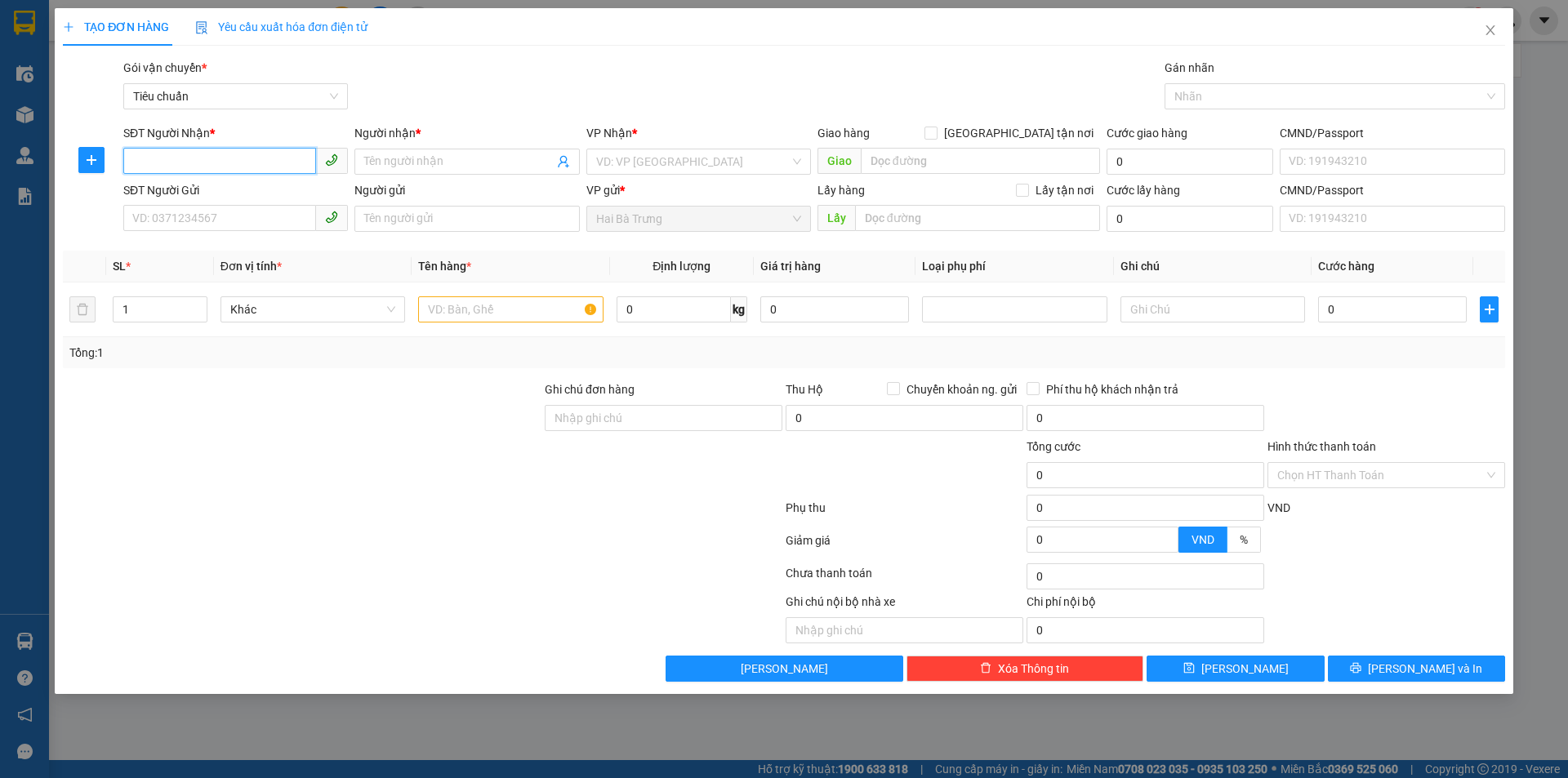
click at [219, 156] on input "SĐT Người Nhận *" at bounding box center [219, 161] width 192 height 26
paste input "0788770345"
type input "0788770345"
click at [216, 170] on input "0788770345" at bounding box center [219, 161] width 192 height 26
click at [233, 186] on div "0788770345 - BS Như" at bounding box center [236, 193] width 205 height 18
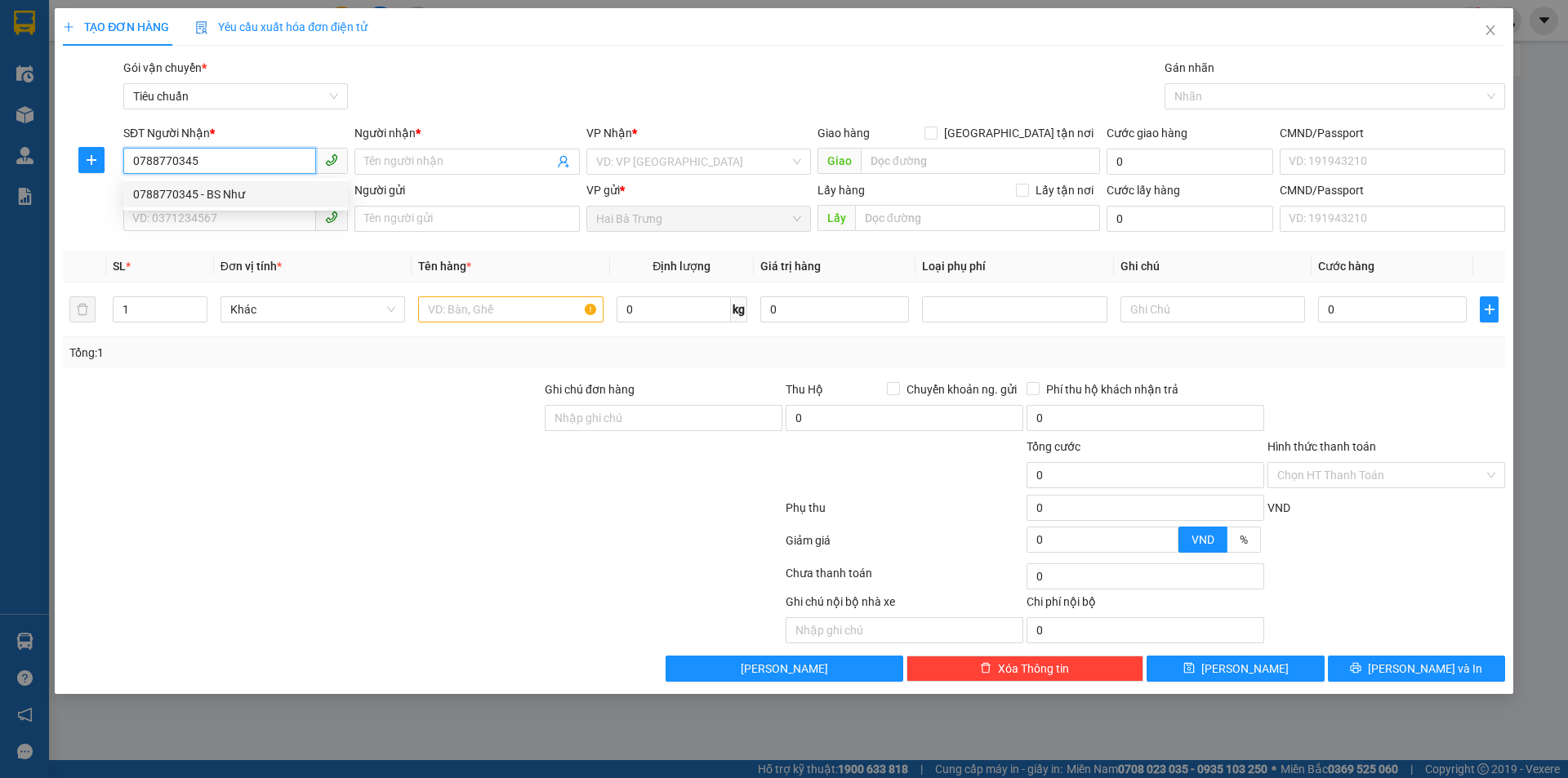
type input "BS Như"
checkbox input "true"
type input "[STREET_ADDRESS][PERSON_NAME]"
type input "Giao Trước 10h Sáng"
type input "130.000"
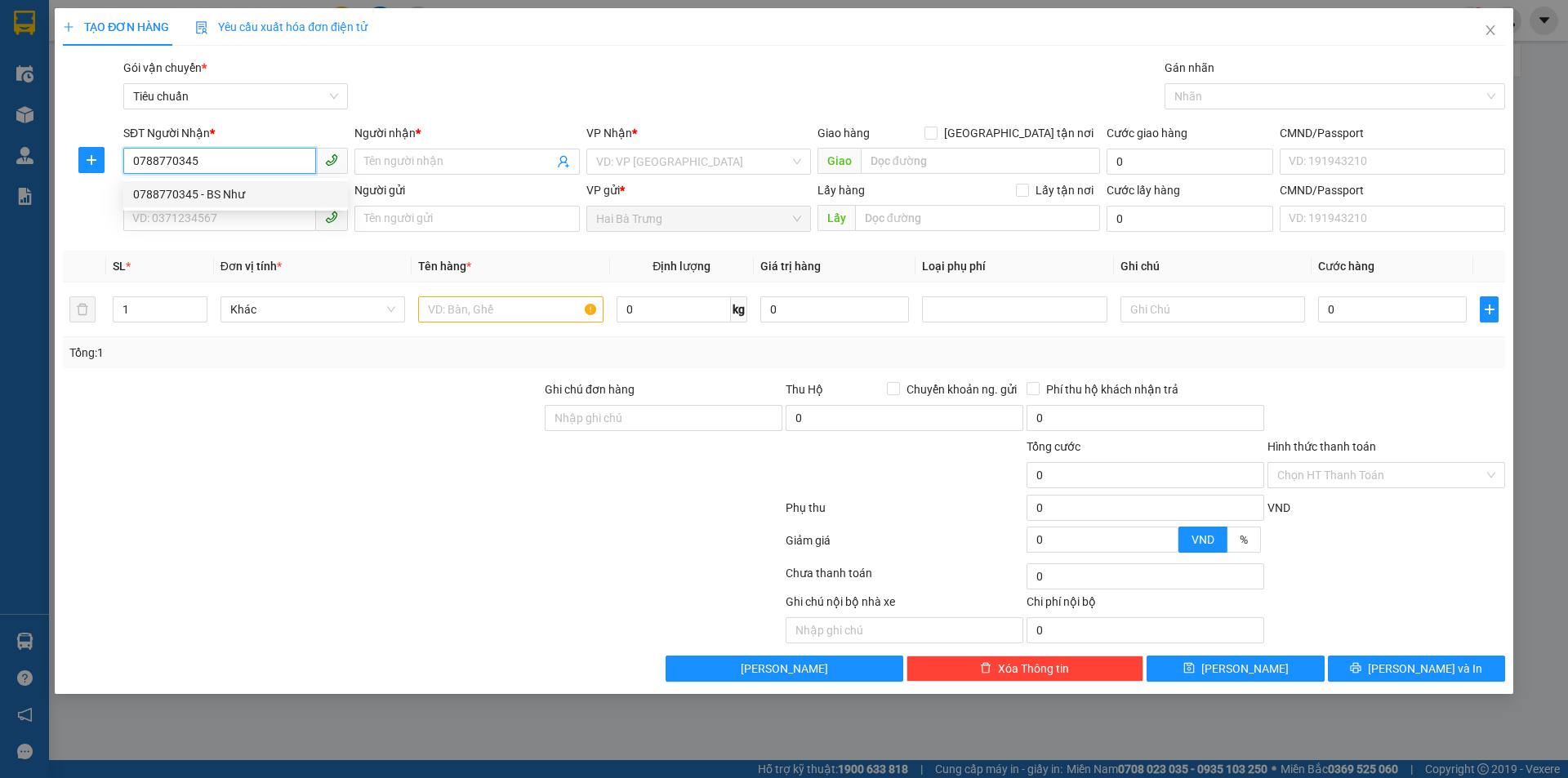
type input "130.000"
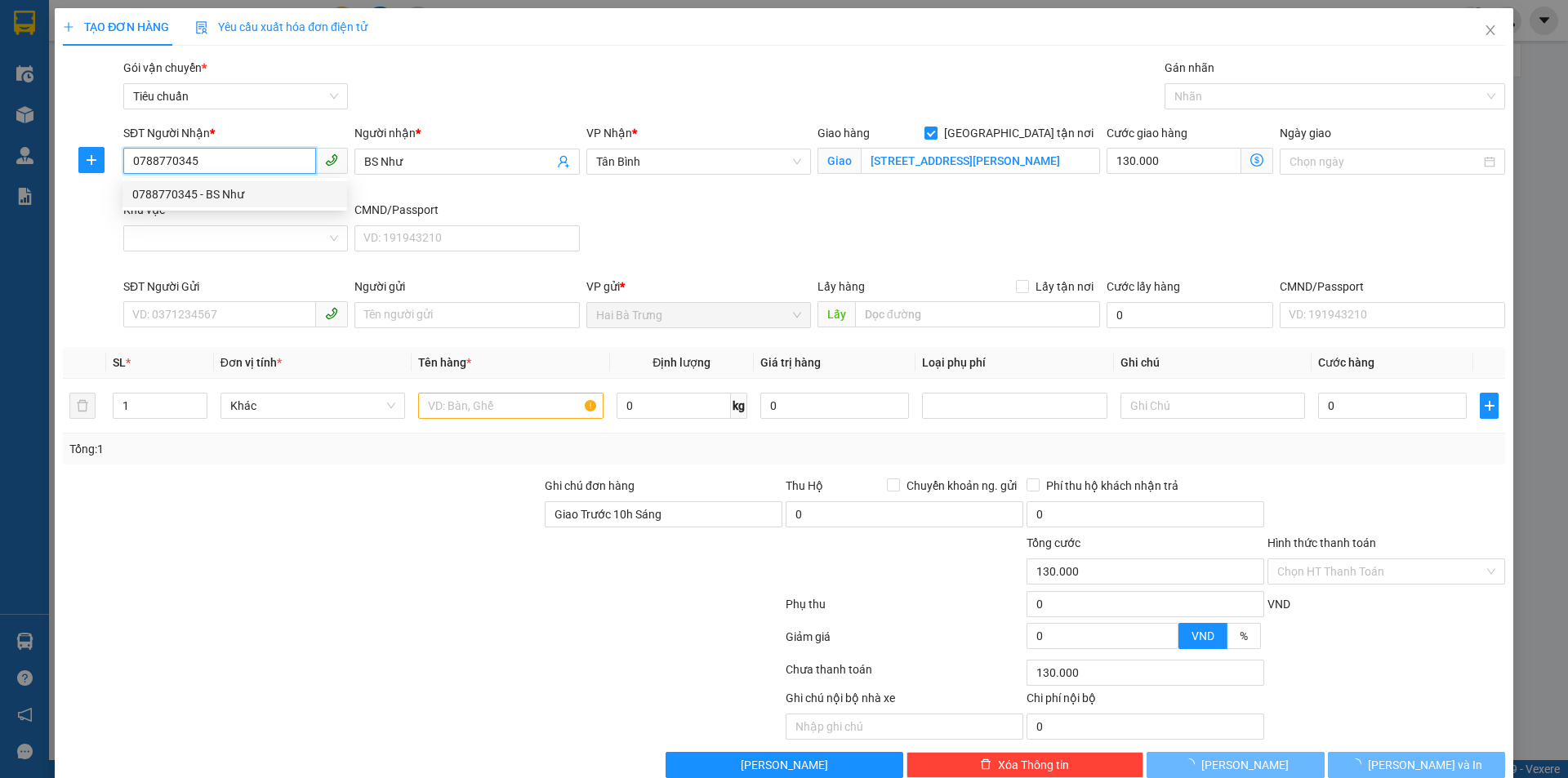
type input "190.000"
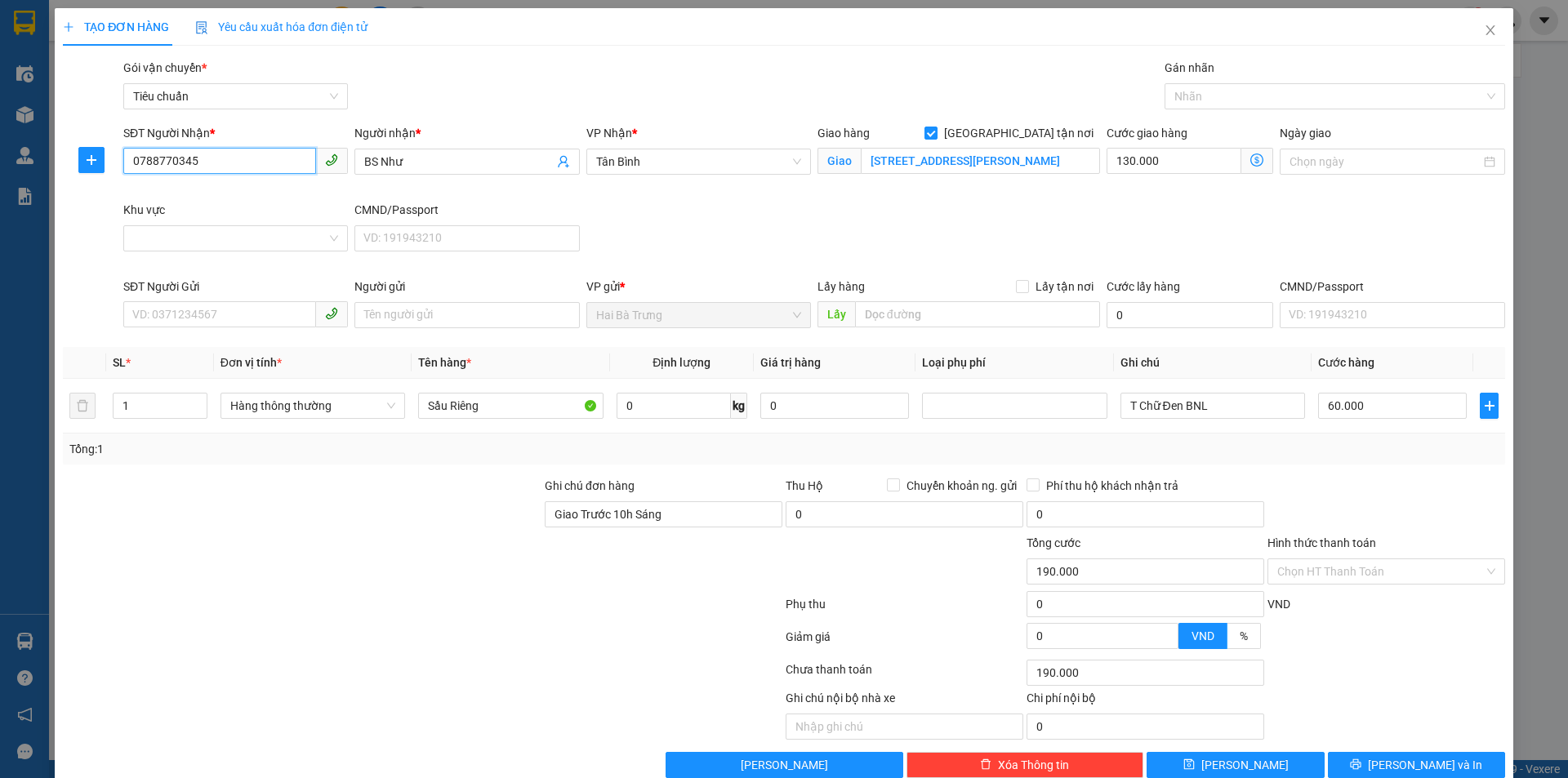
type input "0788770345"
click at [450, 110] on div "Gói vận chuyển * Tiêu chuẩn Gán nhãn Nhãn" at bounding box center [814, 88] width 1389 height 57
click at [243, 227] on input "Khu vực" at bounding box center [229, 239] width 193 height 24
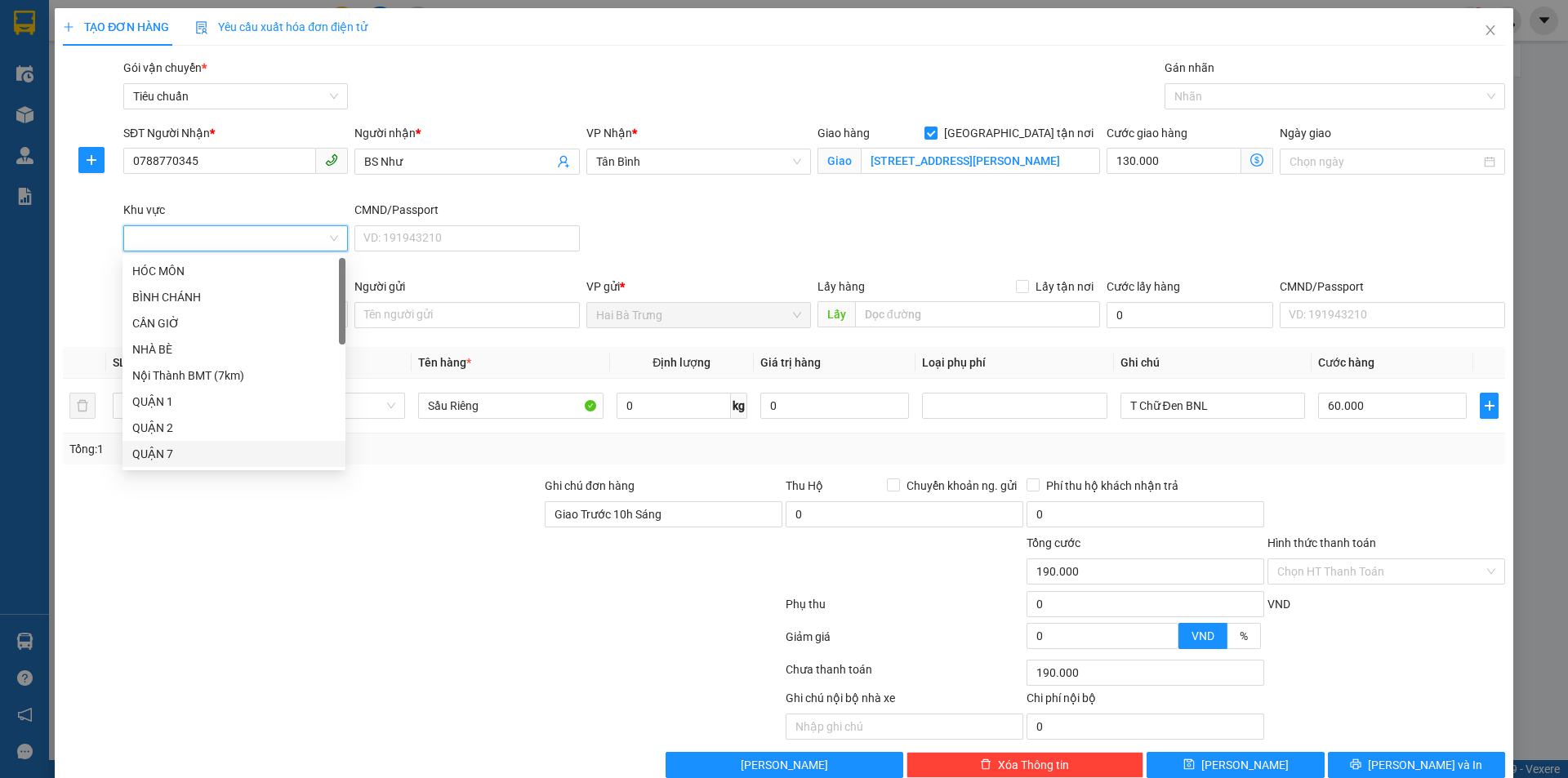
click at [179, 456] on div "QUẬN 7" at bounding box center [234, 453] width 204 height 18
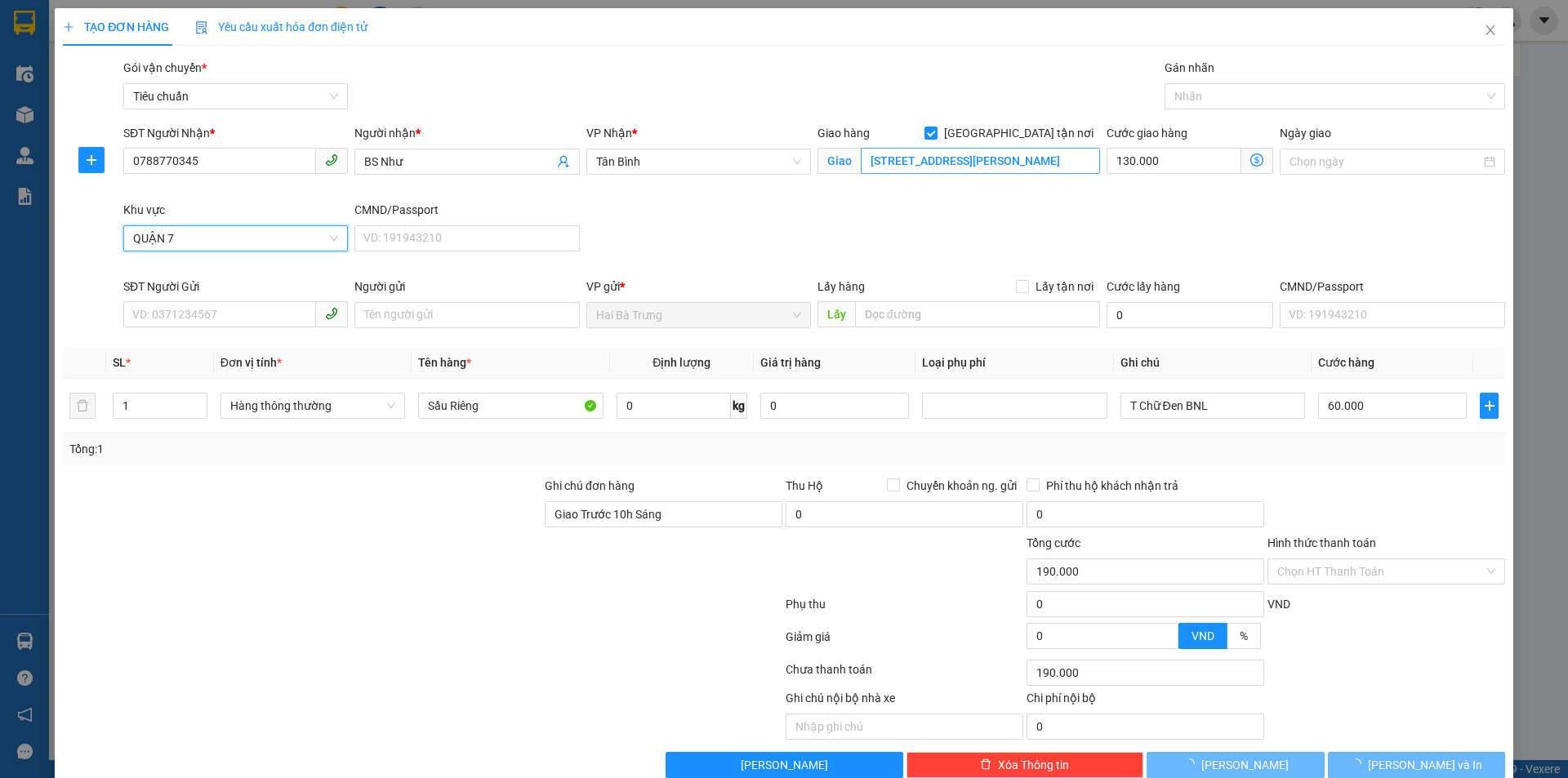
type input "60.000"
type input "0"
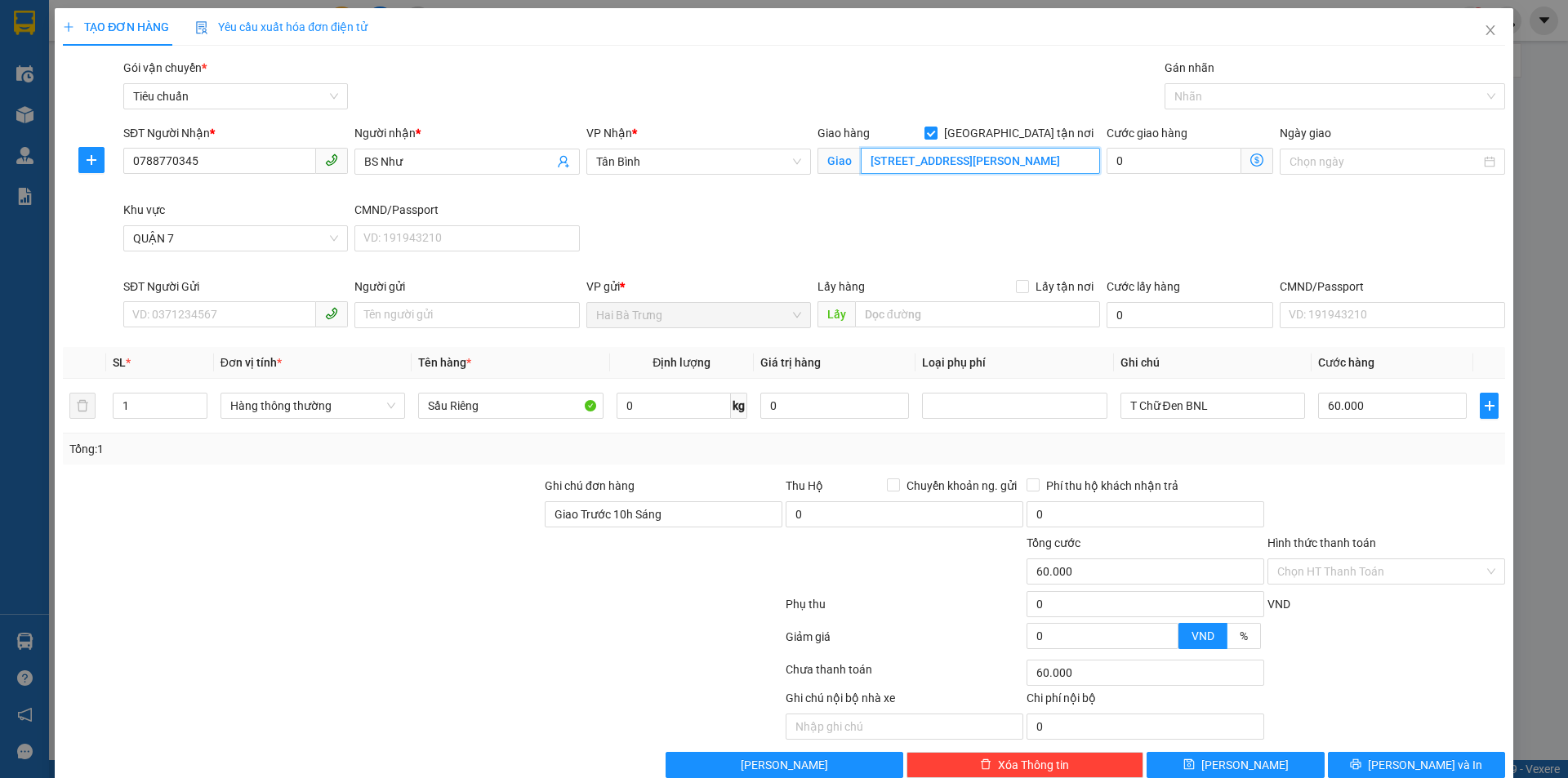
click at [984, 156] on input "[STREET_ADDRESS][PERSON_NAME]" at bounding box center [980, 161] width 240 height 26
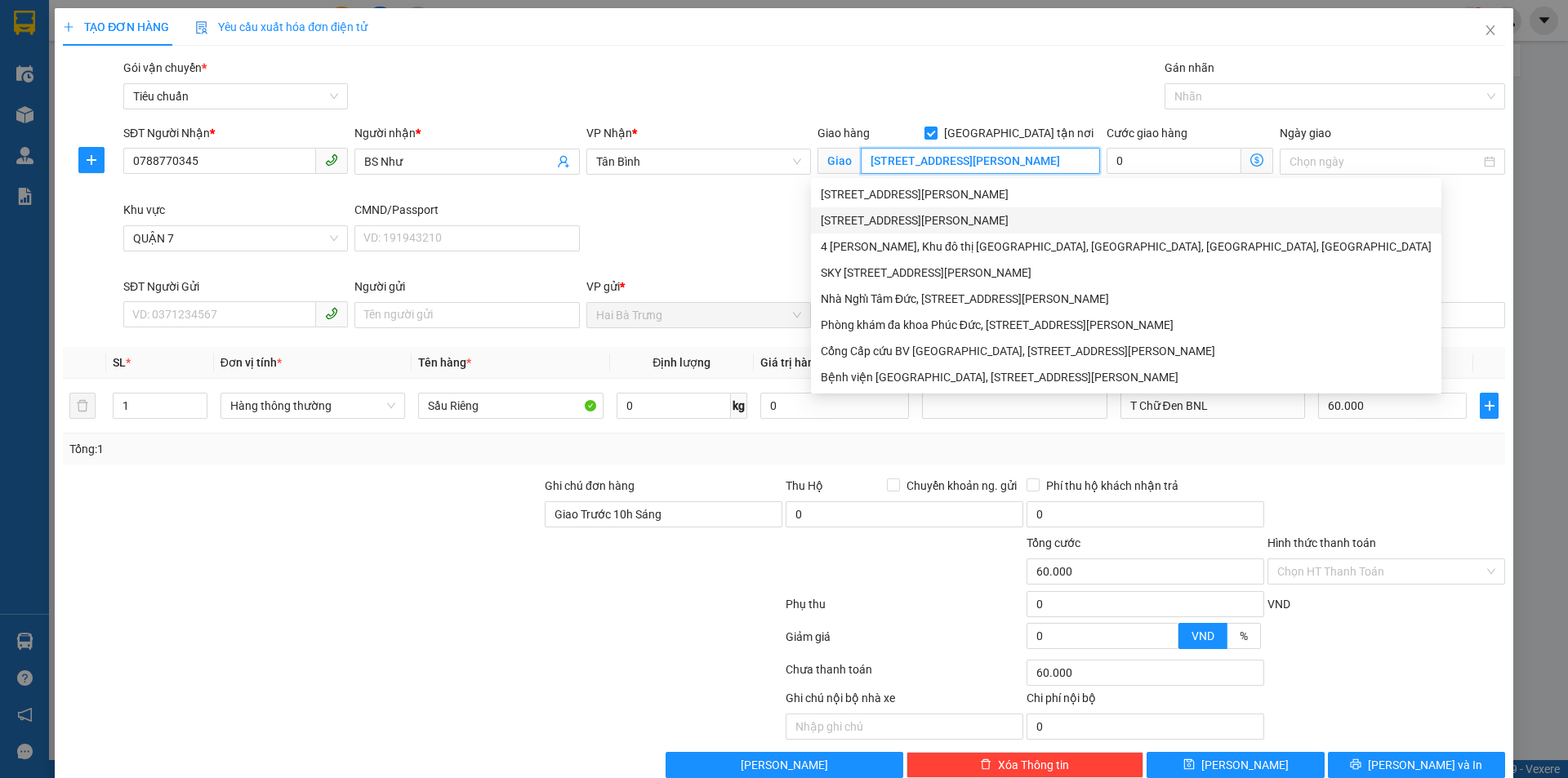
scroll to position [0, 59]
click at [681, 237] on div "SĐT Người Nhận * 0788770345 Người nhận * BS Như VP Nhận * Tân Bình Giao hàng [G…" at bounding box center [814, 201] width 1389 height 154
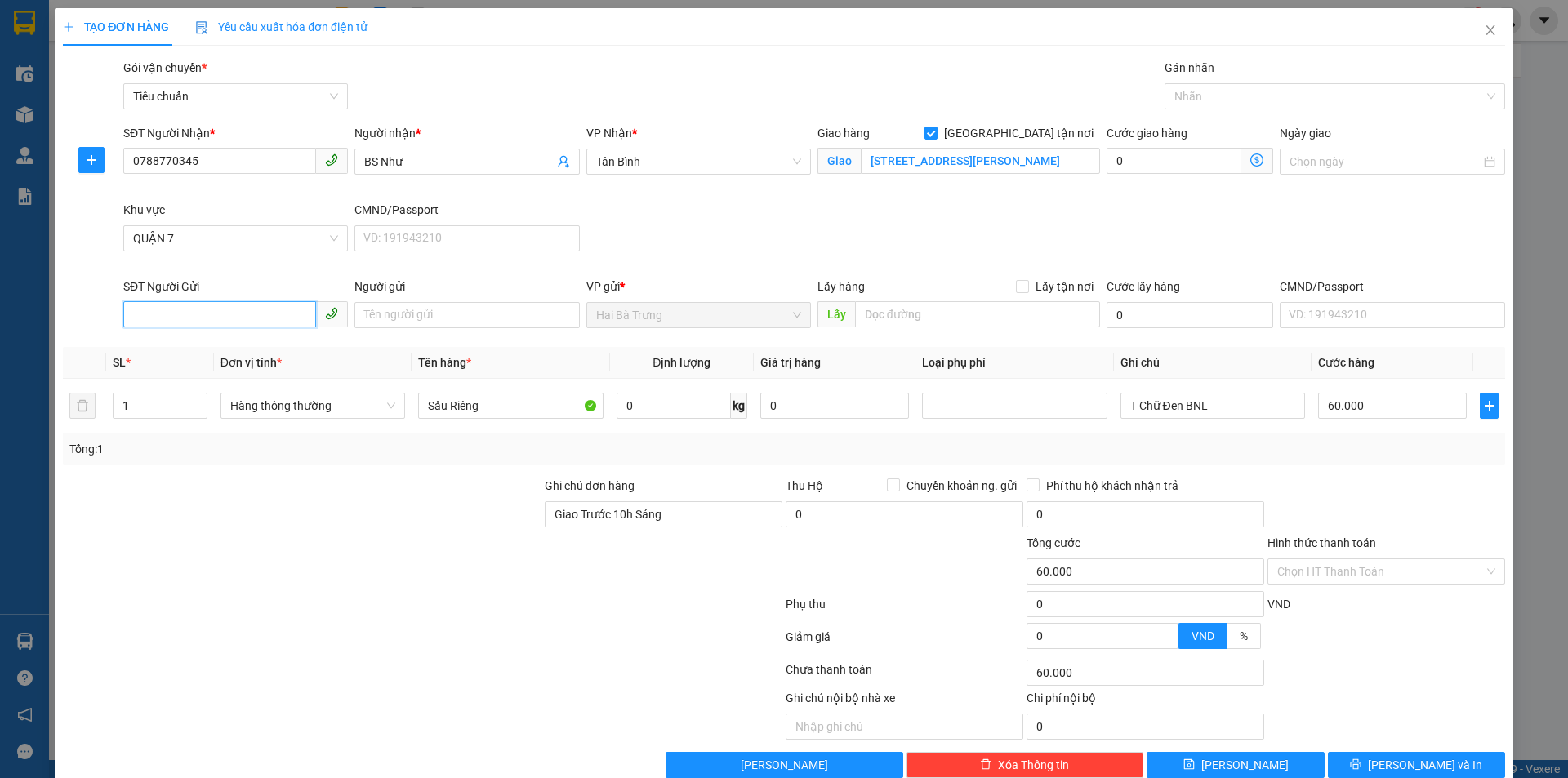
click at [231, 310] on input "SĐT Người Gửi" at bounding box center [219, 315] width 192 height 26
click at [199, 351] on div "0914055828 - [PERSON_NAME]" at bounding box center [234, 347] width 204 height 18
type input "0914055828"
type input "[PERSON_NAME]"
type input "066183005233"
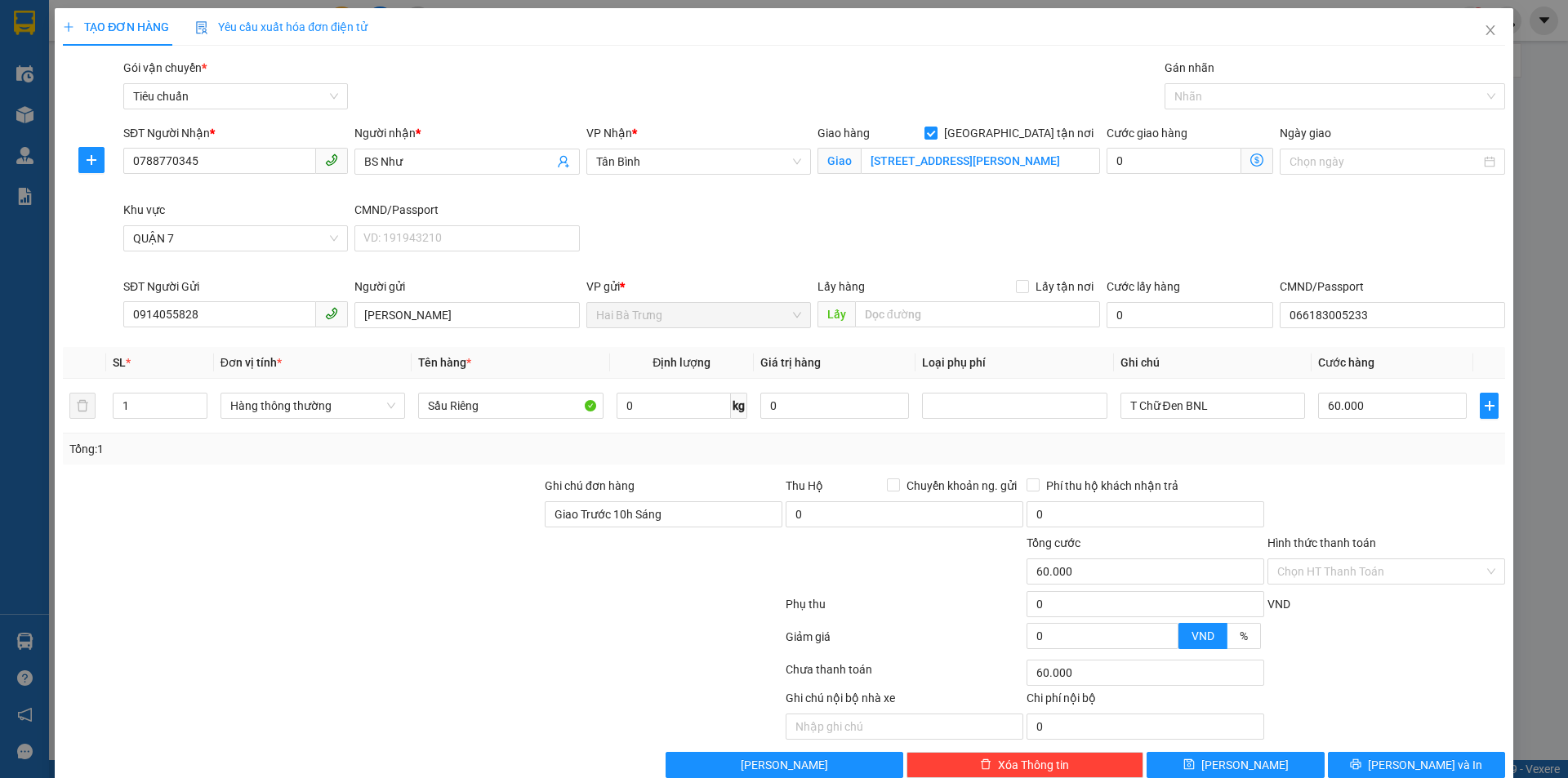
click at [392, 331] on div "Người gửi PHƯƠNG THẢO" at bounding box center [466, 306] width 225 height 57
click at [389, 320] on input "[PERSON_NAME]" at bounding box center [466, 315] width 225 height 26
drag, startPoint x: 488, startPoint y: 309, endPoint x: 377, endPoint y: 296, distance: 111.8
click at [421, 296] on div "Người gửi PHƯƠNG THẢO PHƯƠNG THẢO" at bounding box center [466, 306] width 225 height 57
click at [315, 296] on div "SĐT Người Gửi" at bounding box center [235, 290] width 225 height 24
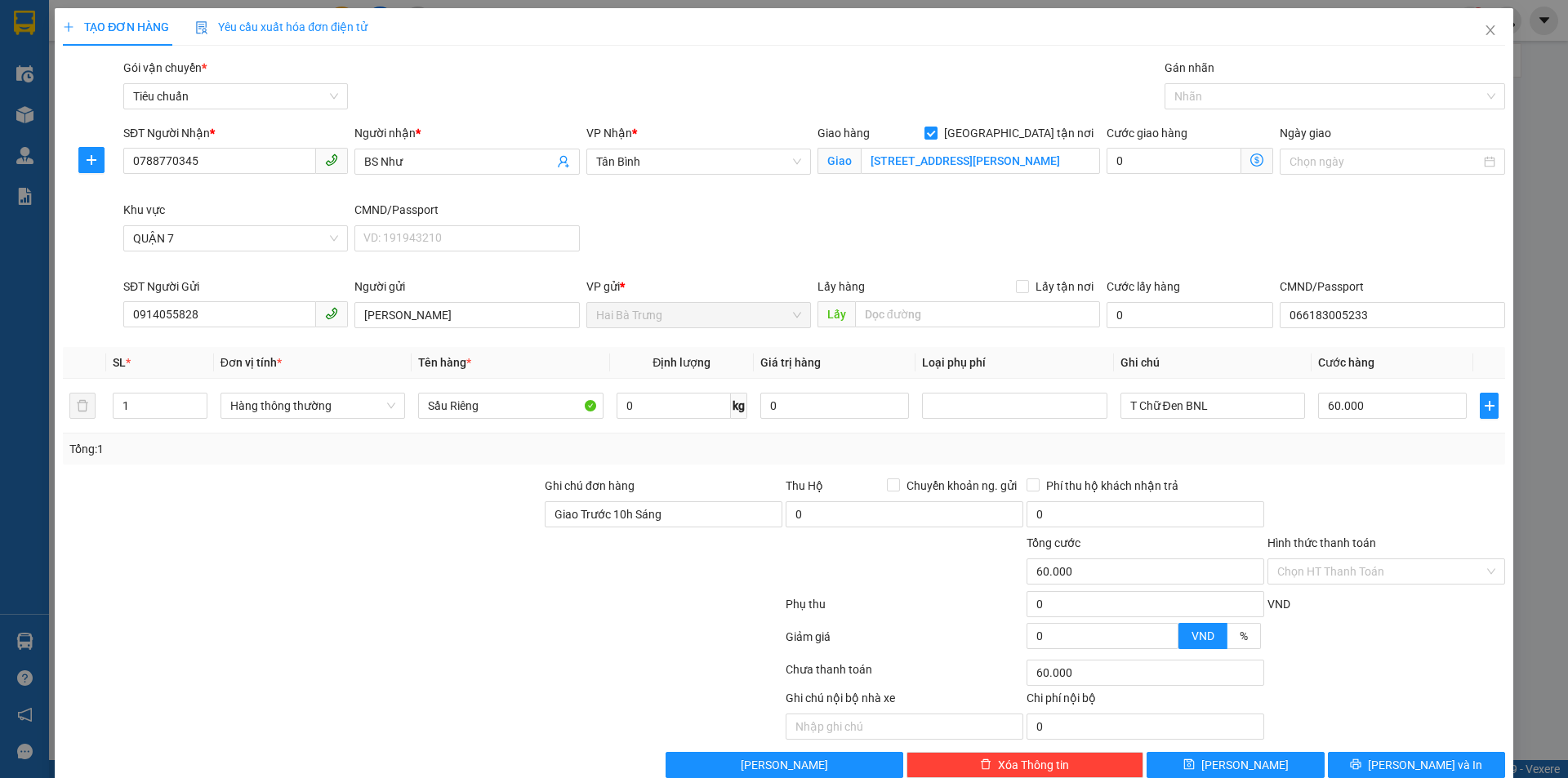
click at [452, 338] on div "Transit Pickup Surcharge Ids Transit Deliver Surcharge Ids Transit Deliver Surc…" at bounding box center [784, 419] width 1442 height 720
click at [437, 320] on input "[PERSON_NAME]" at bounding box center [466, 315] width 225 height 26
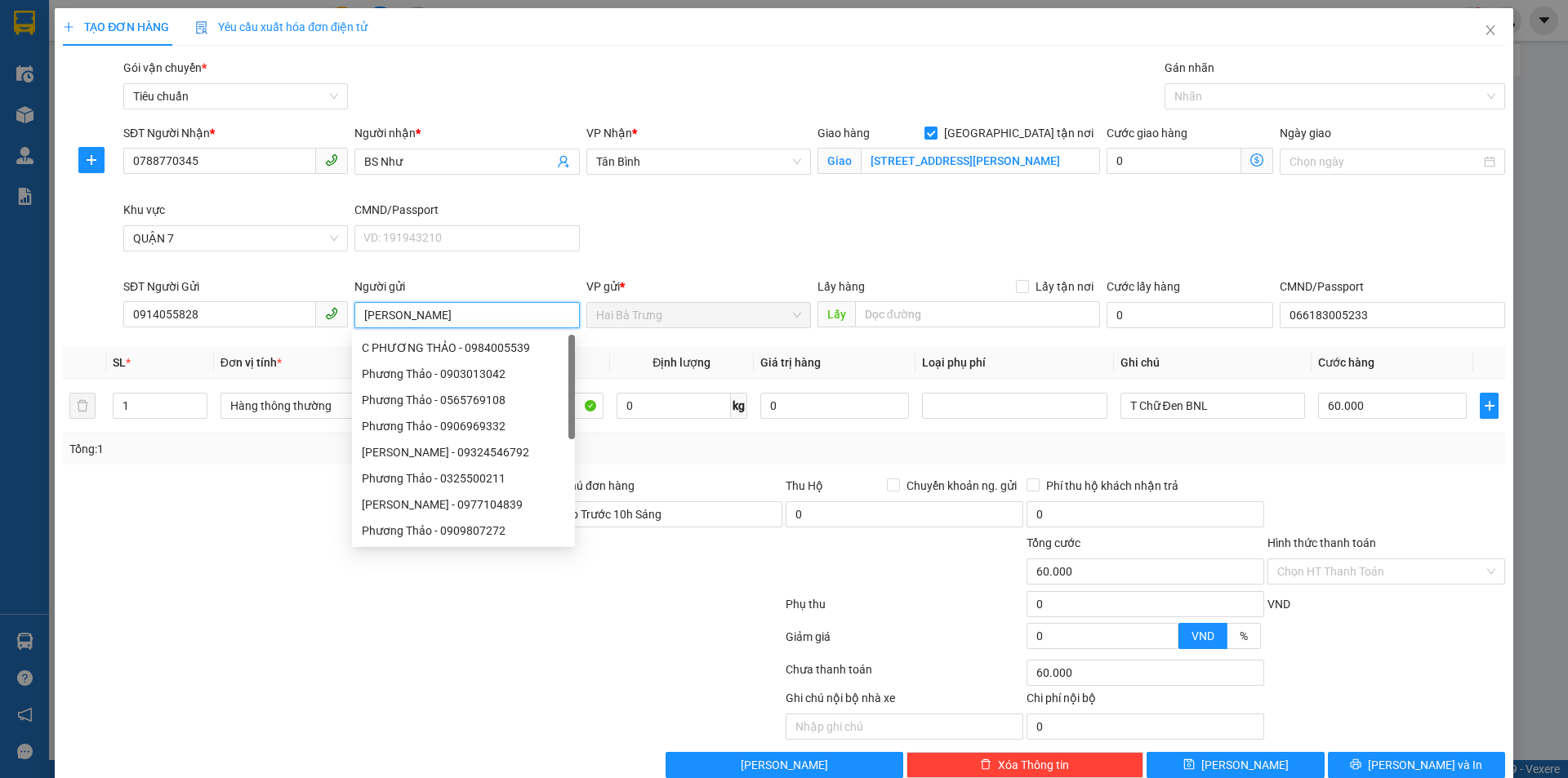
type input "[PERSON_NAME]"
click at [721, 227] on div "SĐT Người Nhận * 0788770345 Người nhận * BS Như VP Nhận * Tân Bình Giao hàng [G…" at bounding box center [814, 201] width 1389 height 154
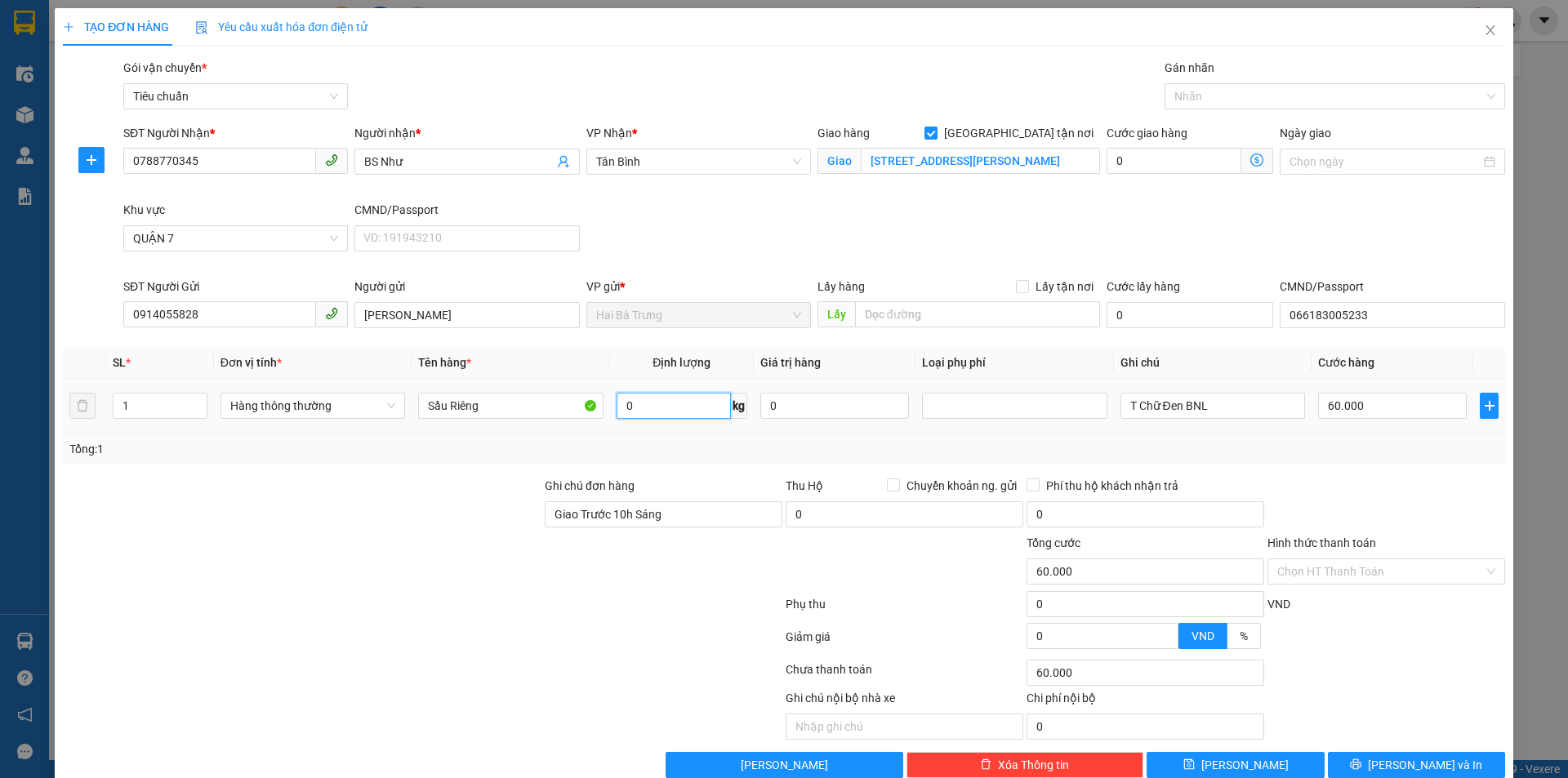
click at [652, 412] on input "0" at bounding box center [673, 406] width 115 height 26
type input "16"
click at [519, 609] on div at bounding box center [422, 607] width 722 height 32
type input "55.000"
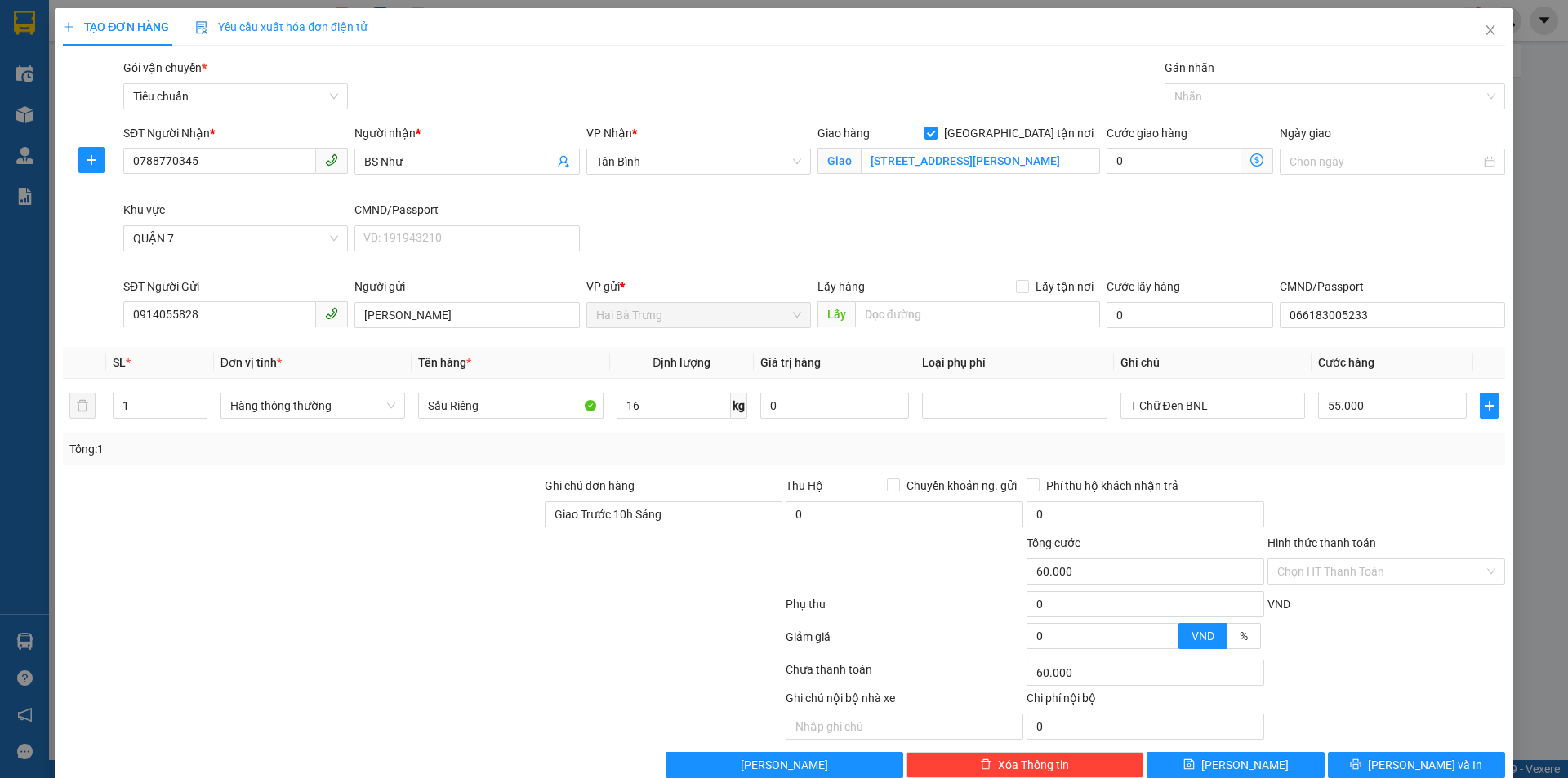
type input "55.000"
type input "185.000"
type input "130.000"
type input "130.006"
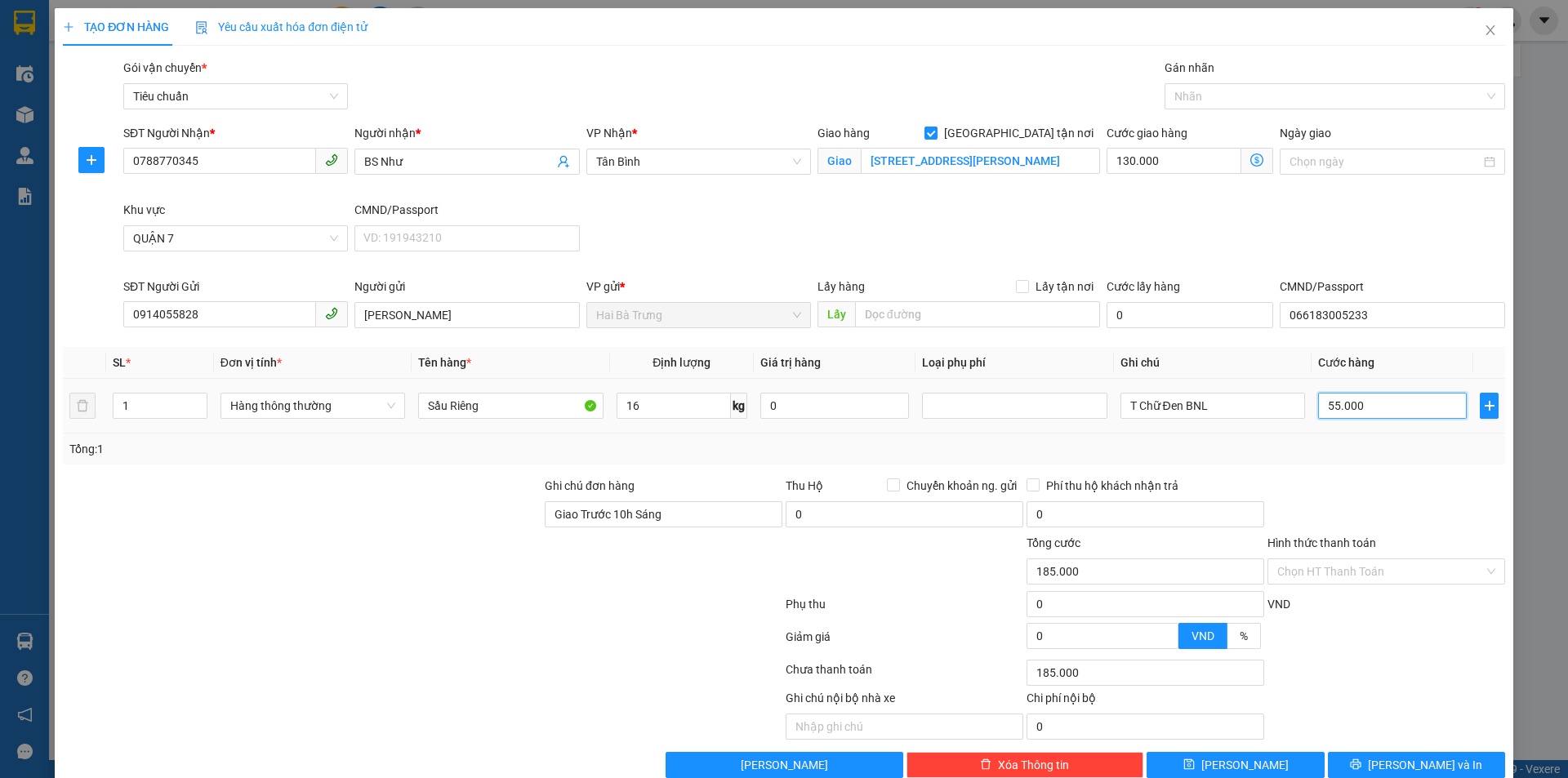
type input "130.006"
type input "6"
type input "130.060"
type input "60"
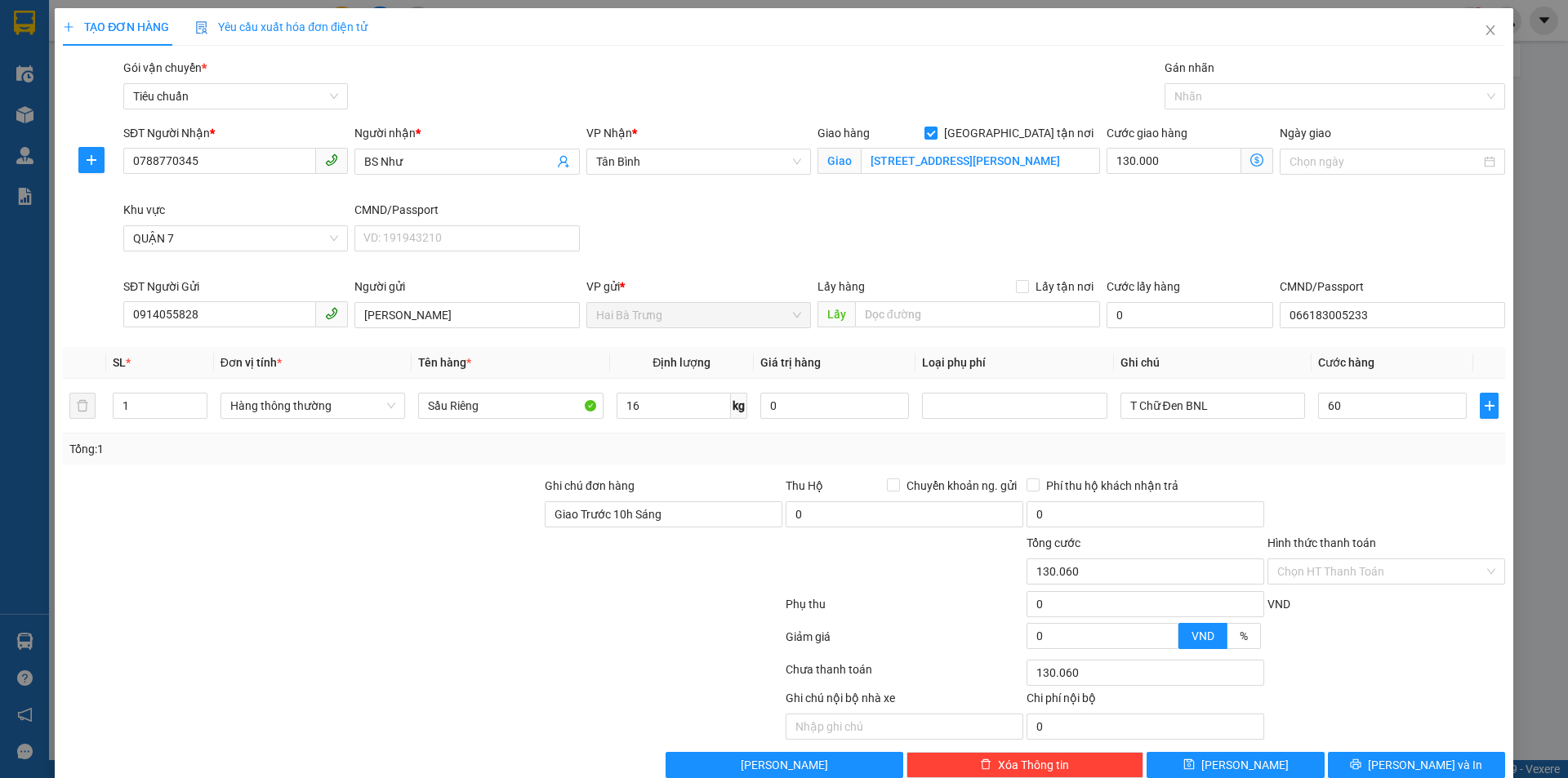
type input "190.000"
type input "60.000"
click at [1396, 469] on div "Transit Pickup Surcharge Ids Transit Deliver Surcharge Ids Transit Deliver Surc…" at bounding box center [784, 419] width 1442 height 720
click at [1174, 161] on input "130.000" at bounding box center [1174, 161] width 135 height 26
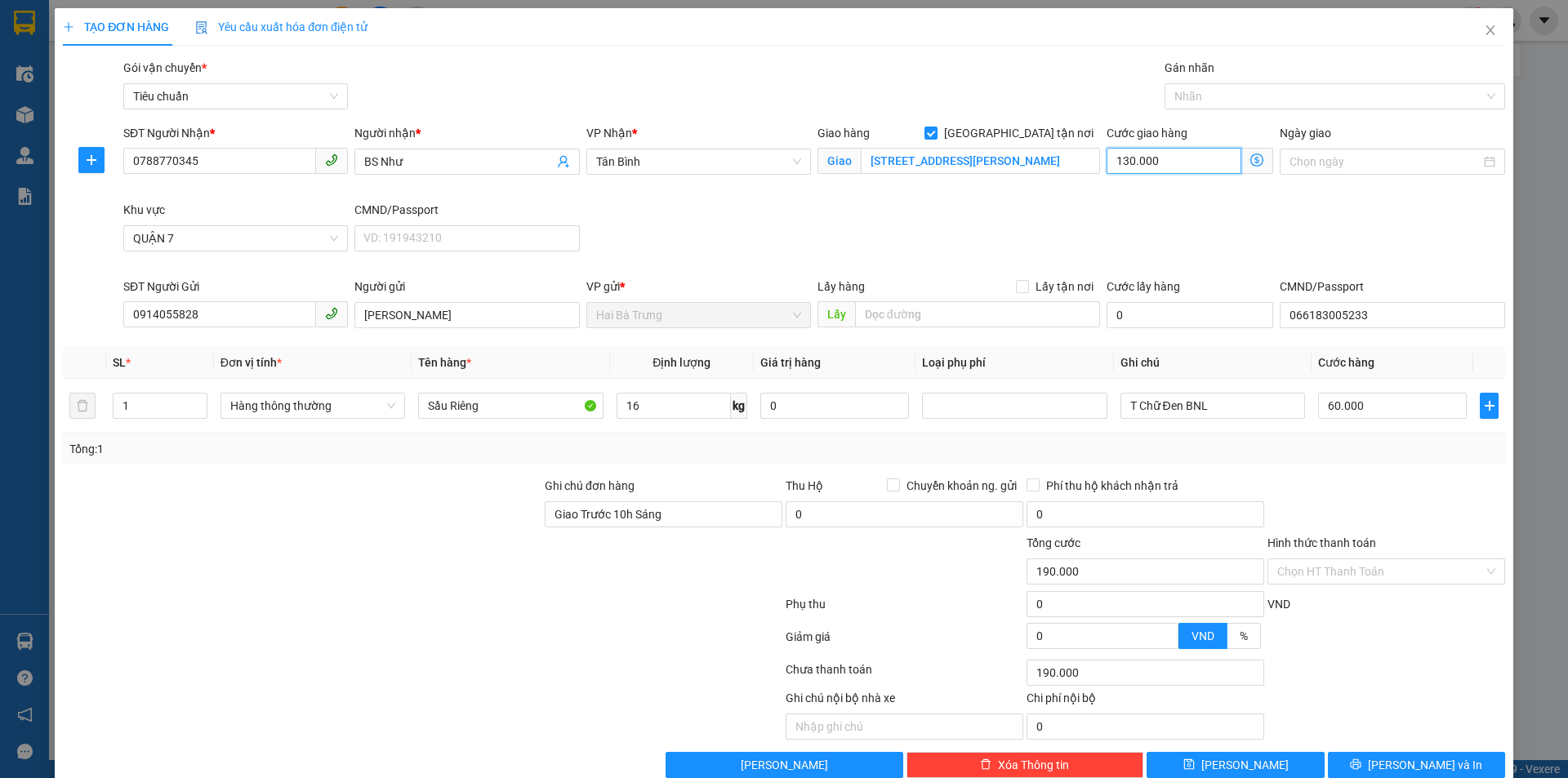
type input "60.001"
type input "1"
type input "60.010"
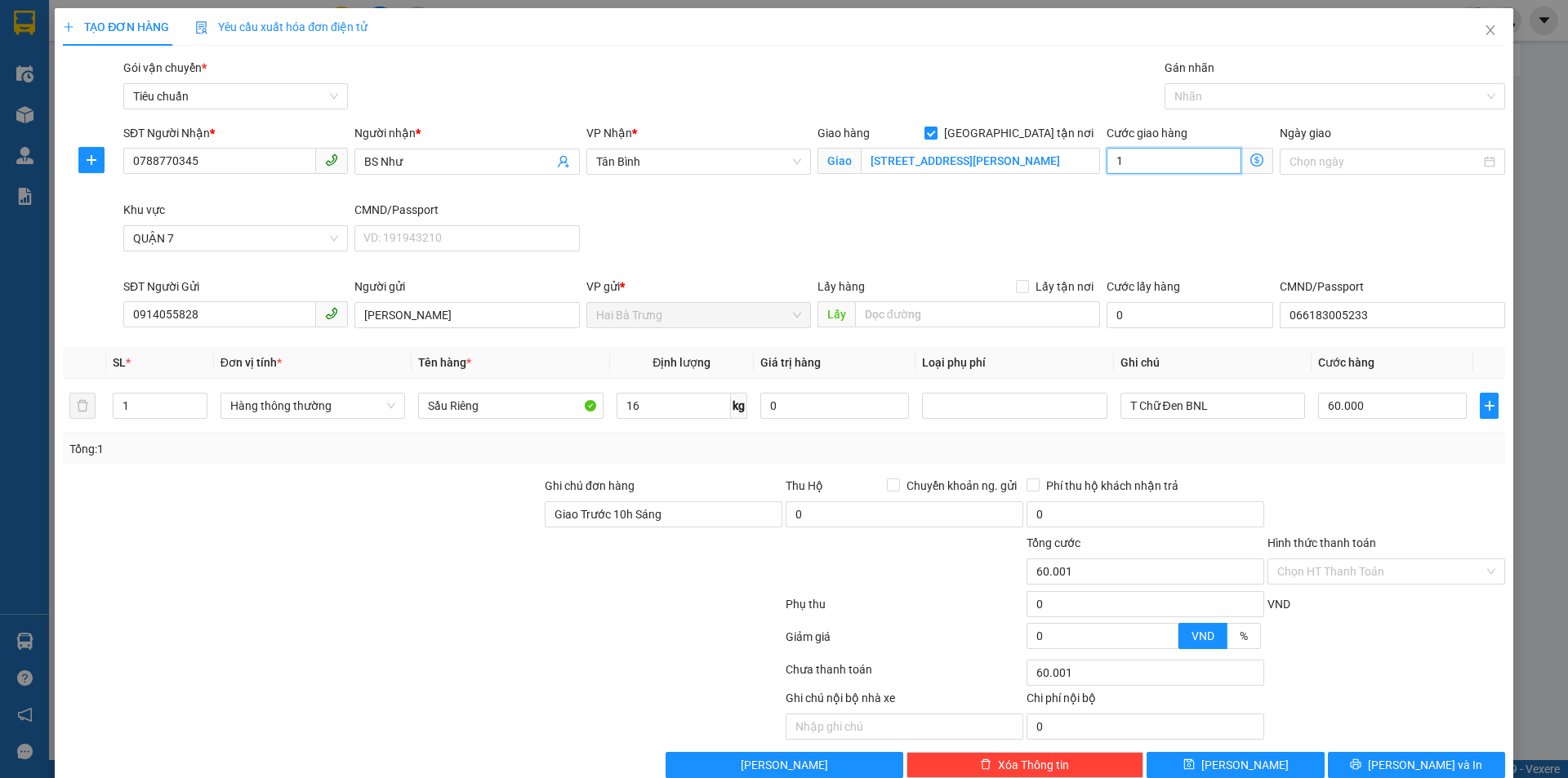
type input "10"
type input "60.100"
type input "100.000"
type input "160.000"
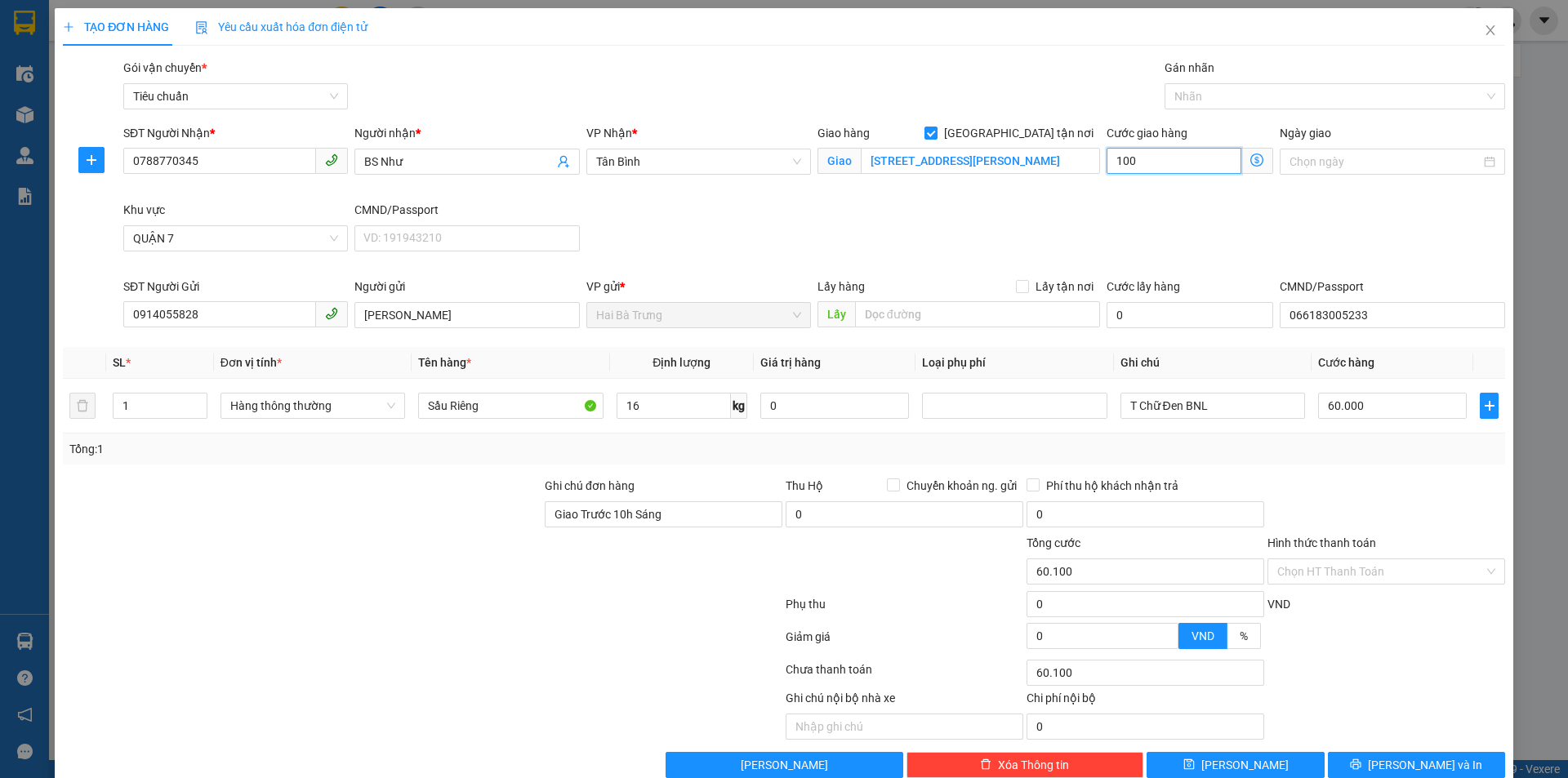
type input "160.000"
click at [1189, 237] on div "SĐT Người Nhận * 0788770345 Người nhận * BS Như VP Nhận * Tân Bình Giao hàng [G…" at bounding box center [814, 201] width 1389 height 154
click at [1250, 159] on icon "dollar-circle" at bounding box center [1256, 160] width 13 height 13
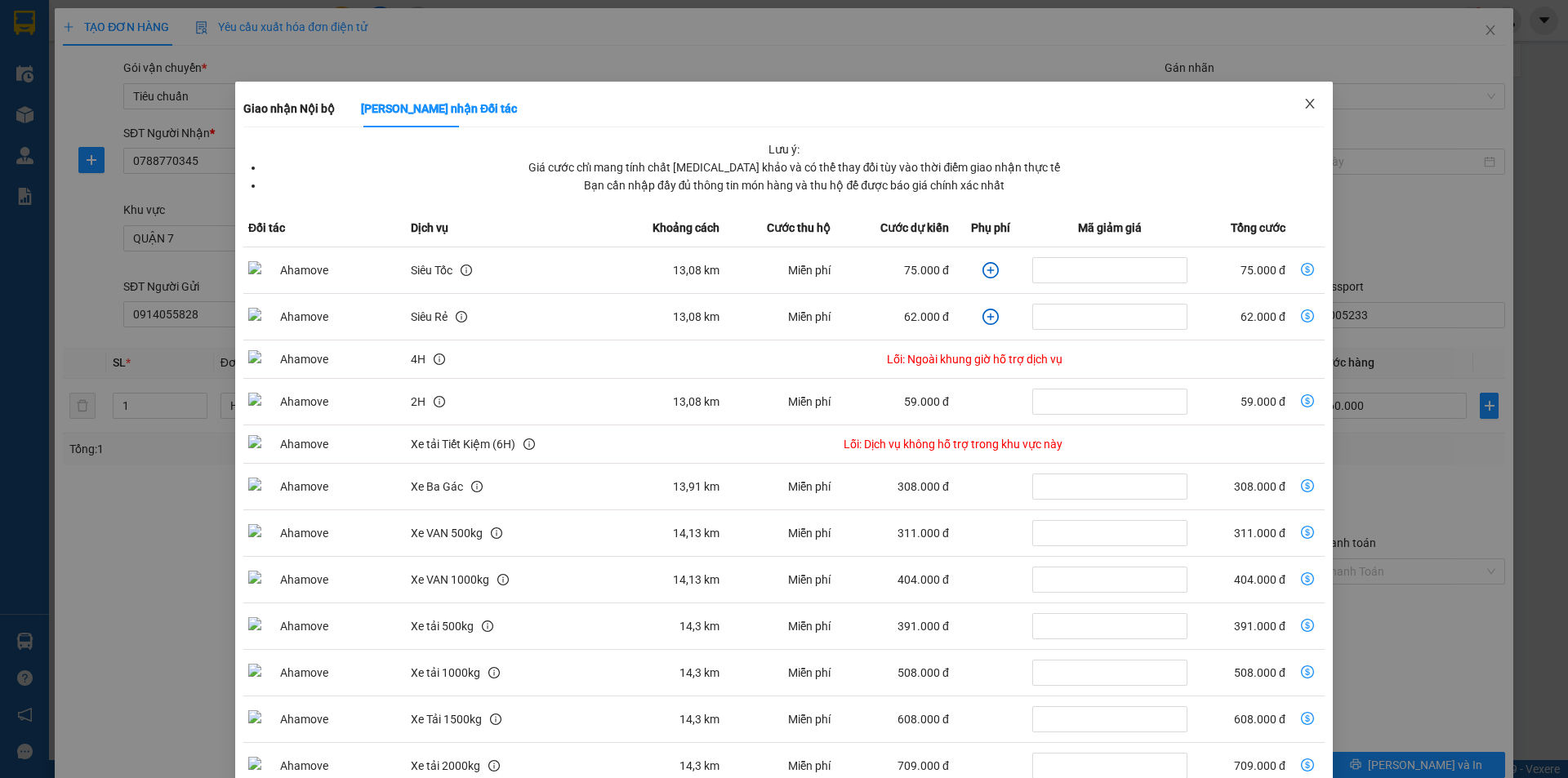
click at [1305, 105] on icon "close" at bounding box center [1310, 104] width 9 height 10
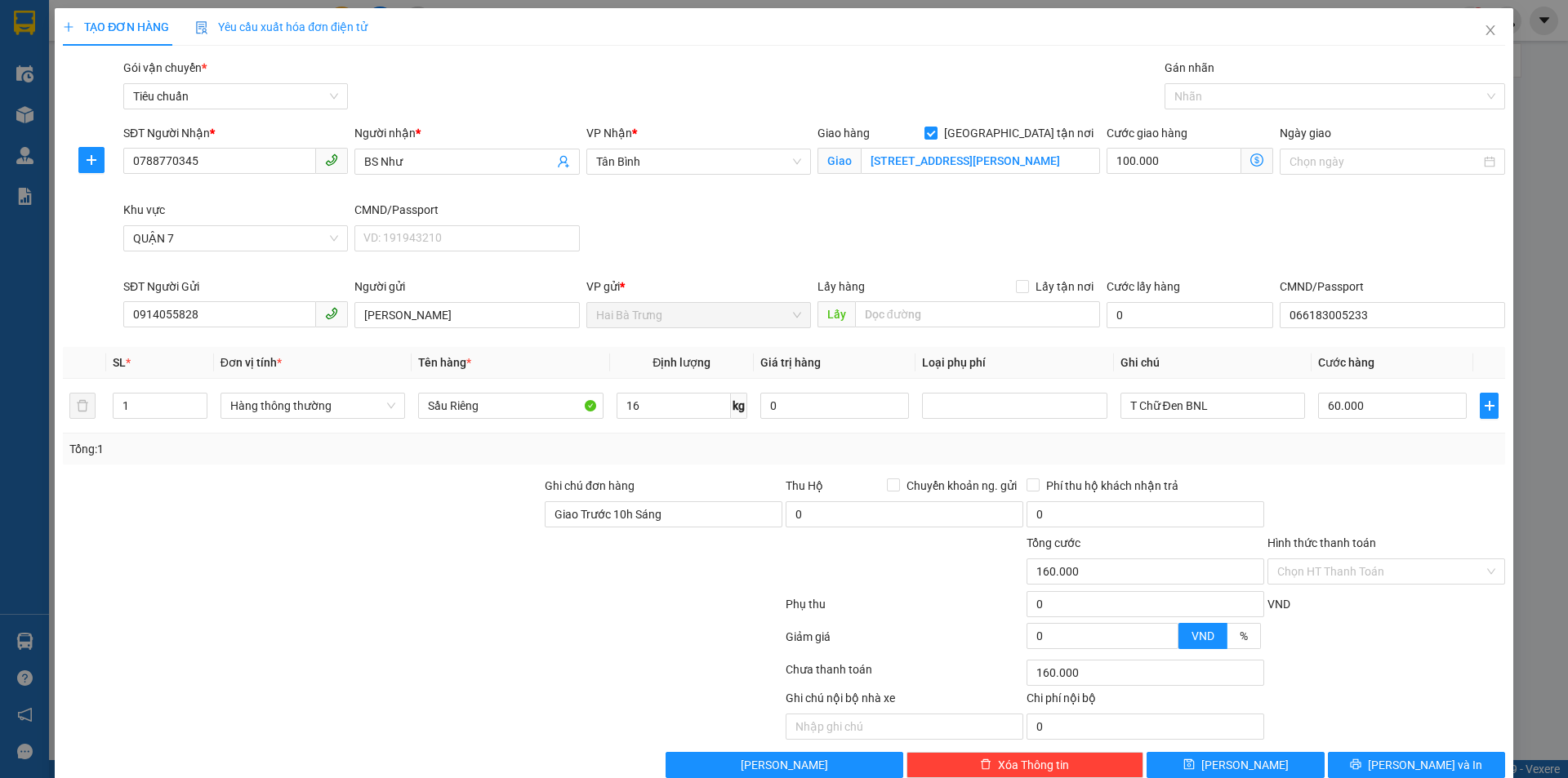
click at [1147, 195] on div "Cước giao hàng 100.000 Giao nhận Nội bộ Giao nhận Đối tác Lưu ý: Giá cước chỉ m…" at bounding box center [1190, 162] width 173 height 77
click at [1216, 463] on div "Tổng: 1" at bounding box center [784, 450] width 1442 height 31
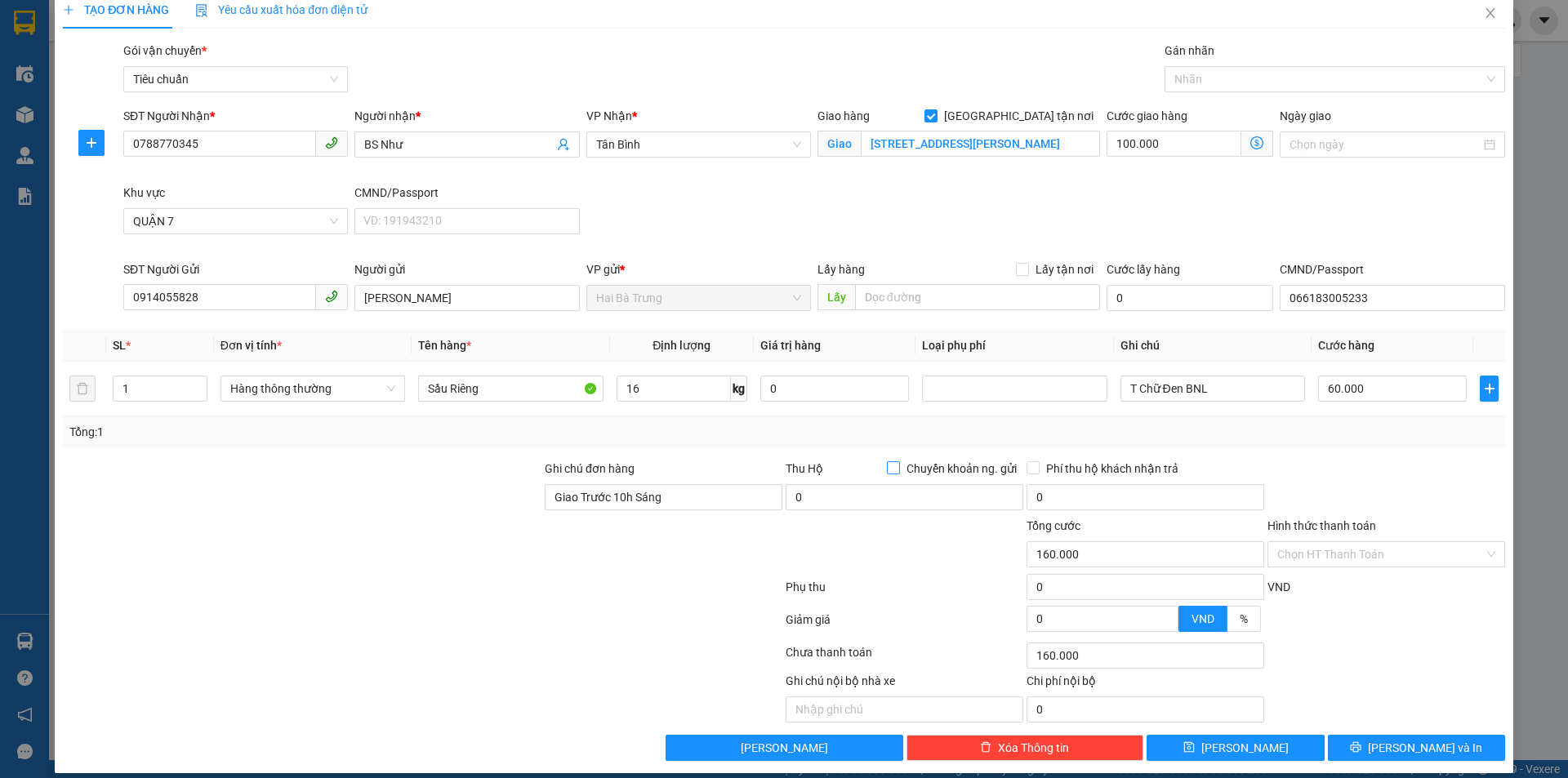
scroll to position [31, 0]
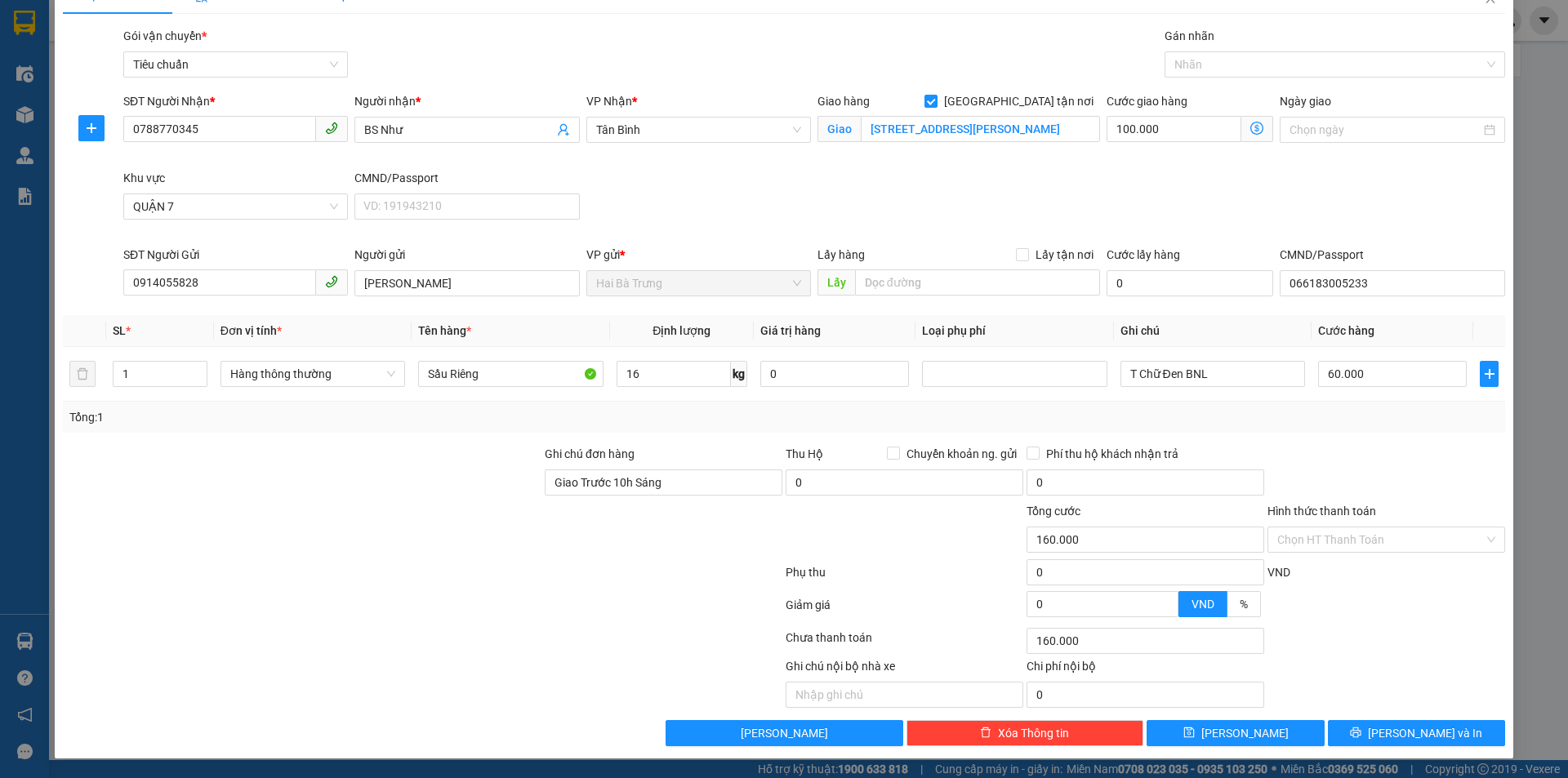
click at [1293, 440] on div "Transit Pickup Surcharge Ids Transit Deliver Surcharge Ids Transit Deliver Surc…" at bounding box center [784, 387] width 1442 height 720
click at [1446, 732] on button "[PERSON_NAME] và In" at bounding box center [1416, 734] width 178 height 26
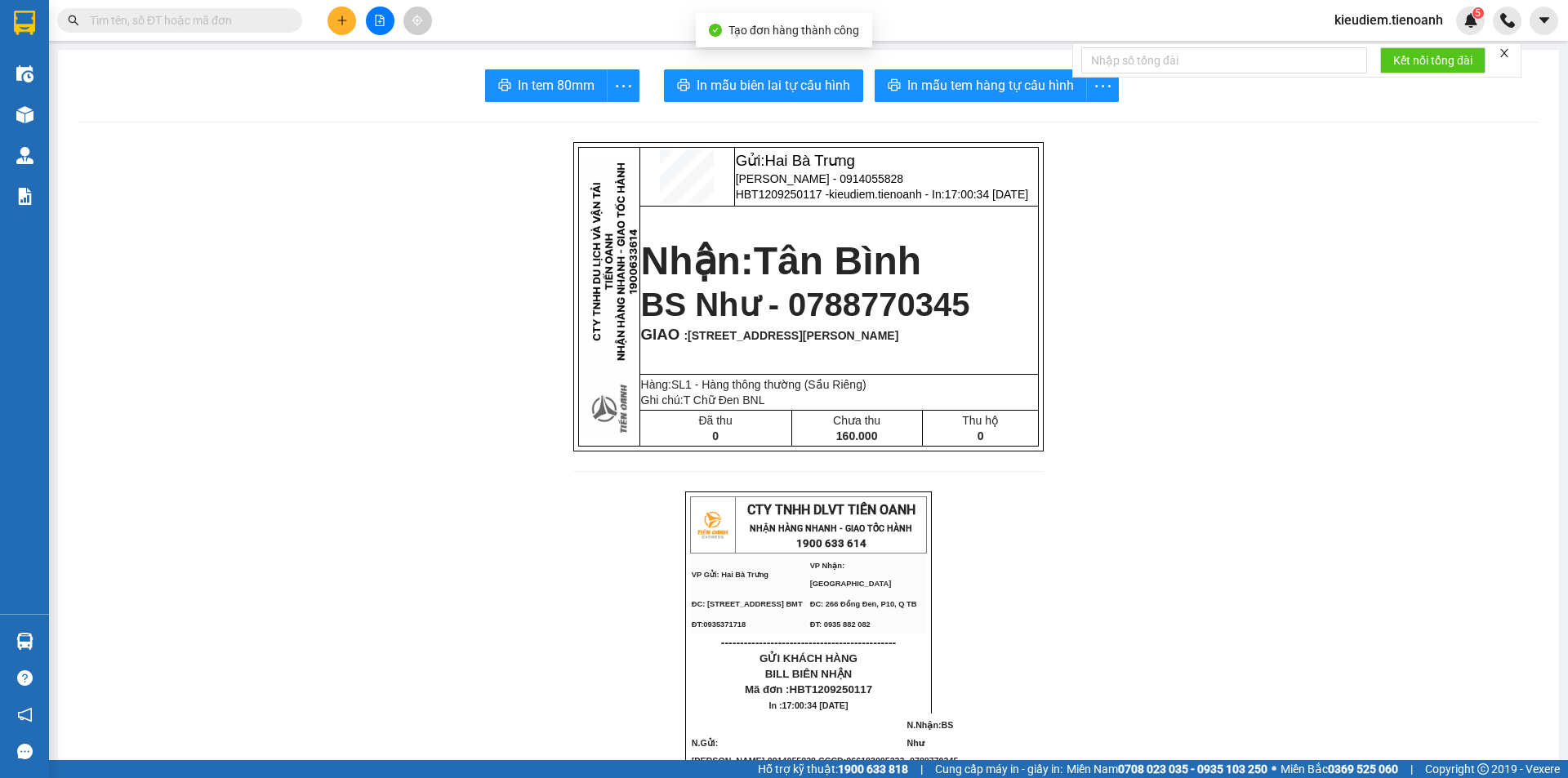
click at [187, 17] on input "text" at bounding box center [186, 19] width 192 height 18
click at [917, 323] on span "BS Như - 0788770345" at bounding box center [806, 304] width 329 height 36
copy span "0788770345"
click at [180, 31] on span at bounding box center [179, 20] width 245 height 24
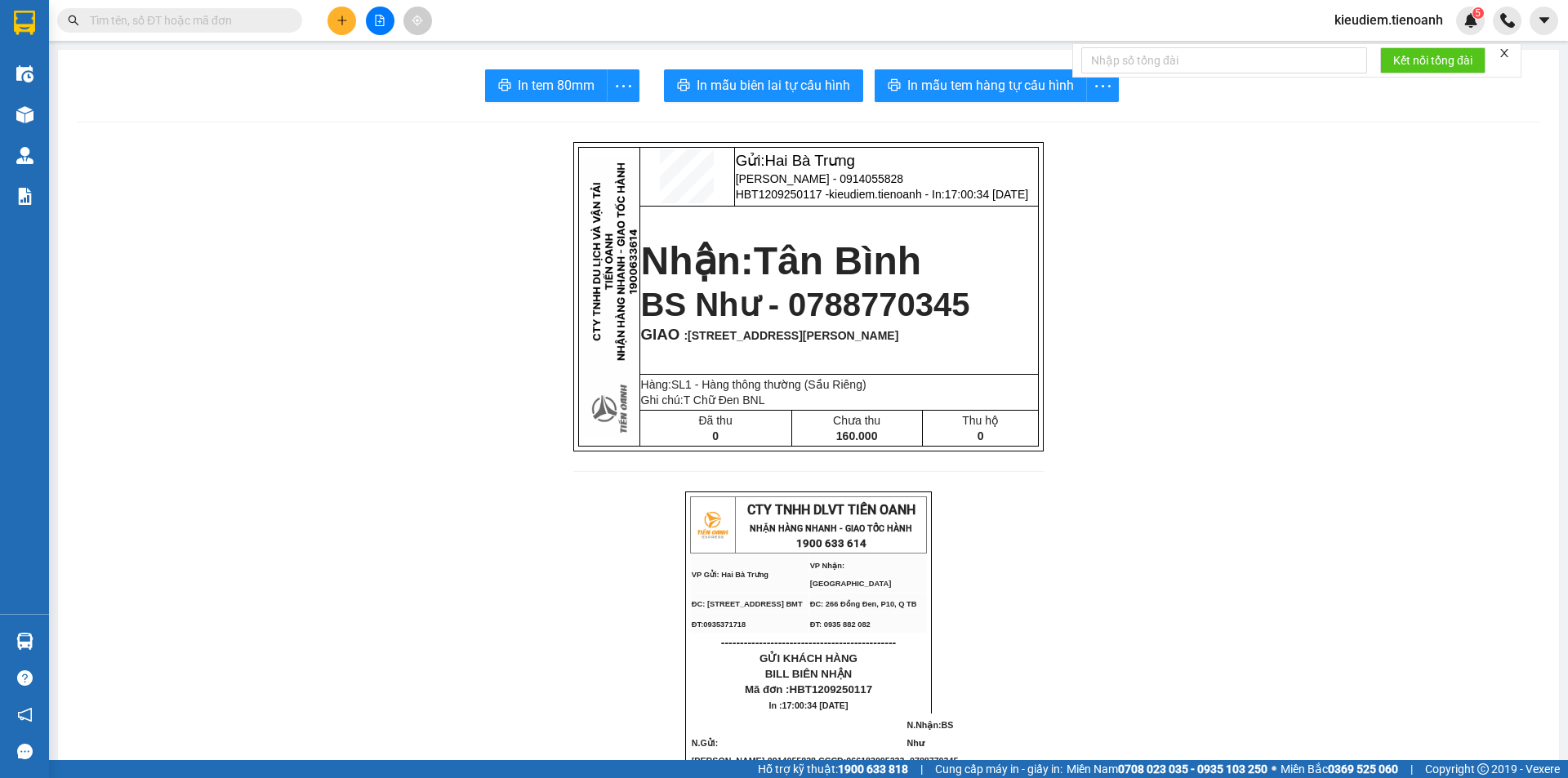
click at [173, 19] on input "text" at bounding box center [186, 19] width 192 height 18
paste input "0788770345"
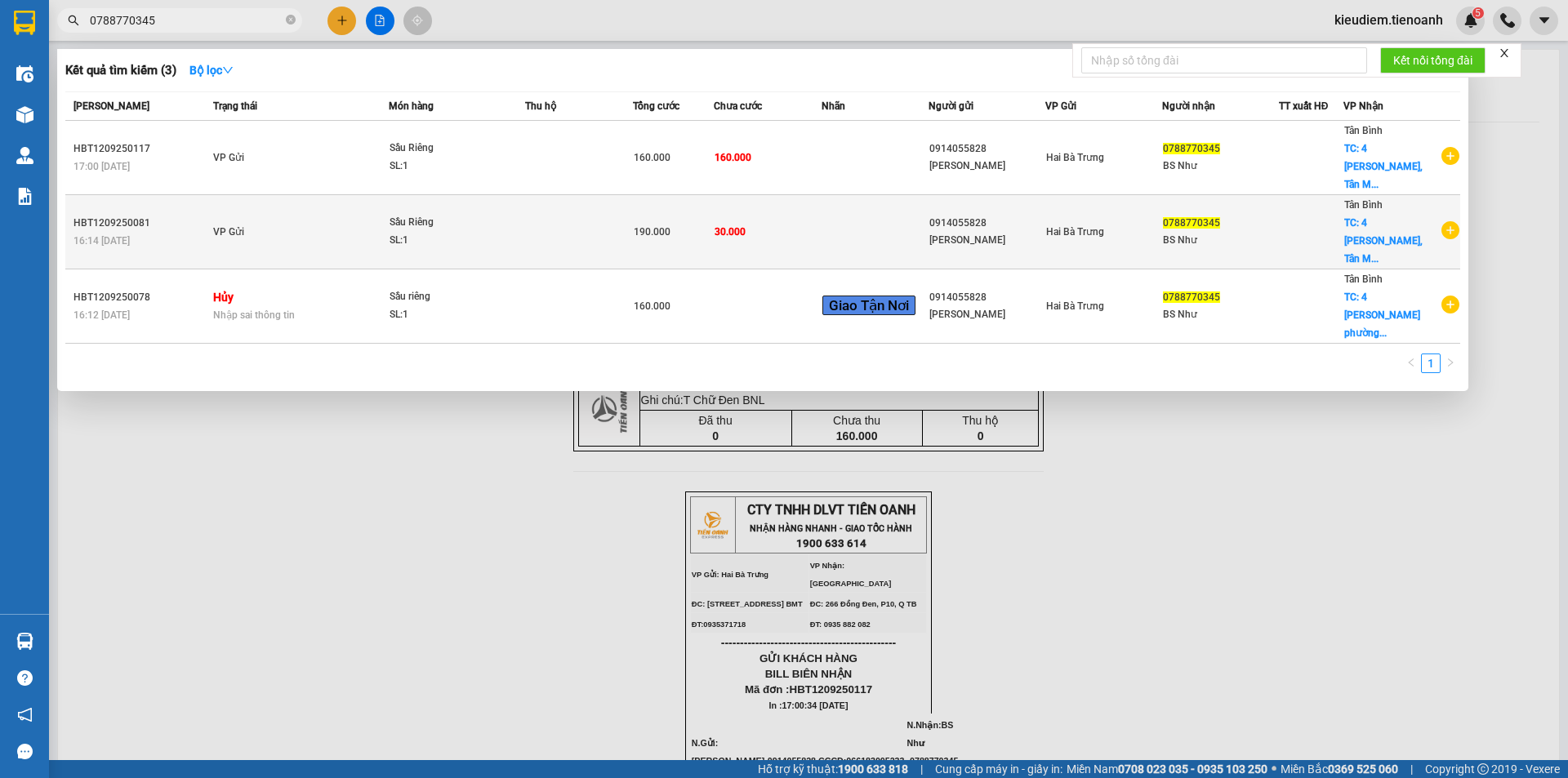
type input "0788770345"
click at [785, 215] on td "30.000" at bounding box center [768, 232] width 108 height 74
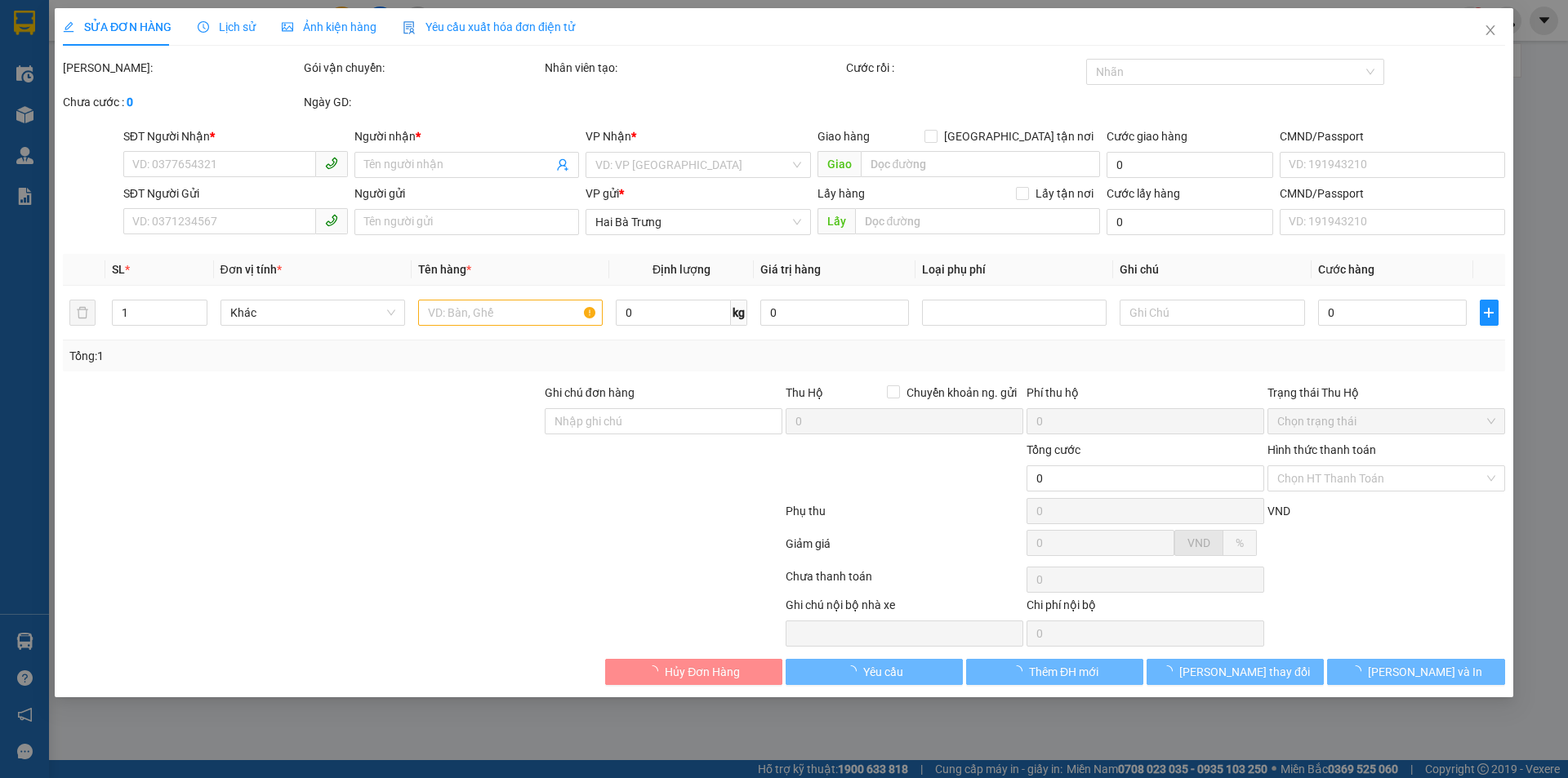
type input "0788770345"
type input "BS Như"
checkbox input "true"
type input "[STREET_ADDRESS][PERSON_NAME]"
type input "0914055828"
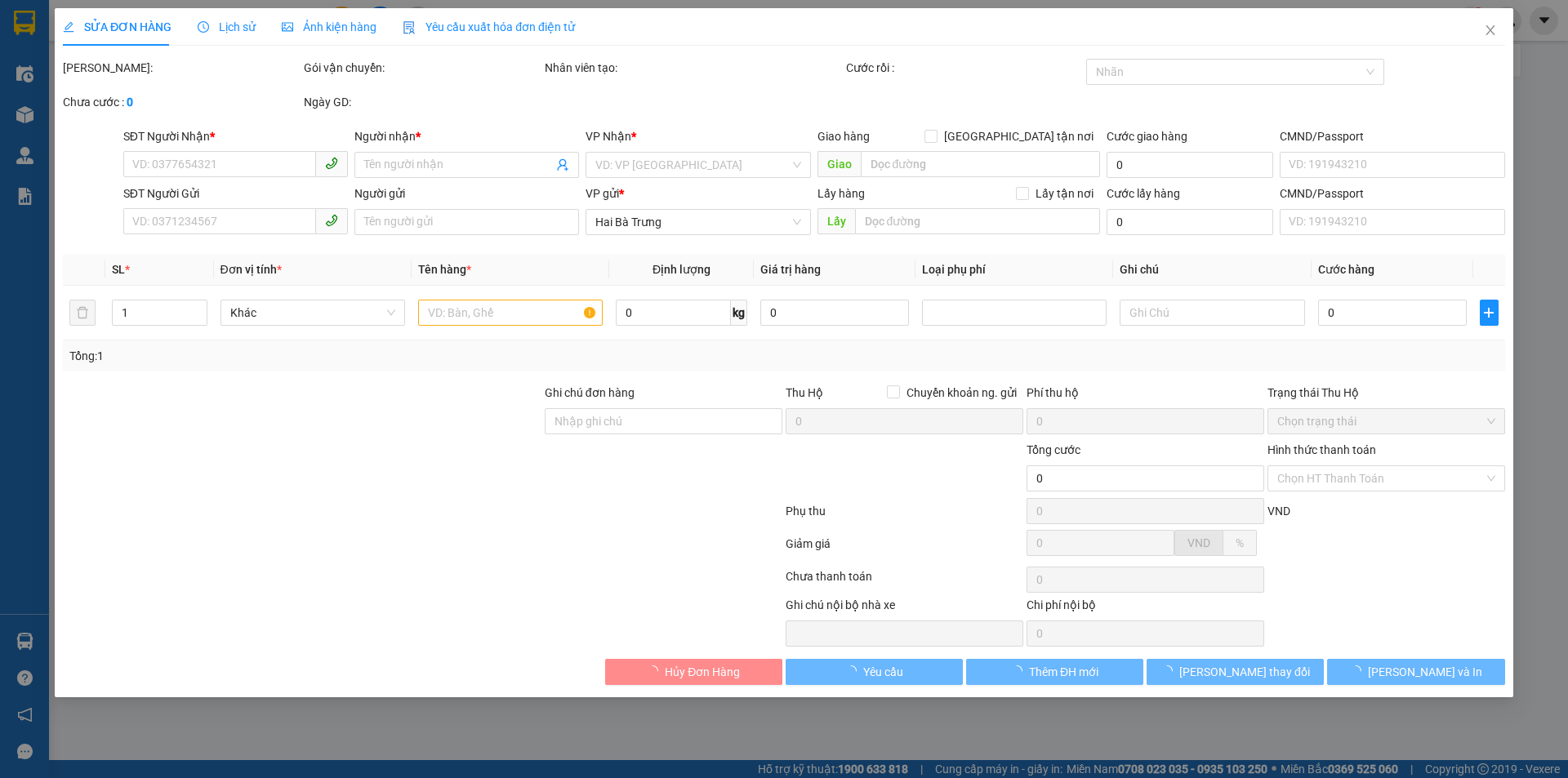
type input "[PERSON_NAME]"
type input "066183005233"
type input "Giao Trước 10h Sáng"
type input "190.000"
type input "160.000"
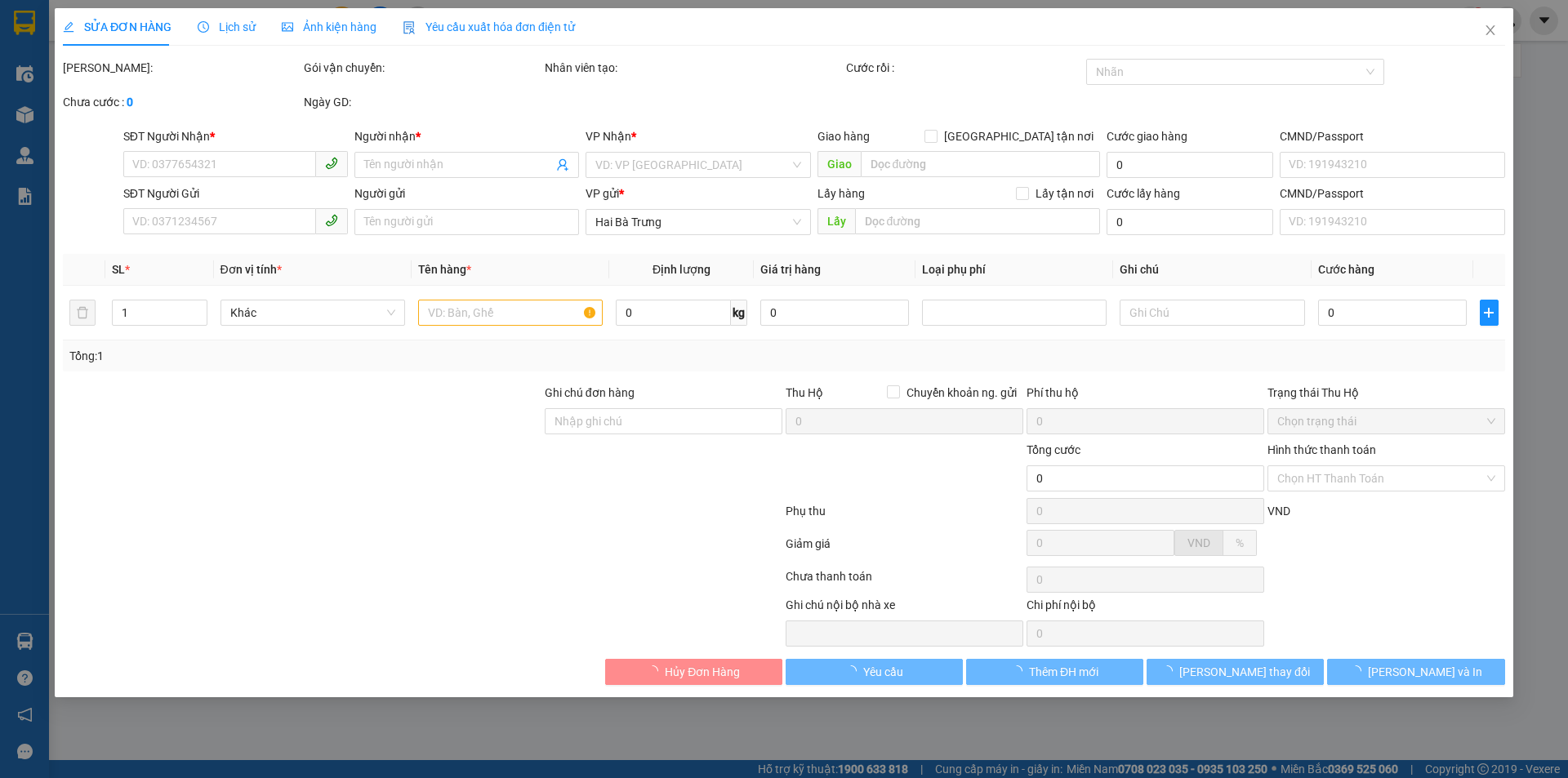
type input "30.000"
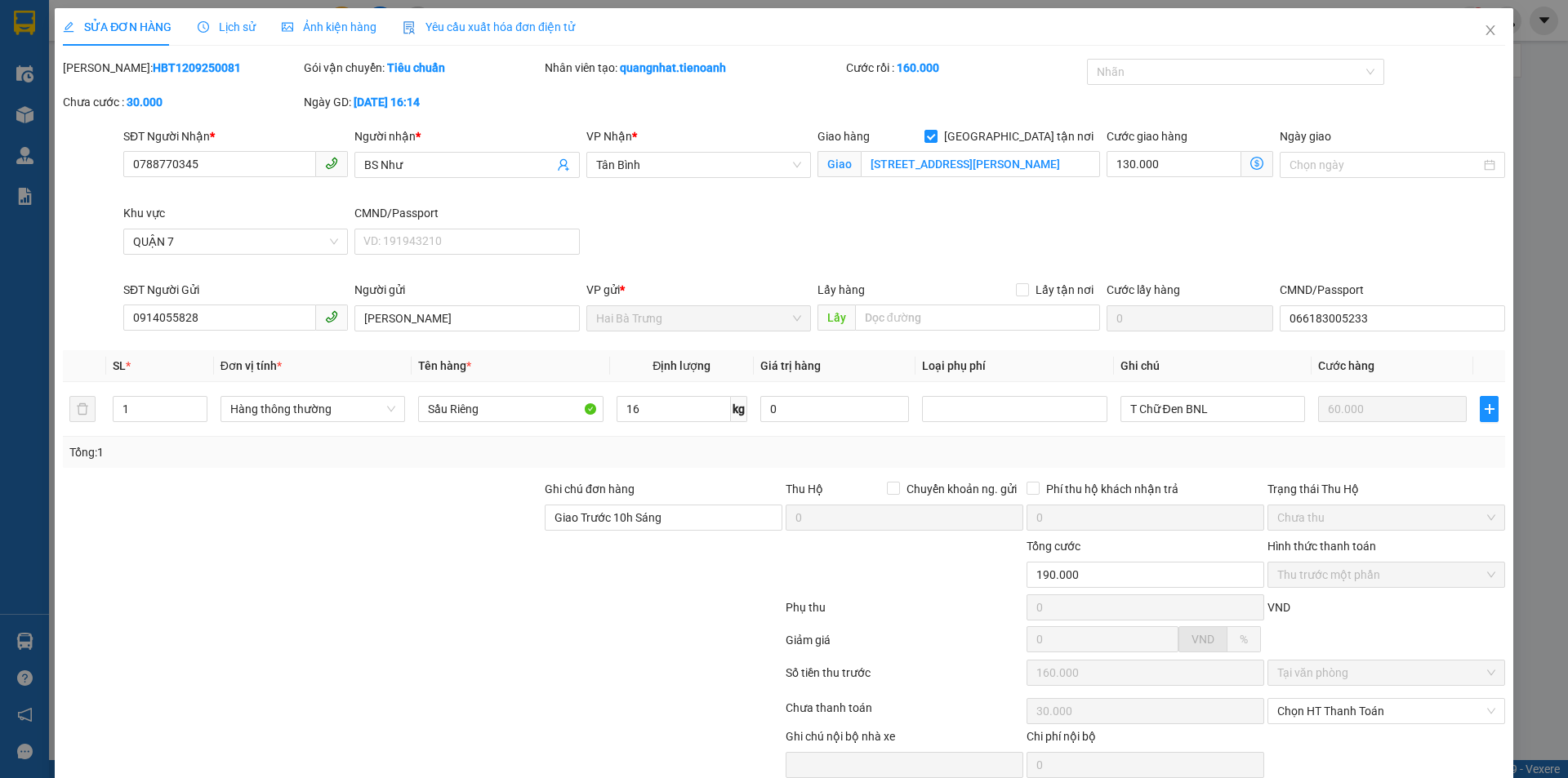
click at [1250, 163] on icon "dollar-circle" at bounding box center [1256, 163] width 13 height 13
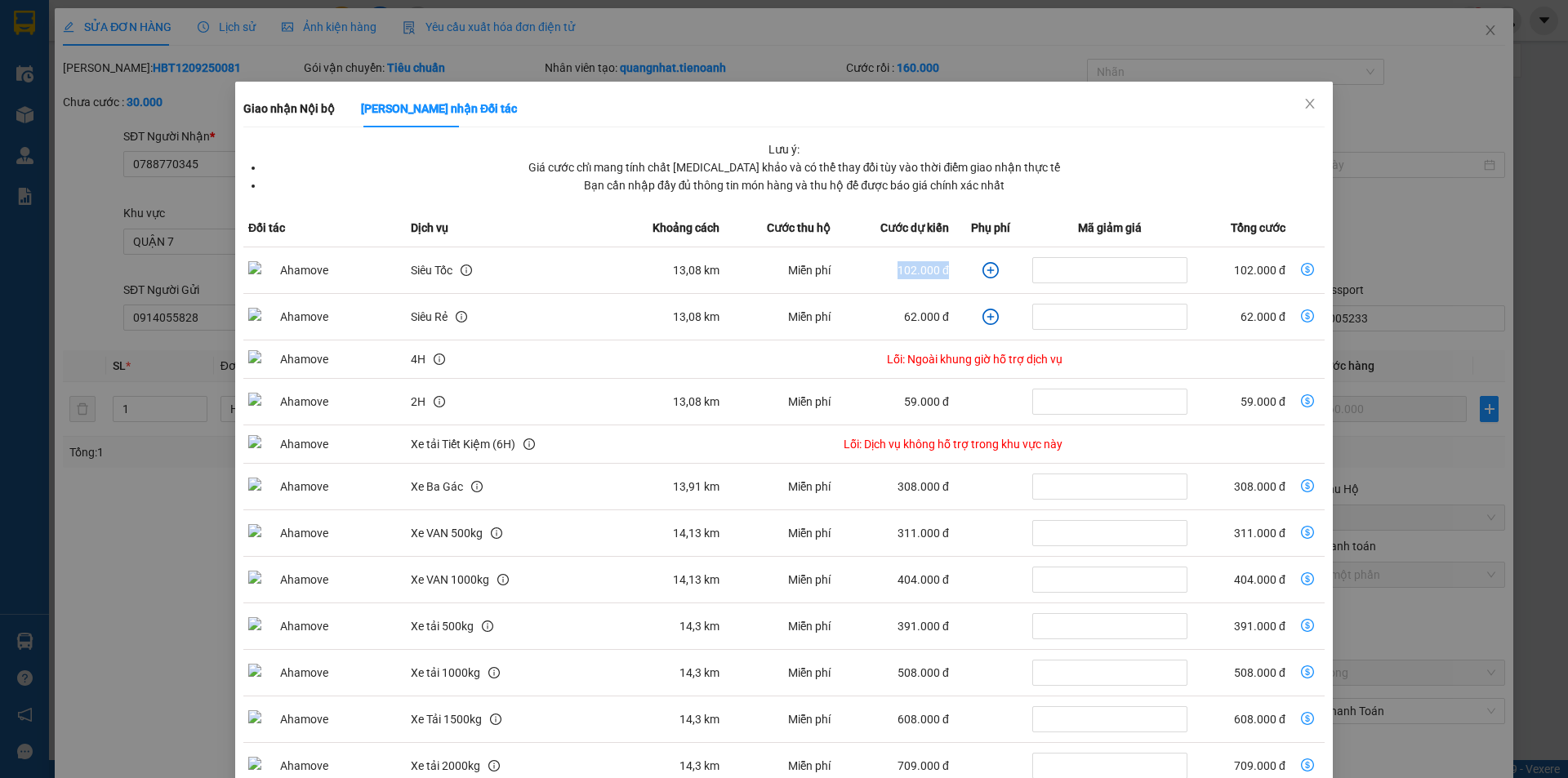
drag, startPoint x: 888, startPoint y: 273, endPoint x: 934, endPoint y: 280, distance: 46.5
click at [934, 280] on td "102.000 đ" at bounding box center [895, 270] width 118 height 46
click at [1307, 97] on span "Close" at bounding box center [1309, 104] width 45 height 45
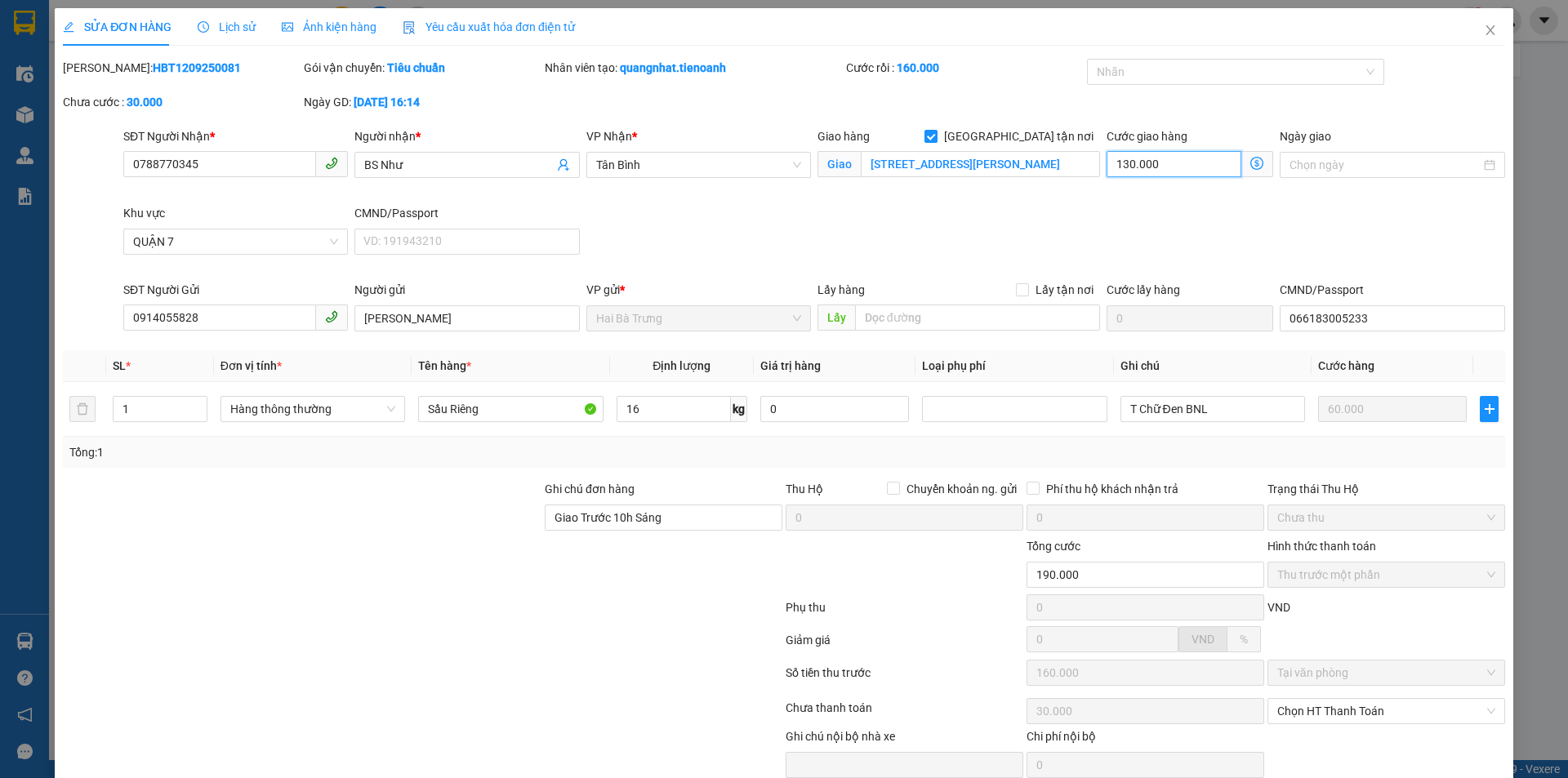
click at [1172, 155] on input "130.000" at bounding box center [1174, 164] width 135 height 26
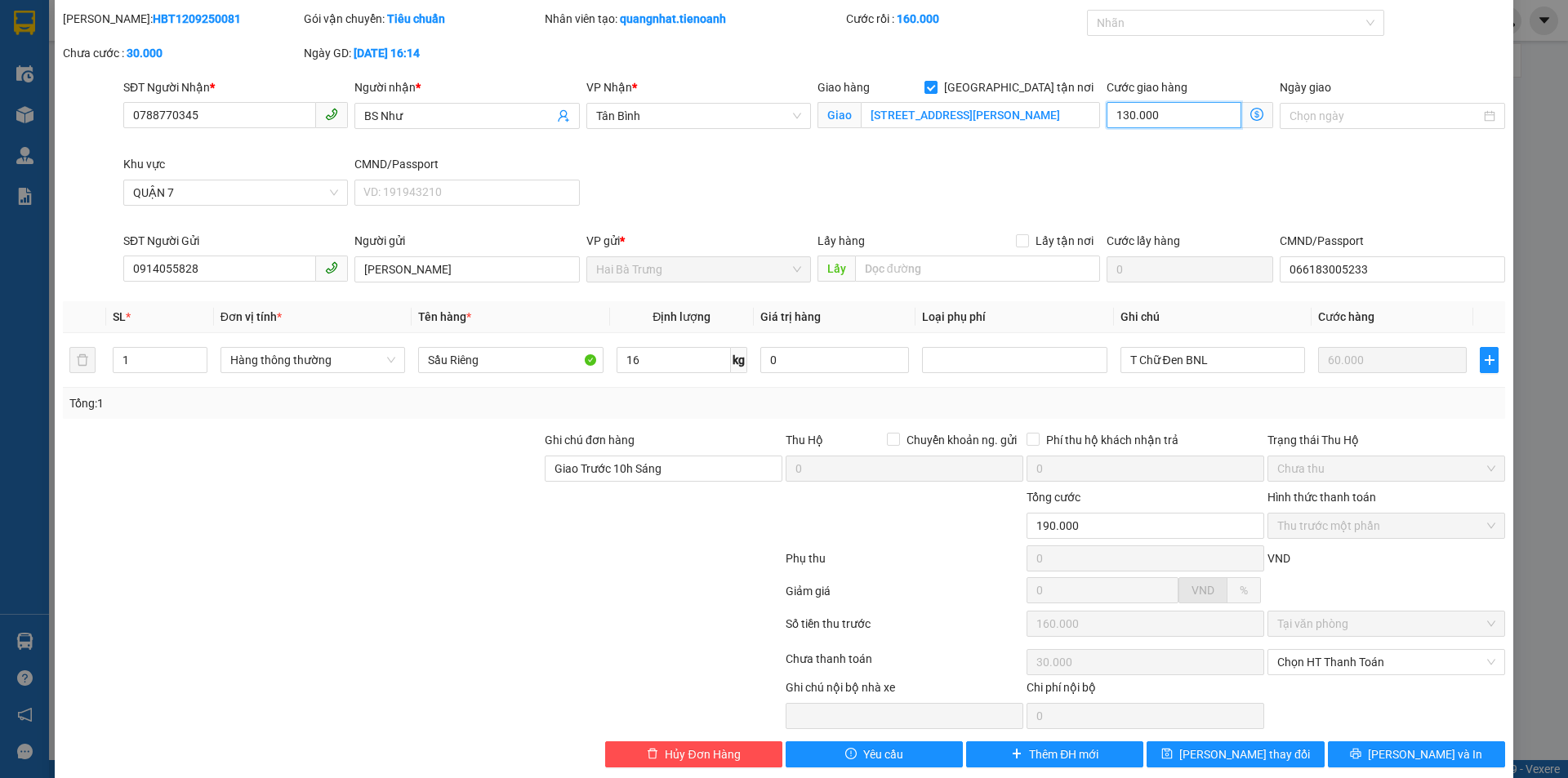
scroll to position [70, 0]
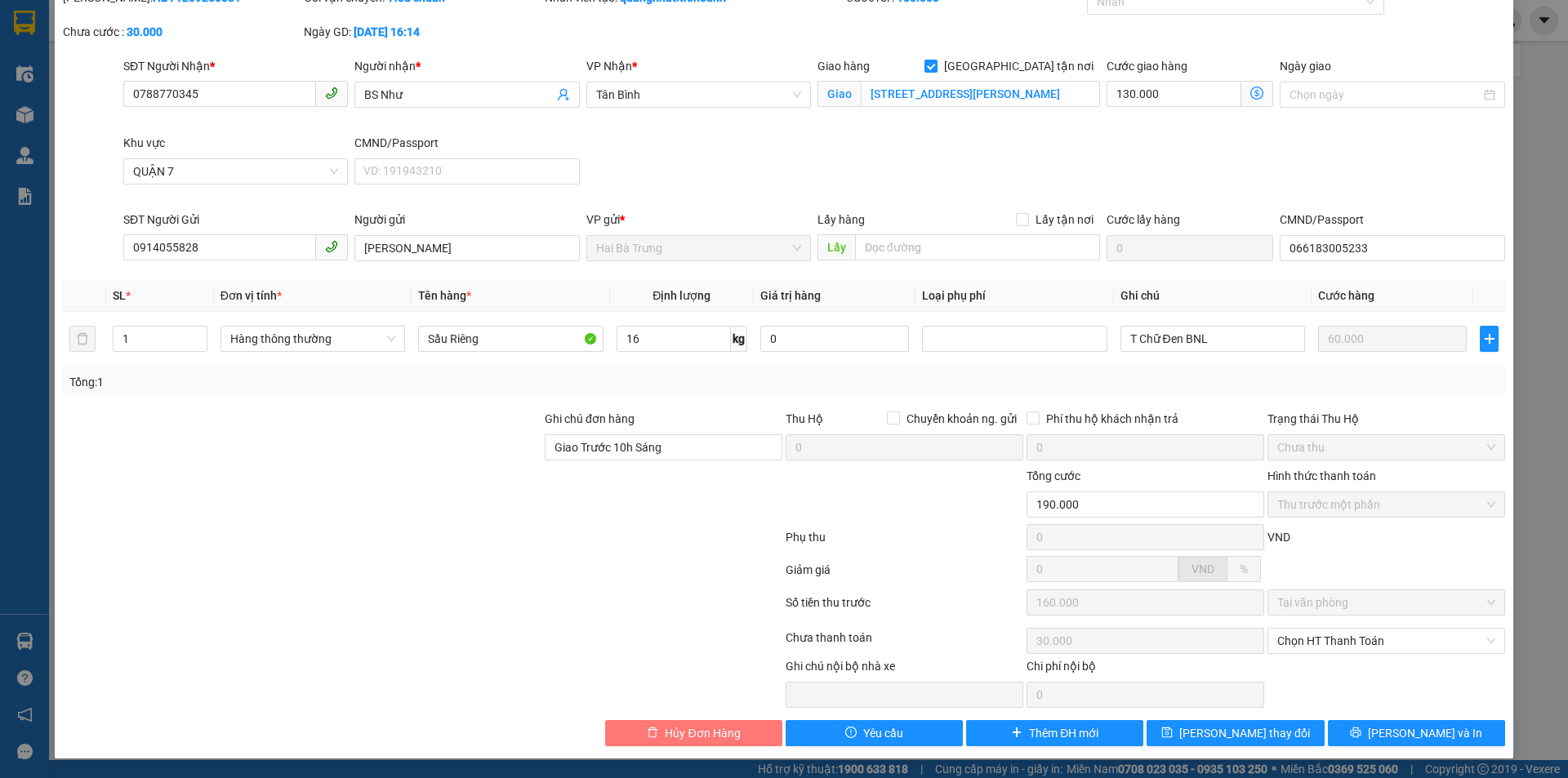
click at [665, 740] on span "Hủy Đơn Hàng" at bounding box center [702, 733] width 75 height 18
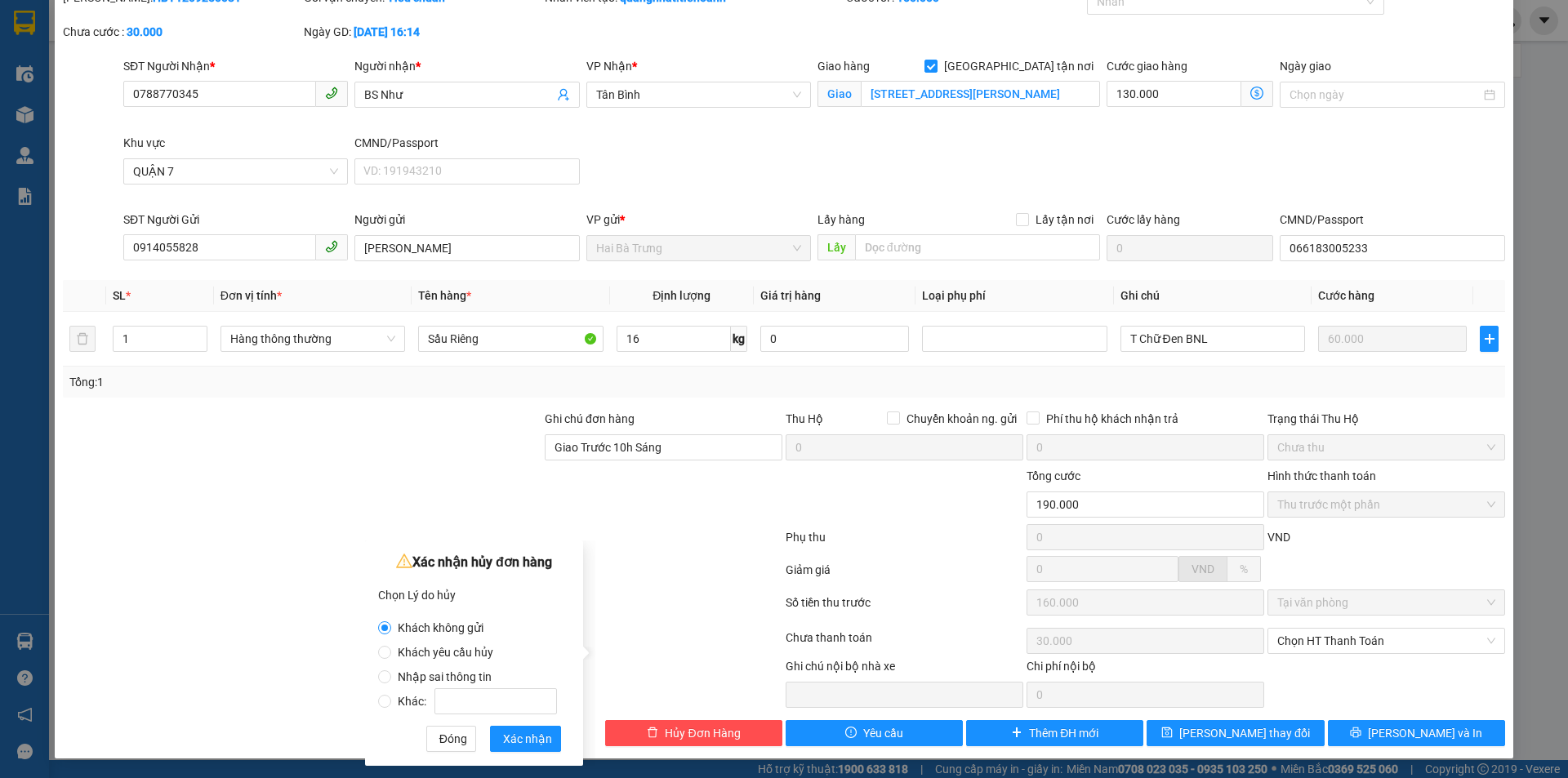
click at [476, 675] on span "Nhập sai thông tin" at bounding box center [445, 677] width 107 height 13
click at [391, 675] on input "Nhập sai thông tin" at bounding box center [385, 677] width 13 height 13
radio input "true"
radio input "false"
click at [523, 744] on span "Xác nhận" at bounding box center [527, 738] width 49 height 18
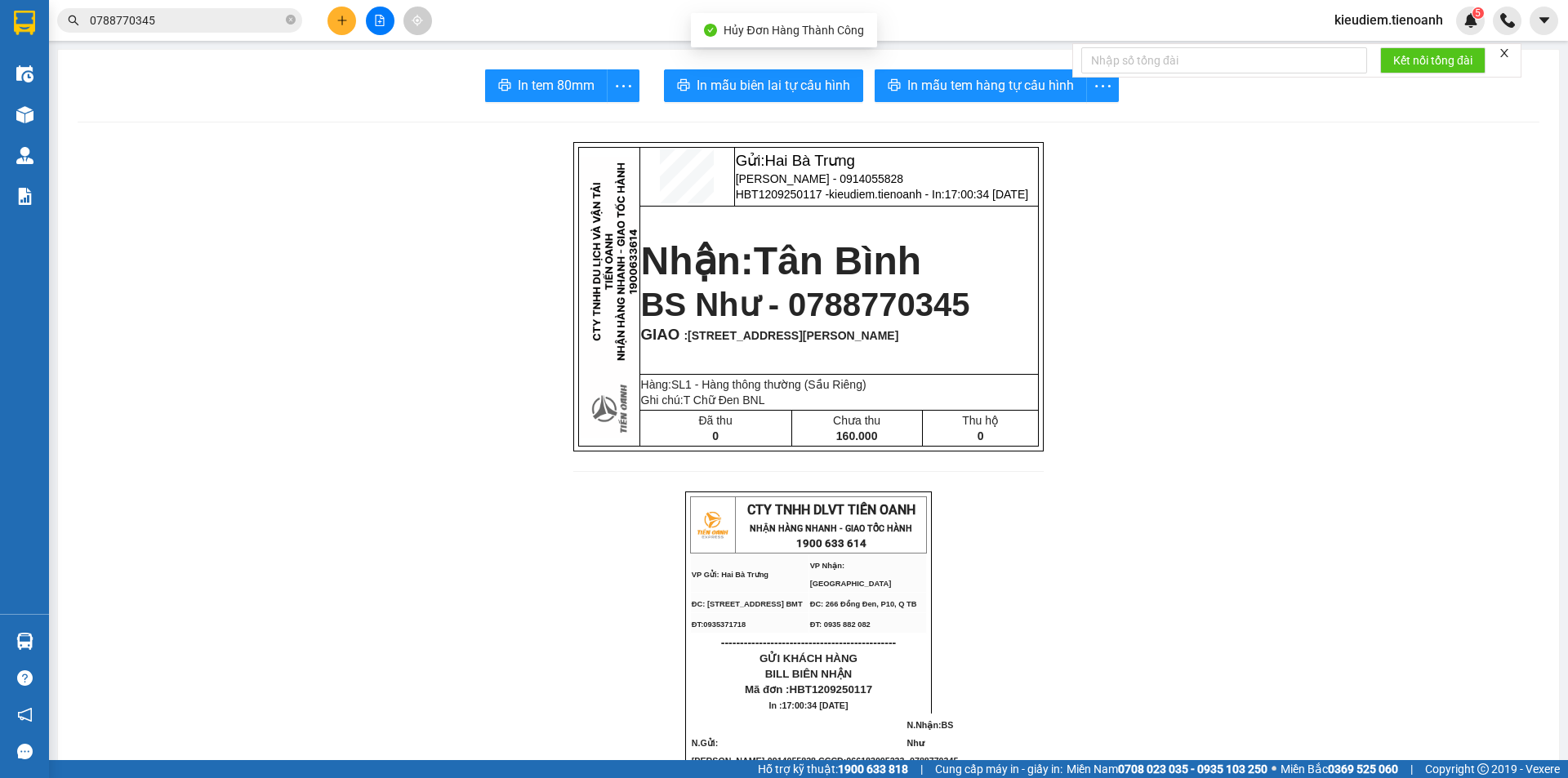
click at [216, 11] on input "0788770345" at bounding box center [186, 19] width 192 height 18
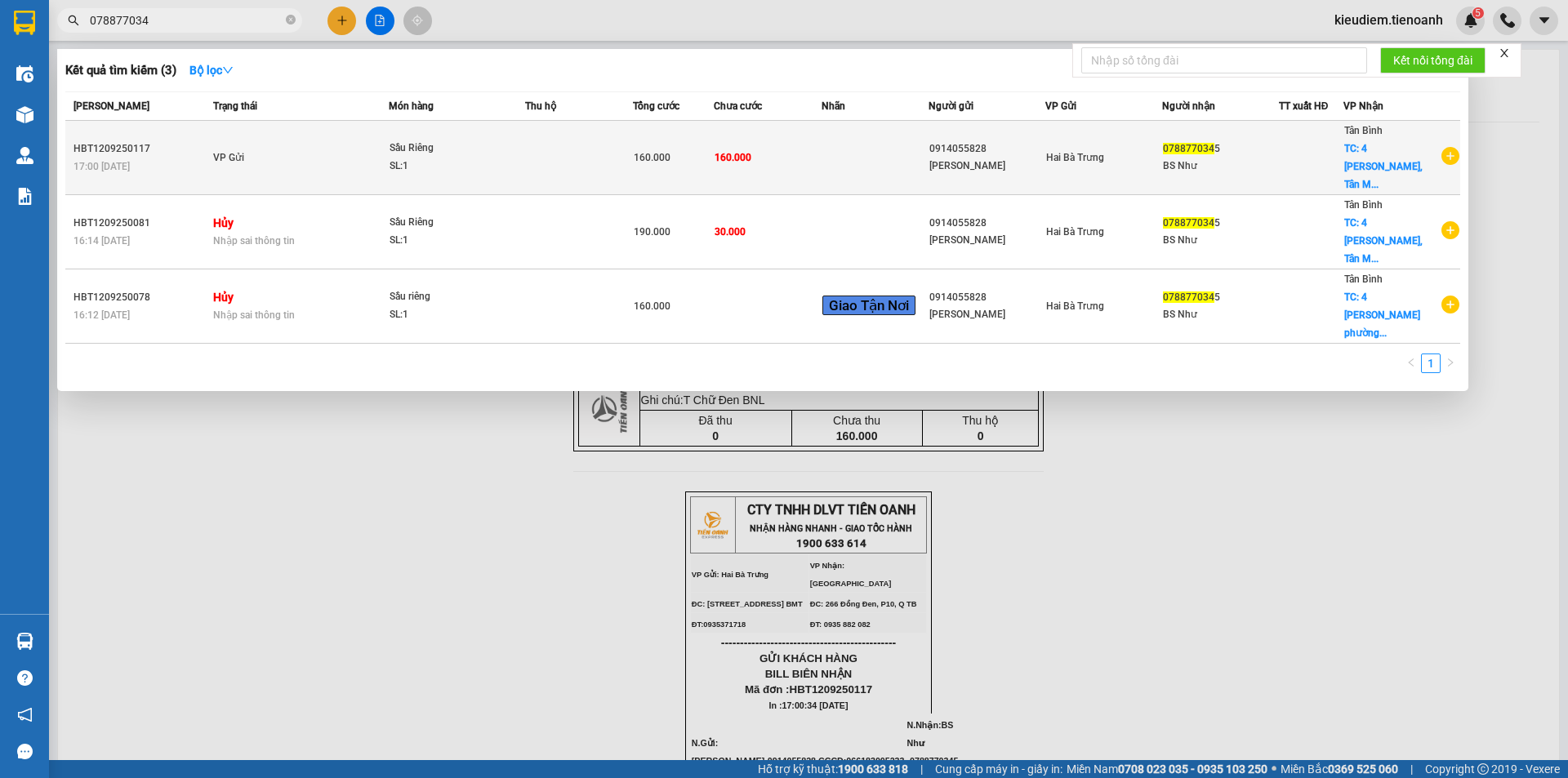
type input "078877034"
click at [1315, 156] on div at bounding box center [1311, 158] width 63 height 18
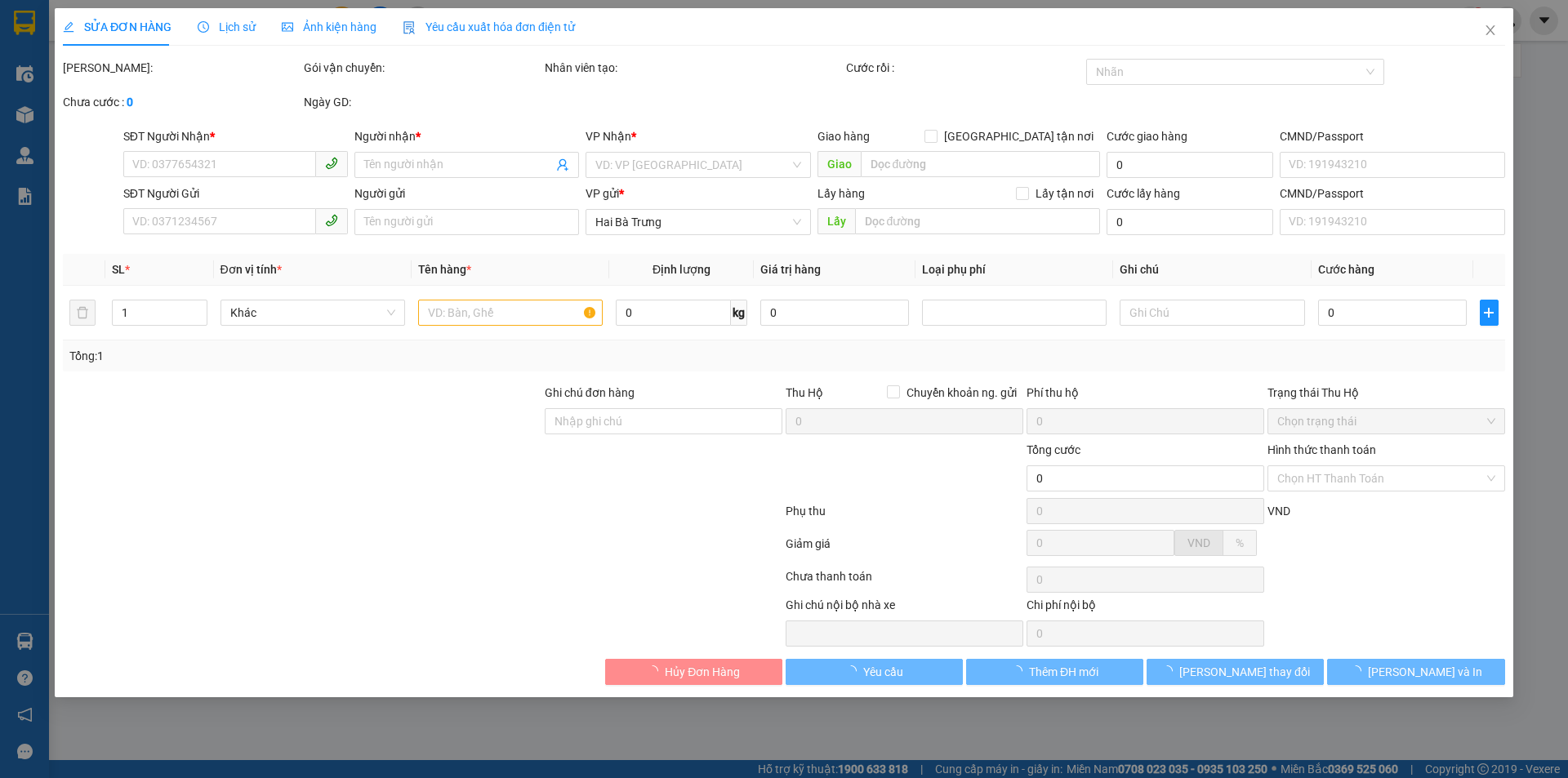
type input "0788770345"
type input "BS Như"
checkbox input "true"
type input "[STREET_ADDRESS][PERSON_NAME]"
type input "0914055828"
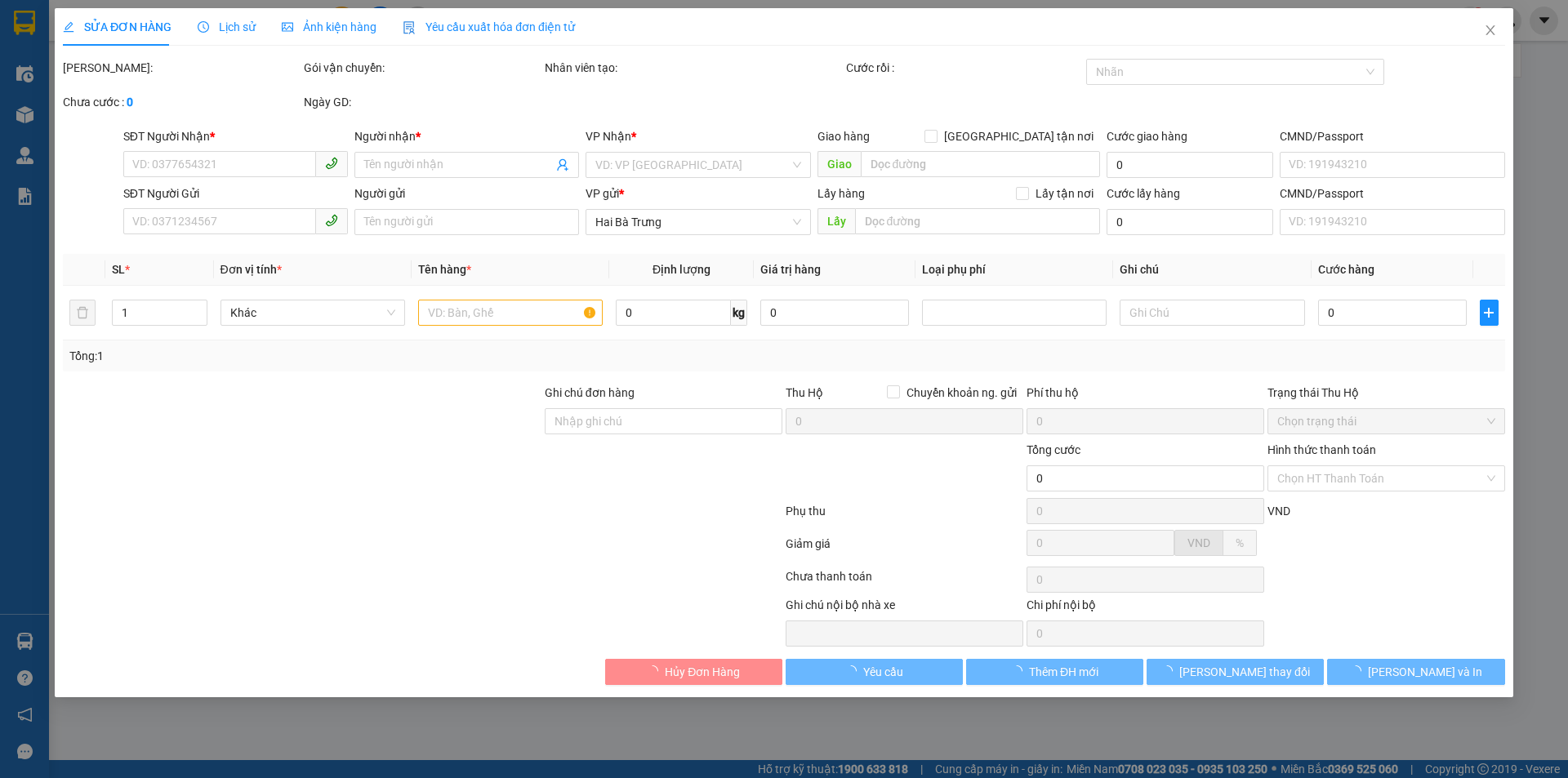
type input "[PERSON_NAME]"
type input "066183005233"
type input "Giao Trước 10h Sáng"
type input "160.000"
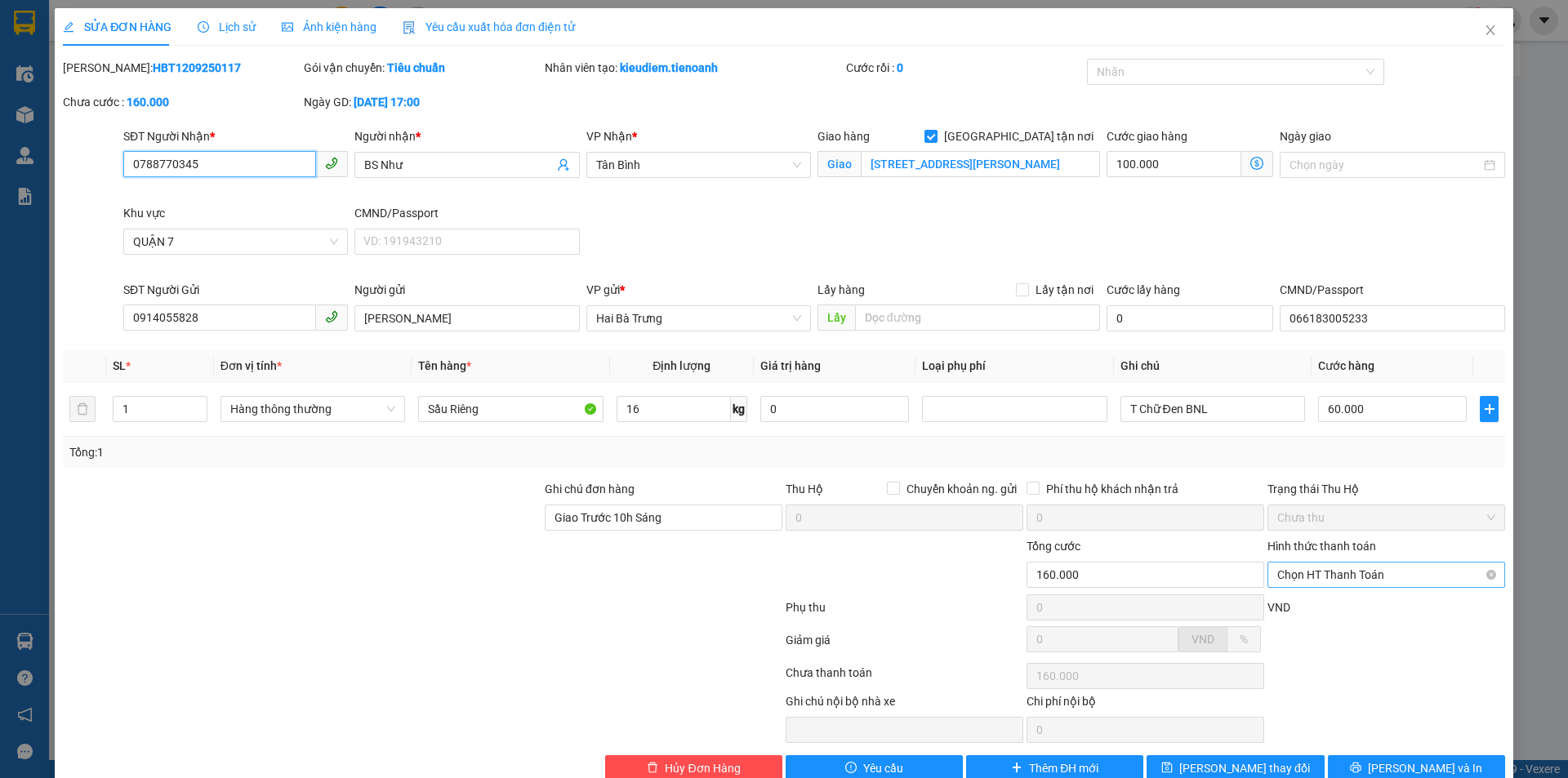
click at [1353, 568] on span "Chọn HT Thanh Toán" at bounding box center [1387, 574] width 218 height 24
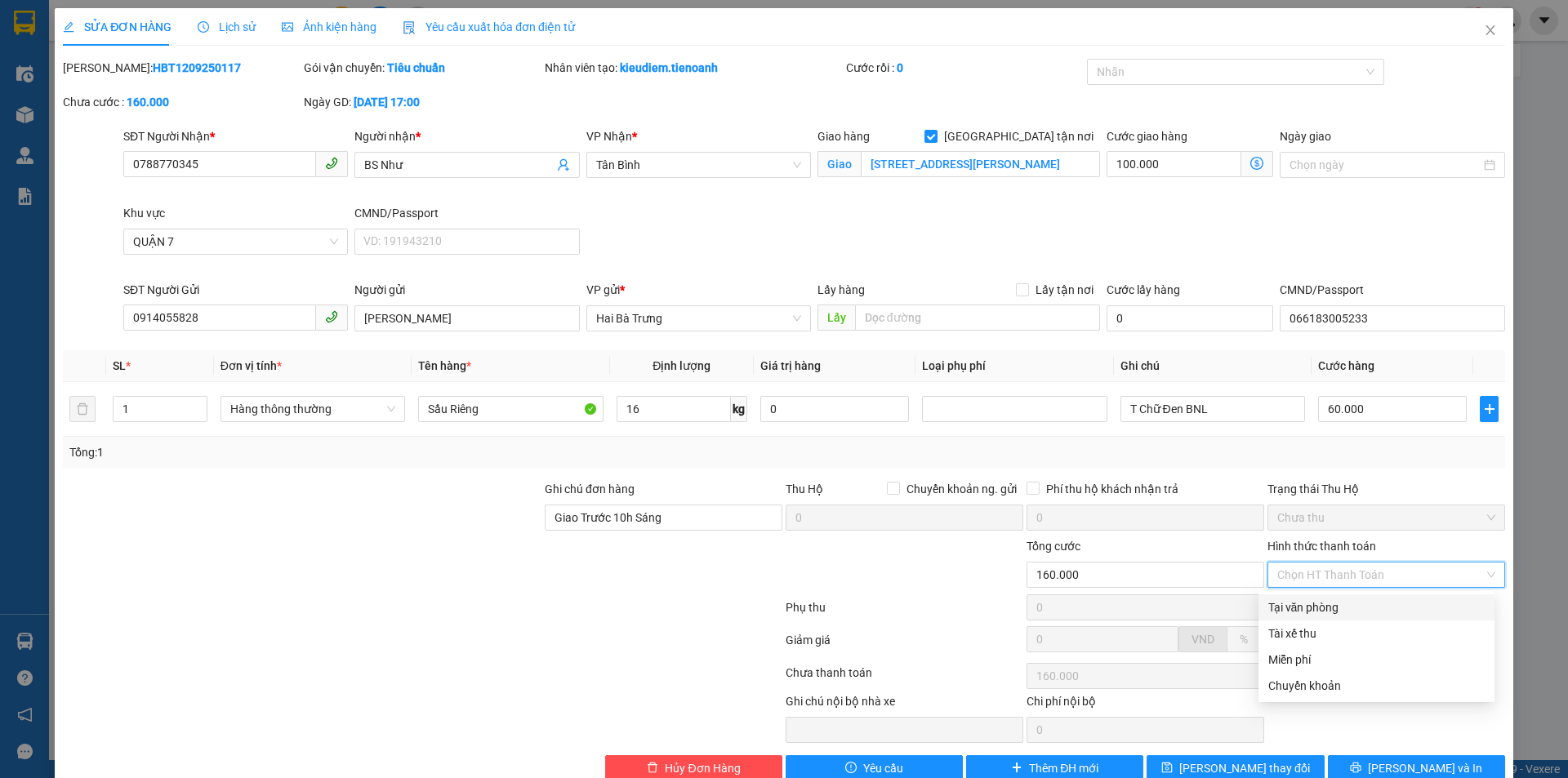
click at [1348, 604] on div "Tại văn phòng" at bounding box center [1377, 607] width 216 height 18
type input "0"
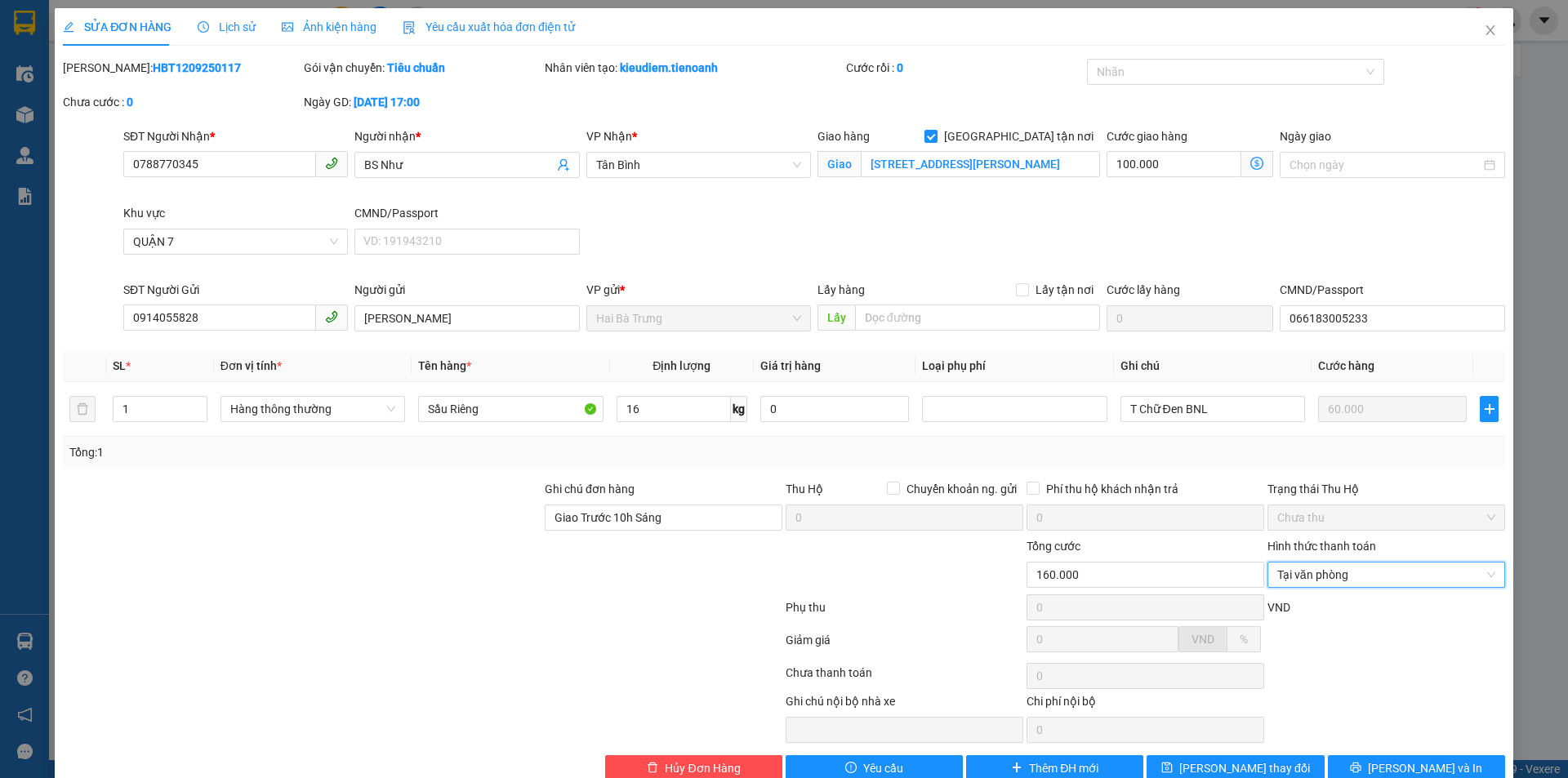
click at [902, 587] on div at bounding box center [904, 566] width 241 height 57
click at [1484, 31] on icon "close" at bounding box center [1490, 31] width 13 height 13
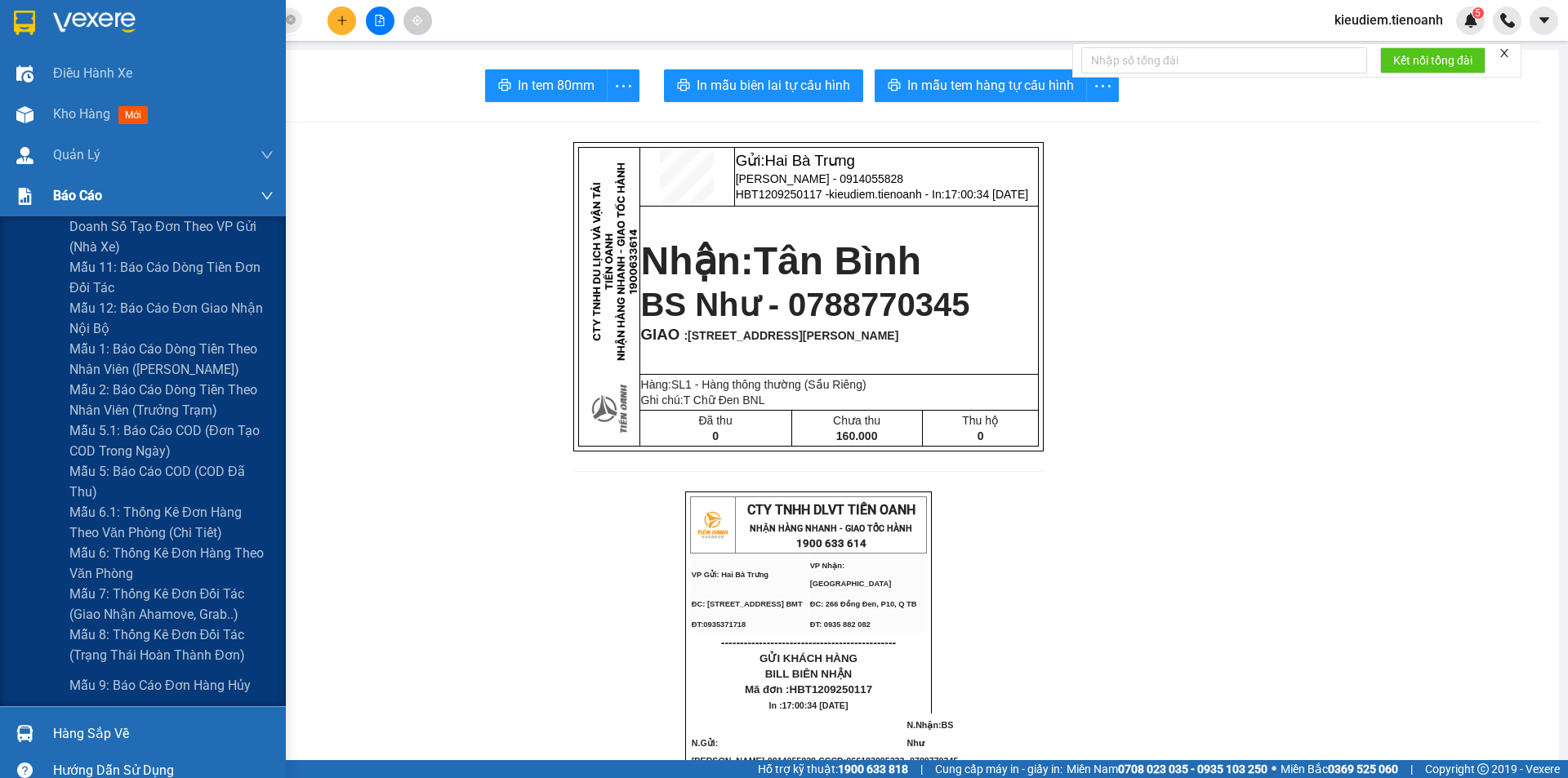
click at [40, 196] on div "Báo cáo" at bounding box center [142, 196] width 286 height 41
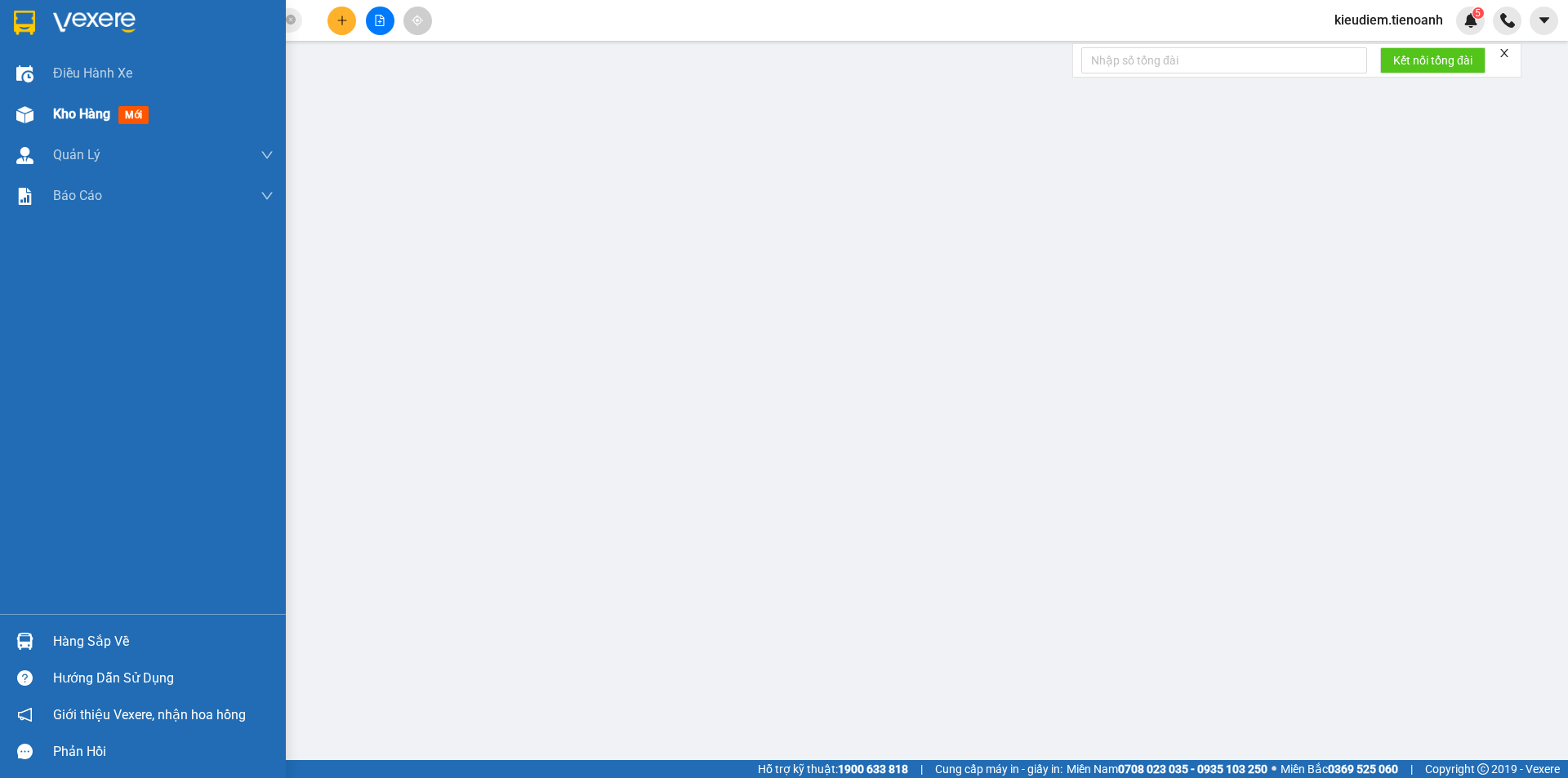
click at [82, 123] on div "Kho hàng mới" at bounding box center [104, 114] width 102 height 20
click at [157, 115] on div "Kho hàng mới" at bounding box center [163, 115] width 220 height 41
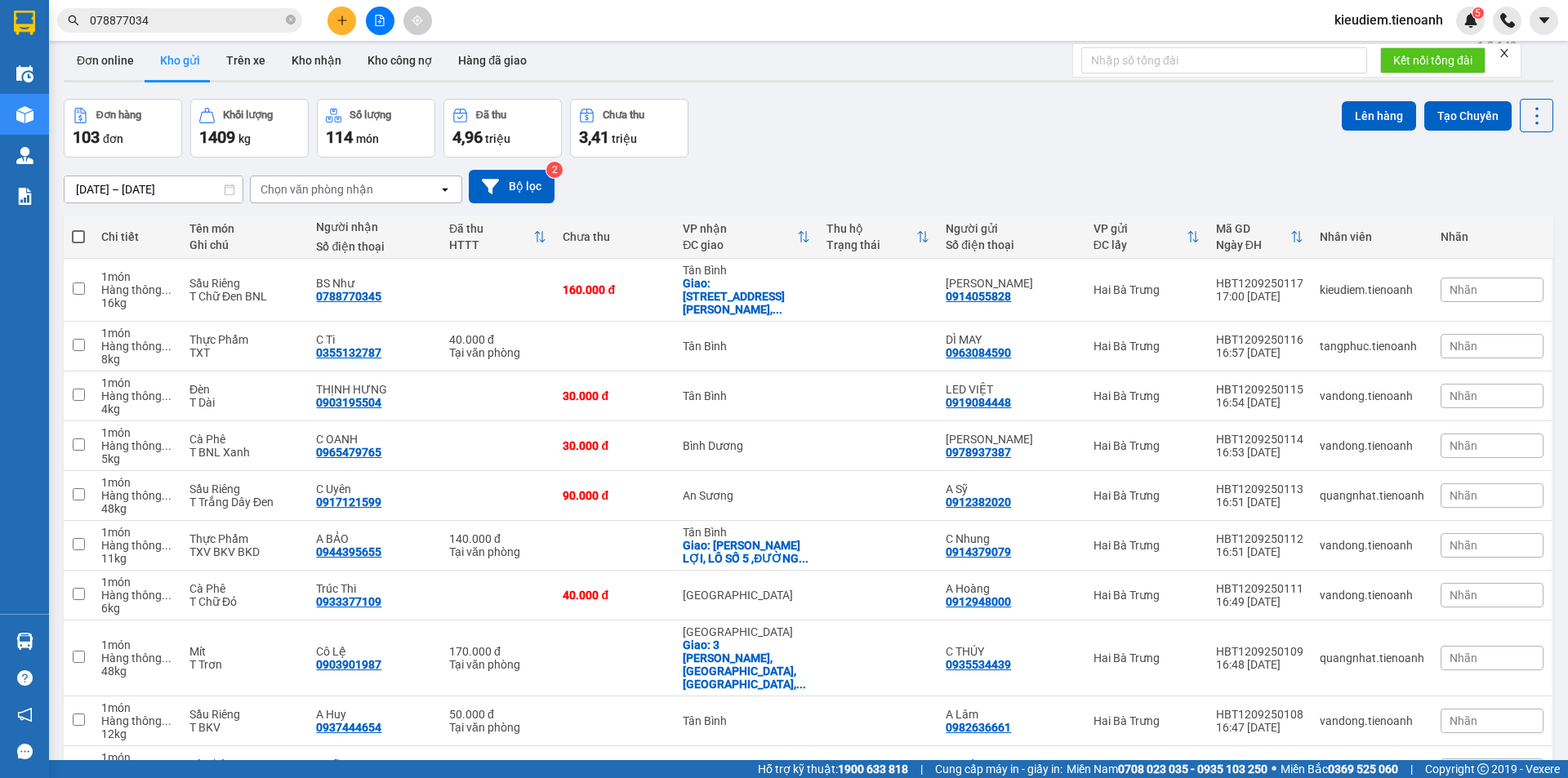
scroll to position [24, 0]
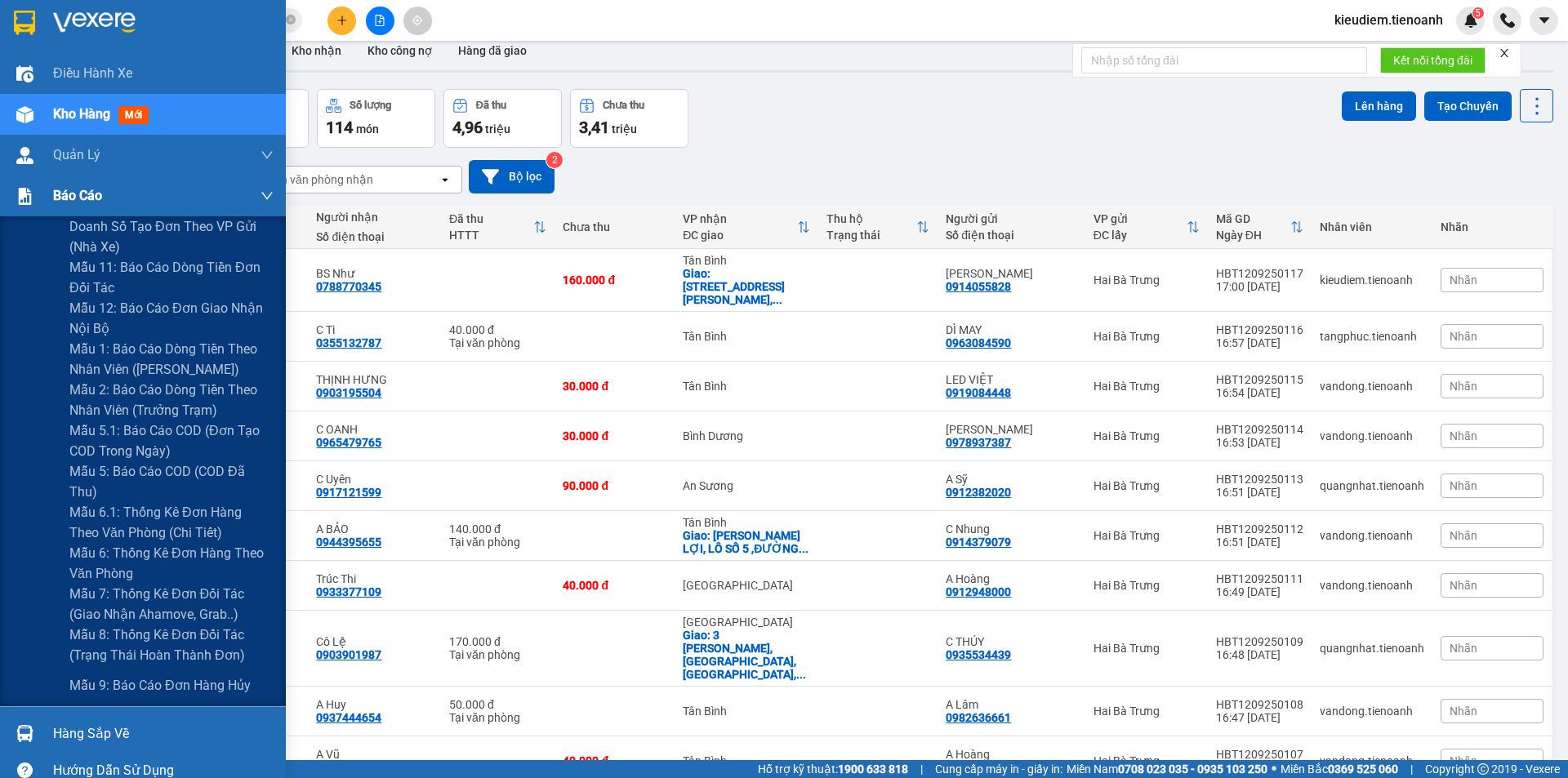
click at [34, 206] on div at bounding box center [24, 196] width 29 height 29
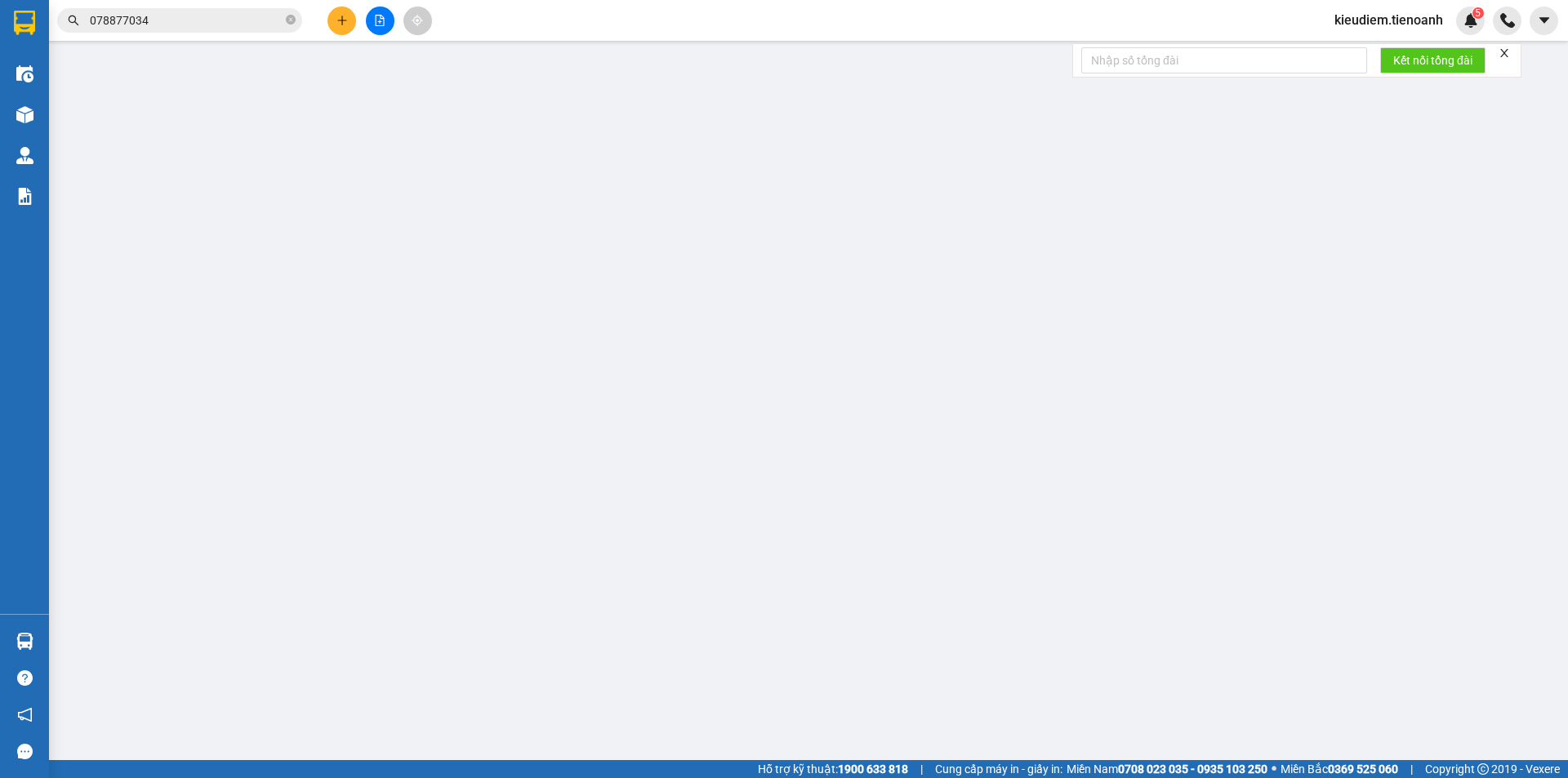
click at [1508, 52] on icon "close" at bounding box center [1504, 53] width 11 height 11
